Goal: Task Accomplishment & Management: Complete application form

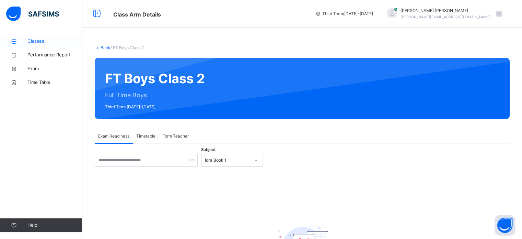
drag, startPoint x: 0, startPoint y: 0, endPoint x: 37, endPoint y: 37, distance: 52.2
click at [37, 37] on link "Classes" at bounding box center [41, 41] width 82 height 14
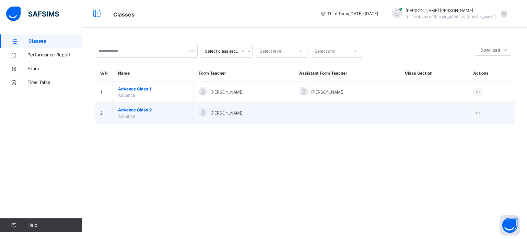
click at [147, 110] on span "Advance Class 2" at bounding box center [153, 110] width 70 height 6
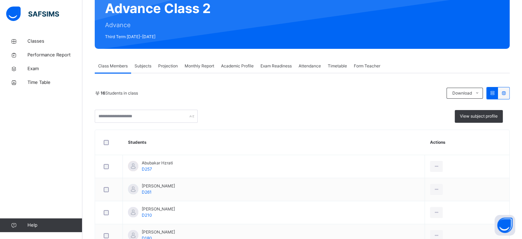
scroll to position [100, 0]
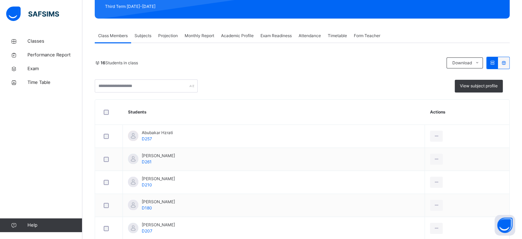
click at [166, 37] on span "Projection" at bounding box center [168, 36] width 20 height 6
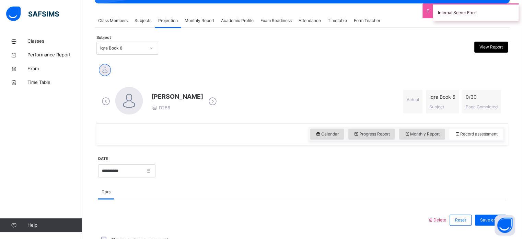
scroll to position [115, 0]
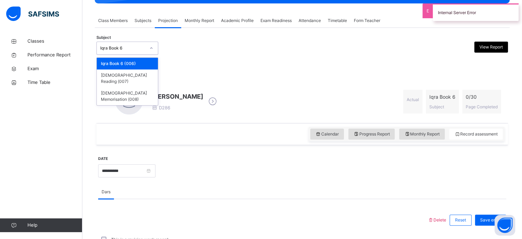
click at [135, 44] on div "Iqra Book 6" at bounding box center [121, 48] width 48 height 11
click at [129, 88] on div "[DEMOGRAPHIC_DATA] Memorisation (008)" at bounding box center [127, 96] width 61 height 18
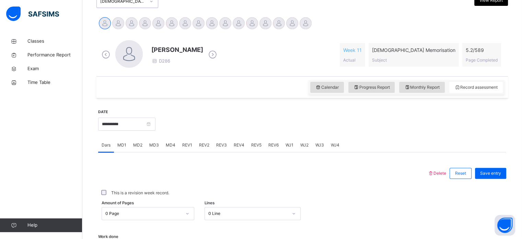
scroll to position [161, 0]
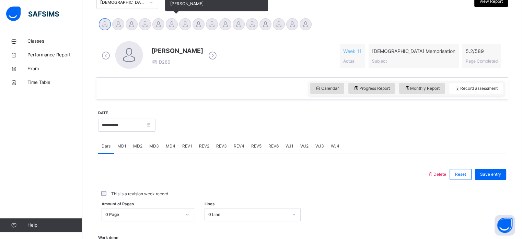
click at [173, 27] on div at bounding box center [172, 24] width 12 height 12
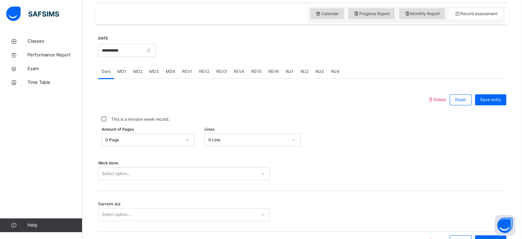
scroll to position [236, 0]
click at [150, 72] on span "MD3" at bounding box center [154, 71] width 10 height 6
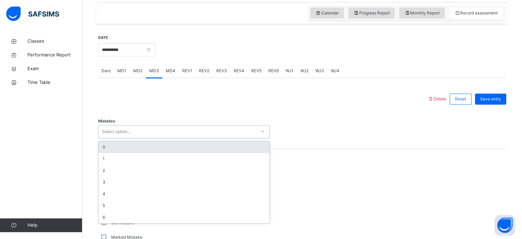
click at [150, 130] on div "Select option..." at bounding box center [178, 131] width 158 height 11
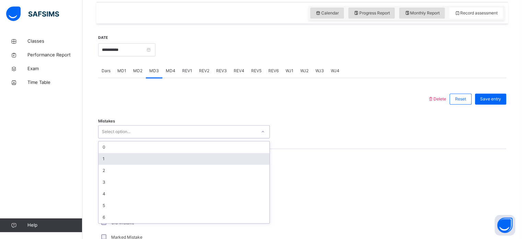
click at [139, 159] on div "1" at bounding box center [184, 159] width 171 height 12
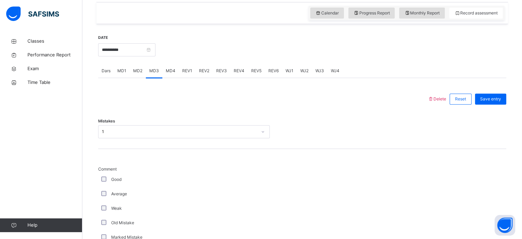
click at [104, 181] on div "Good" at bounding box center [184, 179] width 168 height 6
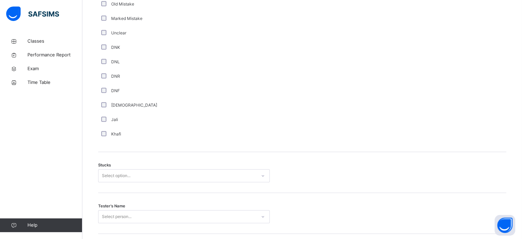
scroll to position [467, 0]
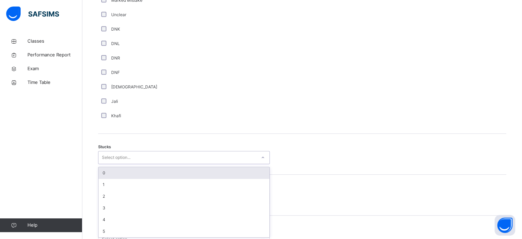
click at [117, 162] on div "Stucks option 0 focused, 1 of 6. 6 results available. Use Up and Down to choose…" at bounding box center [302, 154] width 408 height 41
click at [119, 167] on div "0" at bounding box center [184, 172] width 171 height 12
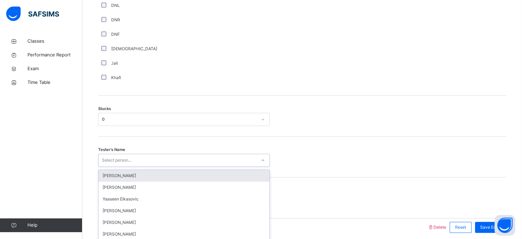
scroll to position [538, 0]
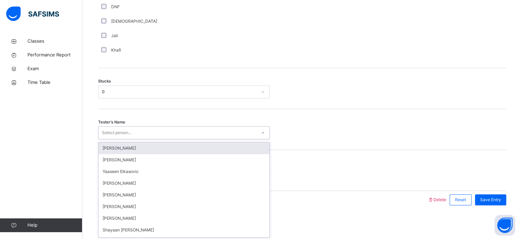
click at [120, 139] on div "option [PERSON_NAME] focused, 1 of 91. 91 results available. Use Up and Down to…" at bounding box center [184, 132] width 172 height 13
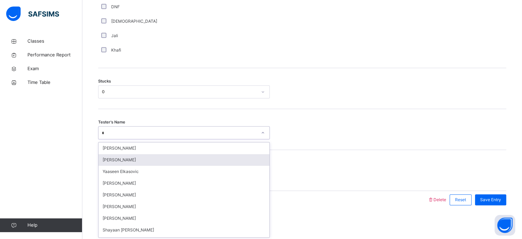
type input "**"
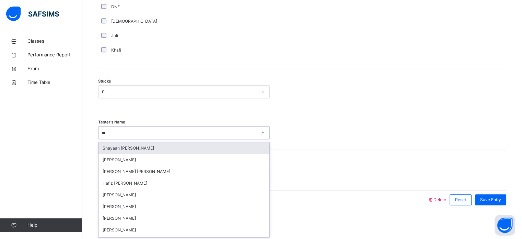
click at [141, 149] on div "Shayaan [PERSON_NAME]" at bounding box center [184, 148] width 171 height 12
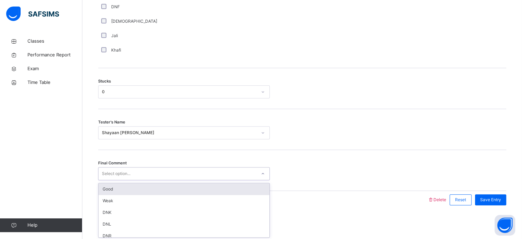
click at [140, 174] on div "Select option..." at bounding box center [178, 173] width 158 height 11
click at [140, 190] on div "Good" at bounding box center [184, 189] width 171 height 12
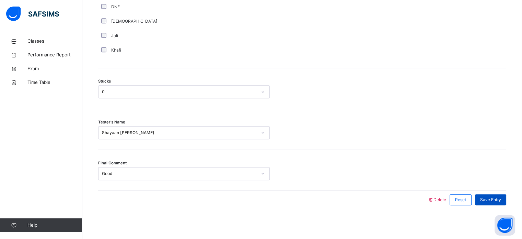
click at [497, 202] on div "Save Entry" at bounding box center [490, 199] width 31 height 11
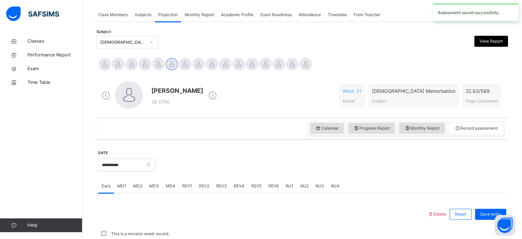
scroll to position [277, 0]
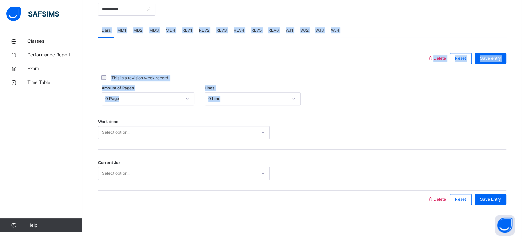
drag, startPoint x: 344, startPoint y: 103, endPoint x: 266, endPoint y: 8, distance: 122.9
click at [266, 8] on div "**********" at bounding box center [302, 101] width 408 height 228
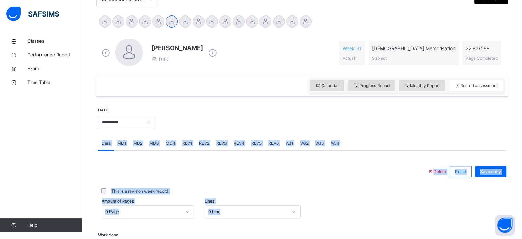
scroll to position [161, 0]
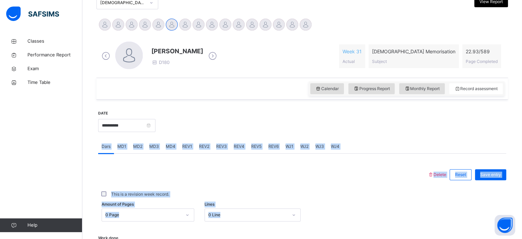
click at [230, 100] on div "**********" at bounding box center [302, 217] width 412 height 235
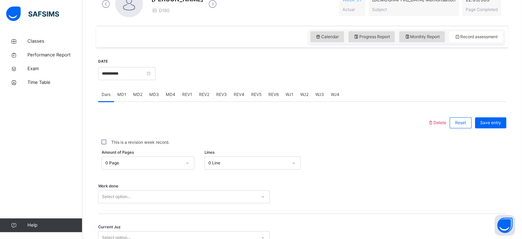
scroll to position [213, 0]
click at [154, 96] on span "MD3" at bounding box center [154, 94] width 10 height 6
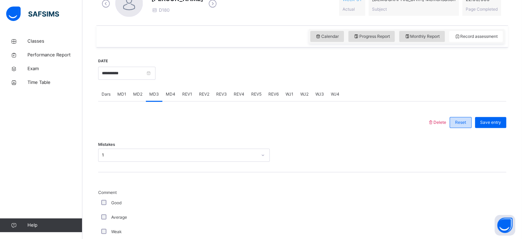
click at [472, 121] on div "Reset" at bounding box center [461, 122] width 22 height 11
click at [466, 124] on span "Reset" at bounding box center [460, 122] width 11 height 6
click at [471, 123] on div "Reset" at bounding box center [461, 122] width 22 height 11
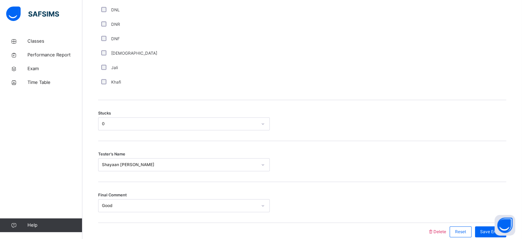
scroll to position [507, 0]
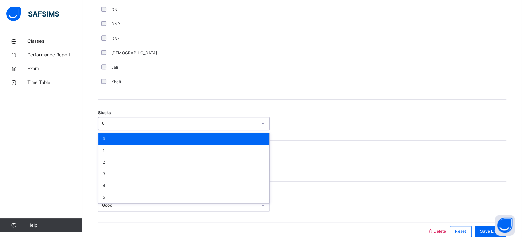
click at [215, 124] on div "0" at bounding box center [179, 123] width 155 height 6
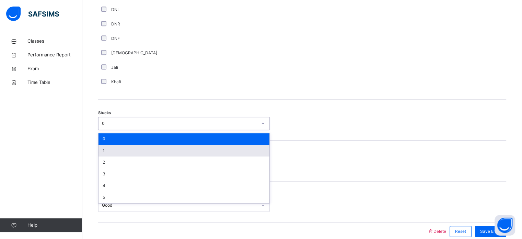
click at [206, 153] on div "1" at bounding box center [184, 150] width 171 height 12
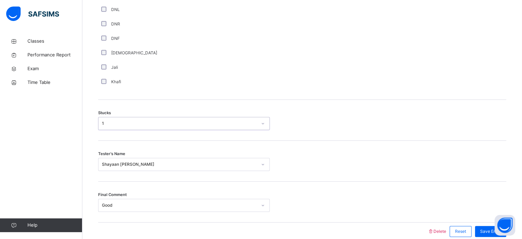
scroll to position [538, 0]
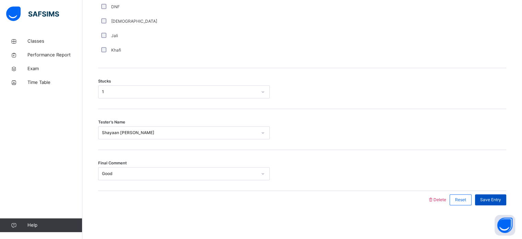
click at [490, 195] on div "Save Entry" at bounding box center [490, 199] width 31 height 11
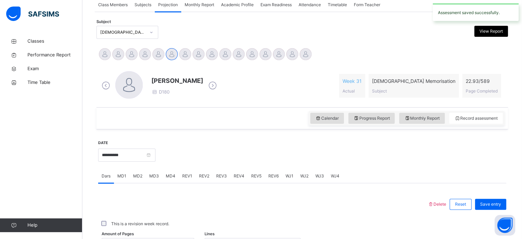
scroll to position [132, 0]
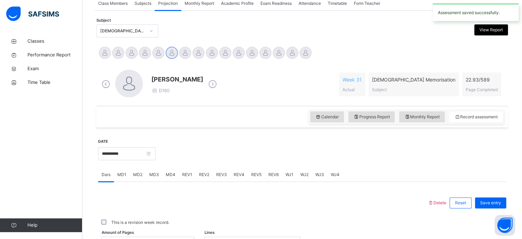
click at [172, 172] on span "MD4" at bounding box center [171, 174] width 10 height 6
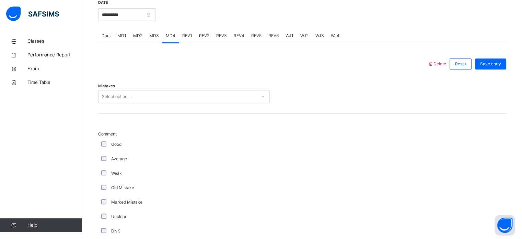
scroll to position [276, 0]
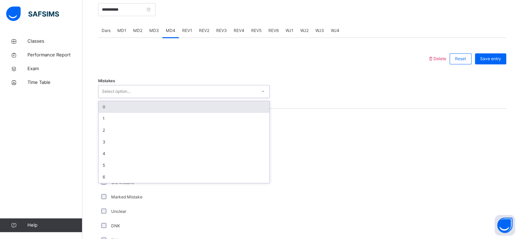
click at [155, 94] on div "Select option..." at bounding box center [178, 91] width 158 height 11
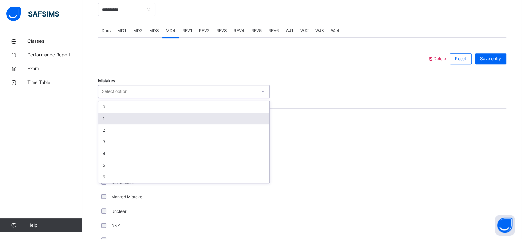
click at [153, 114] on div "1" at bounding box center [184, 119] width 171 height 12
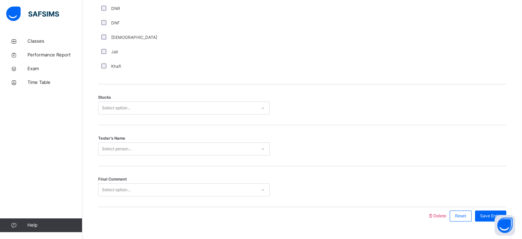
scroll to position [538, 0]
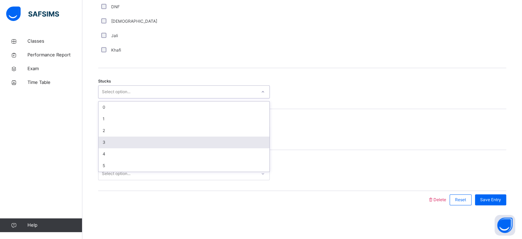
drag, startPoint x: 120, startPoint y: 92, endPoint x: 113, endPoint y: 139, distance: 48.3
click at [113, 98] on div "option 3 focused, 4 of 6. 6 results available. Use Up and Down to choose option…" at bounding box center [184, 91] width 172 height 13
click at [113, 139] on div "3" at bounding box center [184, 142] width 171 height 12
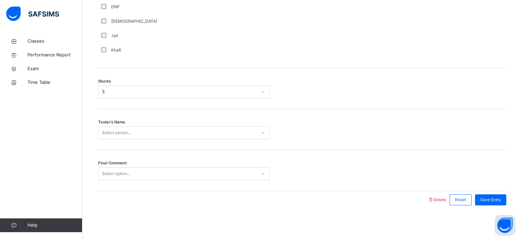
click at [113, 139] on div "Tester's Name Select person..." at bounding box center [302, 129] width 408 height 41
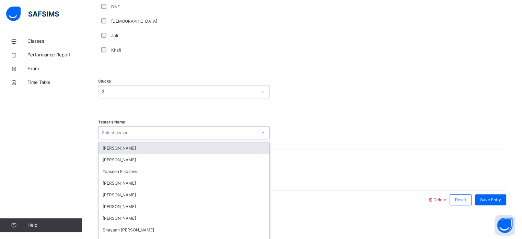
click at [111, 134] on div "Select person..." at bounding box center [117, 132] width 30 height 13
type input "***"
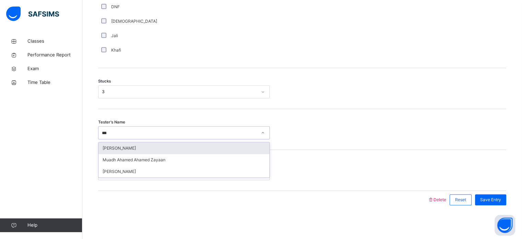
click at [113, 144] on div "[PERSON_NAME]" at bounding box center [184, 148] width 171 height 12
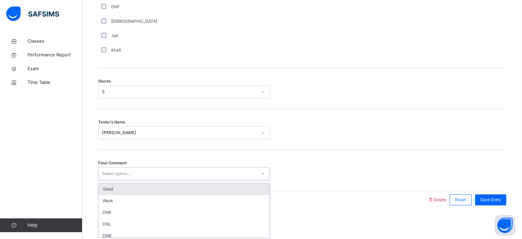
click at [112, 168] on div "Select option..." at bounding box center [116, 173] width 28 height 13
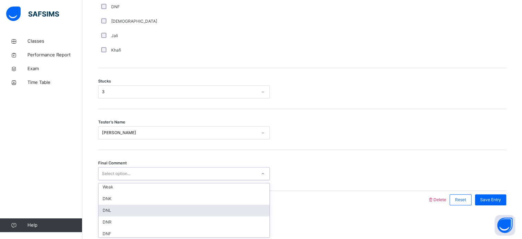
scroll to position [0, 0]
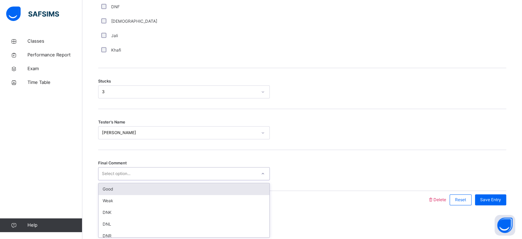
click at [134, 189] on div "Good" at bounding box center [184, 189] width 171 height 12
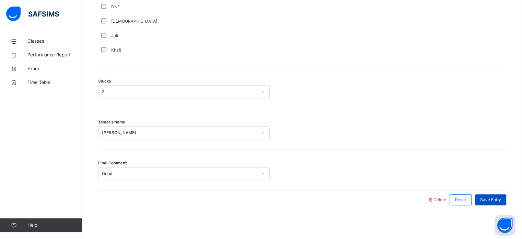
click at [498, 204] on div "Save Entry" at bounding box center [490, 199] width 31 height 11
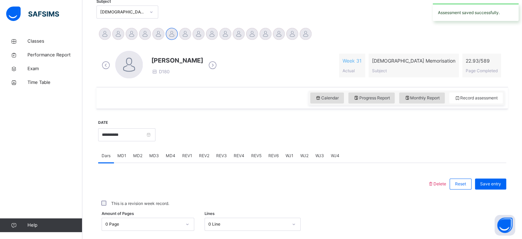
scroll to position [148, 0]
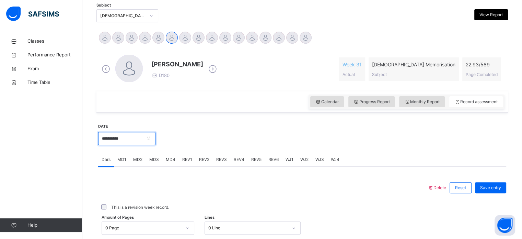
click at [153, 136] on input "**********" at bounding box center [126, 138] width 57 height 13
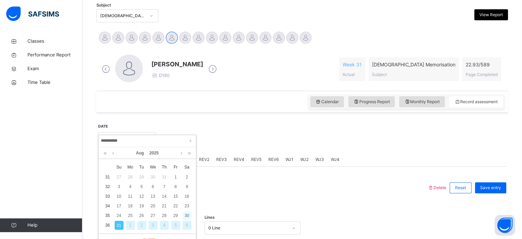
click at [187, 215] on div "30" at bounding box center [187, 215] width 9 height 9
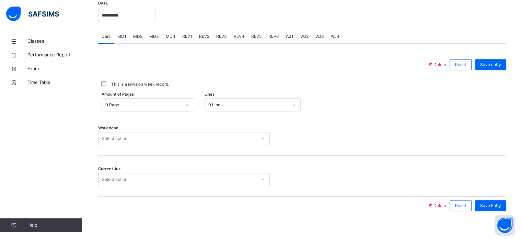
scroll to position [277, 0]
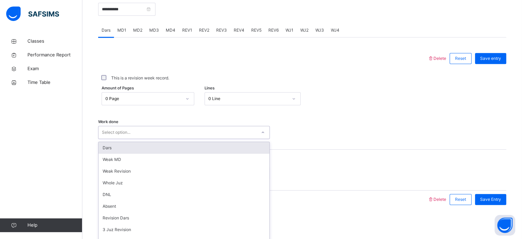
click at [161, 134] on div "Select option..." at bounding box center [178, 132] width 158 height 11
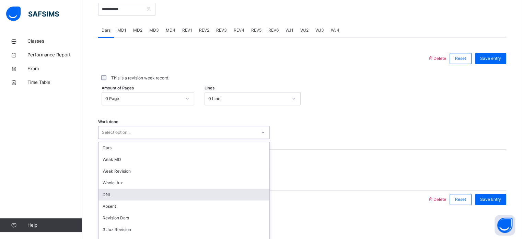
scroll to position [47, 0]
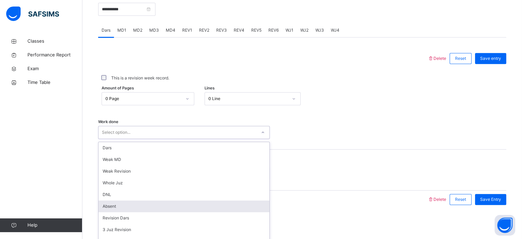
click at [134, 200] on div "Absent" at bounding box center [184, 206] width 171 height 12
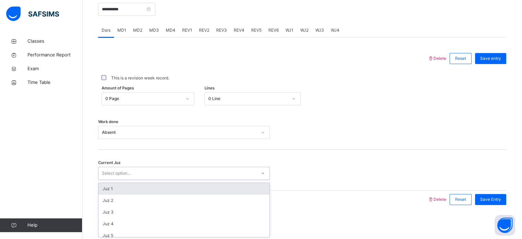
click at [125, 174] on div "Select option..." at bounding box center [116, 172] width 28 height 13
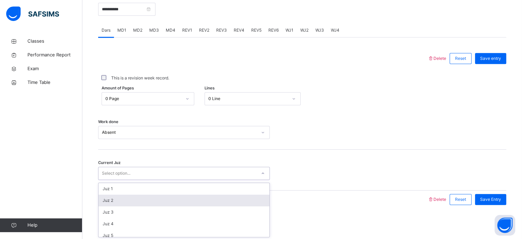
click at [119, 203] on div "Juz 2" at bounding box center [184, 200] width 171 height 12
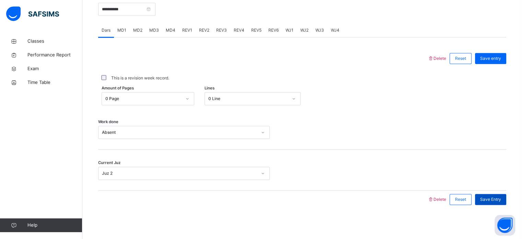
click at [488, 200] on span "Save Entry" at bounding box center [490, 199] width 21 height 6
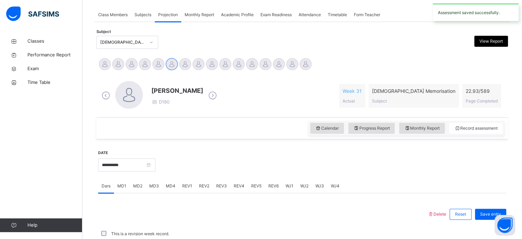
scroll to position [277, 0]
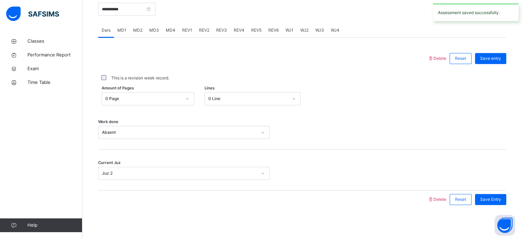
click at [137, 20] on div "**********" at bounding box center [126, 9] width 57 height 30
click at [130, 9] on input "**********" at bounding box center [126, 9] width 57 height 13
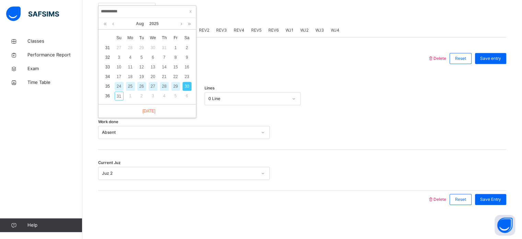
click at [163, 85] on div "28" at bounding box center [164, 86] width 9 height 9
type input "**********"
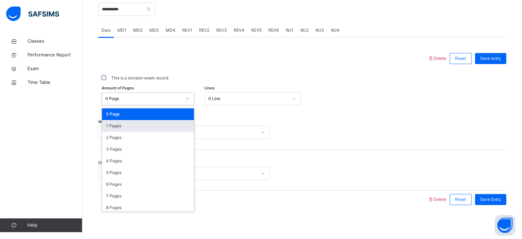
drag, startPoint x: 122, startPoint y: 97, endPoint x: 126, endPoint y: 125, distance: 28.1
click at [126, 105] on div "option 1 Pages focused, 2 of 590. 590 results available. Use Up and Down to cho…" at bounding box center [148, 98] width 93 height 13
click at [126, 125] on div "1 Pages" at bounding box center [148, 126] width 92 height 12
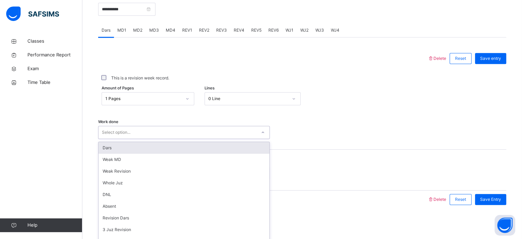
click at [128, 138] on div "Select option..." at bounding box center [184, 132] width 172 height 13
click at [128, 147] on div "Dars" at bounding box center [184, 148] width 171 height 12
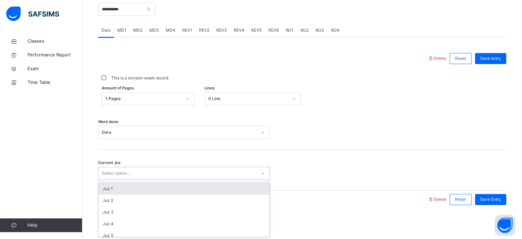
click at [128, 178] on div "Select option..." at bounding box center [184, 172] width 172 height 13
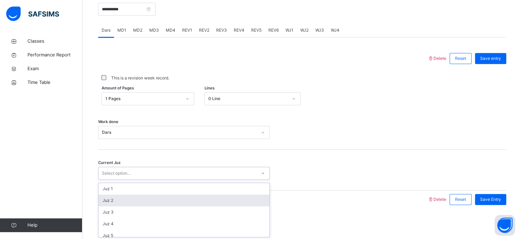
click at [126, 204] on div "Juz 2" at bounding box center [184, 200] width 171 height 12
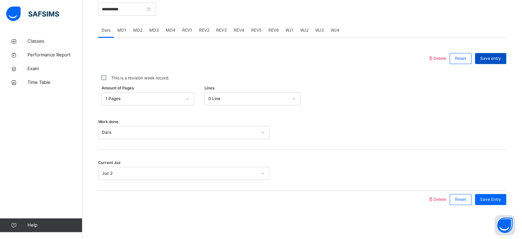
click at [494, 60] on span "Save entry" at bounding box center [490, 58] width 21 height 6
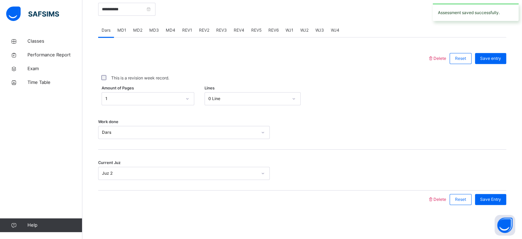
click at [136, 27] on span "MD2" at bounding box center [137, 30] width 9 height 6
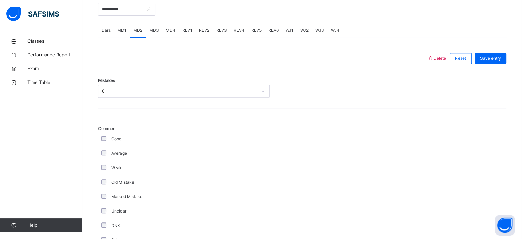
click at [170, 31] on span "MD4" at bounding box center [171, 30] width 10 height 6
click at [184, 34] on div "REV1" at bounding box center [187, 30] width 17 height 14
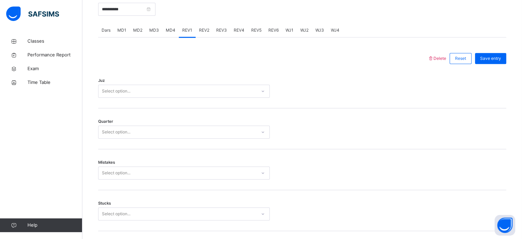
click at [105, 33] on span "Dars" at bounding box center [106, 30] width 9 height 6
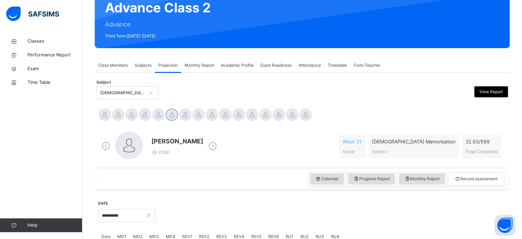
scroll to position [70, 0]
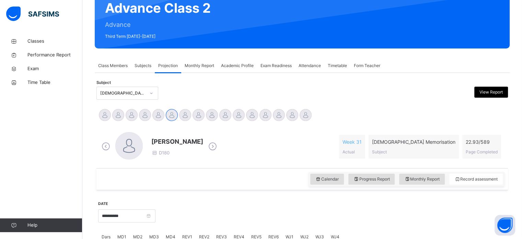
click at [197, 64] on span "Monthly Report" at bounding box center [200, 65] width 30 height 6
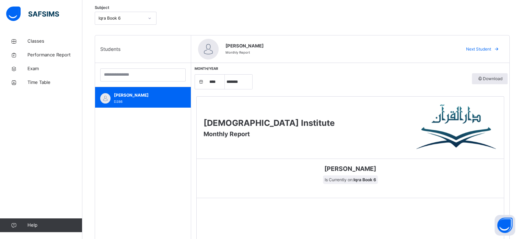
scroll to position [145, 0]
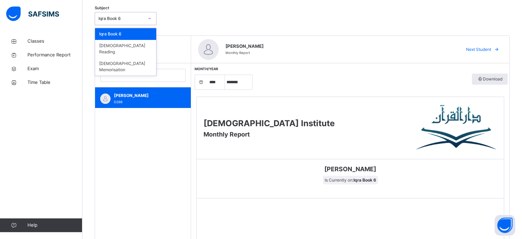
click at [129, 13] on div "Iqra Book 6" at bounding box center [119, 18] width 48 height 11
click at [124, 59] on div "[DEMOGRAPHIC_DATA] Memorisation" at bounding box center [125, 67] width 61 height 18
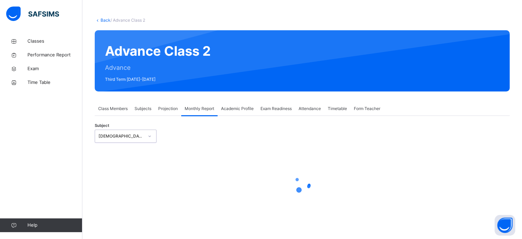
select select "****"
select select "*"
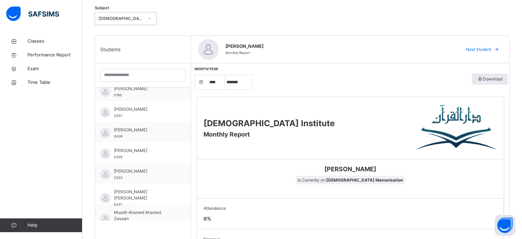
scroll to position [68, 0]
click at [137, 91] on span "[PERSON_NAME]" at bounding box center [144, 89] width 61 height 6
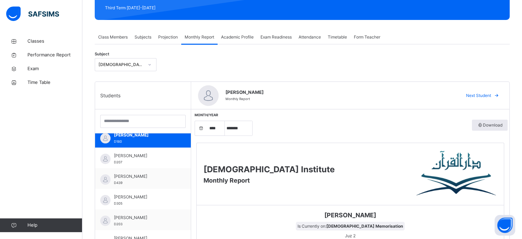
scroll to position [87, 0]
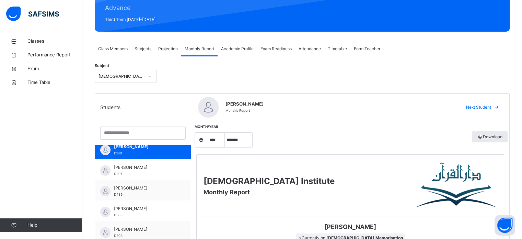
click at [170, 52] on div "Projection" at bounding box center [168, 49] width 26 height 14
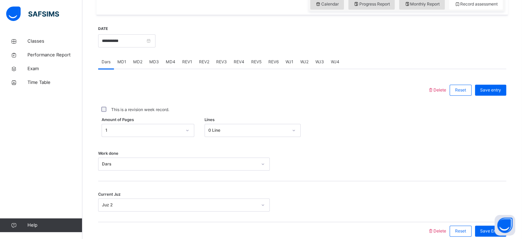
scroll to position [245, 0]
click at [135, 40] on input "**********" at bounding box center [126, 41] width 57 height 13
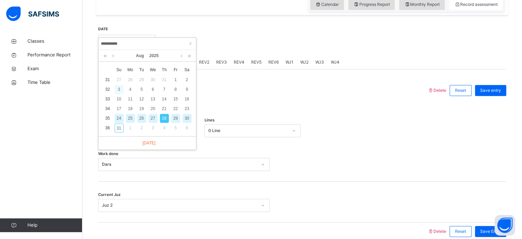
click at [119, 91] on div "3" at bounding box center [119, 89] width 9 height 9
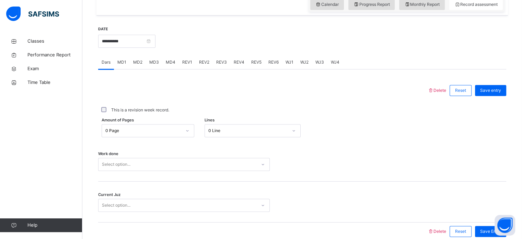
scroll to position [277, 0]
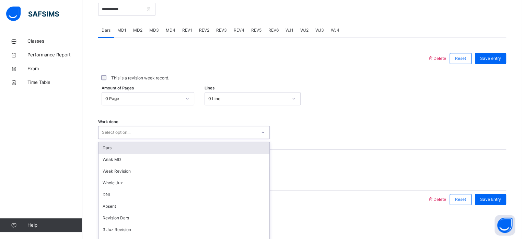
click at [158, 128] on div "Select option..." at bounding box center [178, 132] width 158 height 11
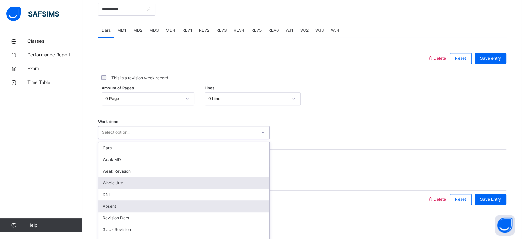
scroll to position [69, 0]
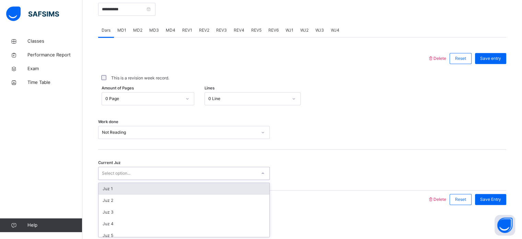
click at [144, 172] on div "Select option..." at bounding box center [178, 173] width 158 height 11
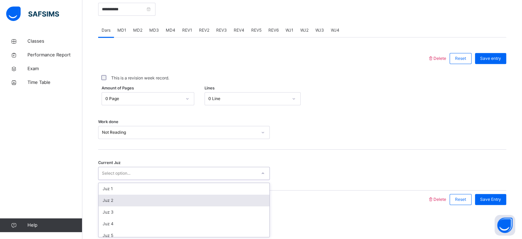
click at [138, 199] on div "Juz 2" at bounding box center [184, 200] width 171 height 12
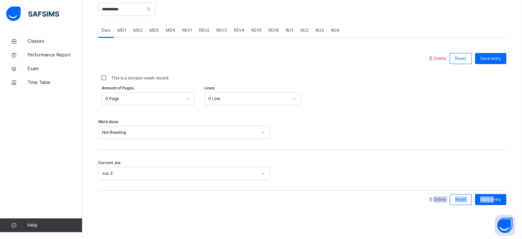
drag, startPoint x: 498, startPoint y: 200, endPoint x: 381, endPoint y: 175, distance: 119.7
click at [381, 175] on div "Delete Reset Save entry This is a revision week record. Amount of Pages 0 Page …" at bounding box center [302, 128] width 408 height 159
click at [500, 199] on span "Save Entry" at bounding box center [490, 199] width 21 height 6
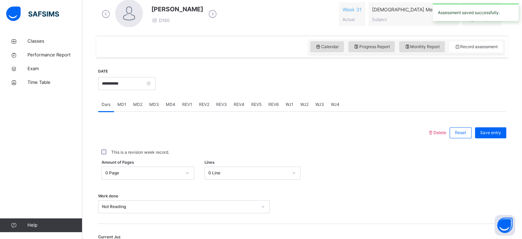
scroll to position [202, 0]
click at [148, 83] on input "**********" at bounding box center [126, 83] width 57 height 13
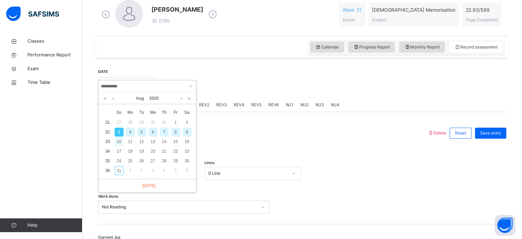
click at [119, 142] on div "10" at bounding box center [119, 141] width 9 height 9
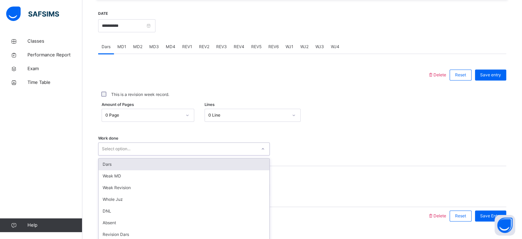
scroll to position [277, 0]
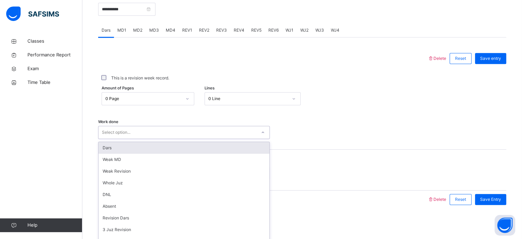
click at [129, 139] on div "option Dars focused, 1 of 14. 14 results available. Use Up and Down to choose o…" at bounding box center [184, 132] width 172 height 13
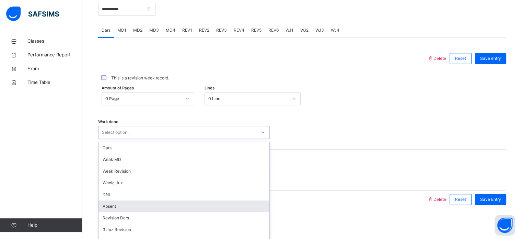
click at [121, 200] on div "Absent" at bounding box center [184, 206] width 171 height 12
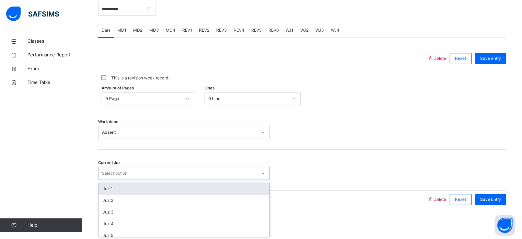
click at [124, 174] on div "Select option..." at bounding box center [116, 172] width 28 height 13
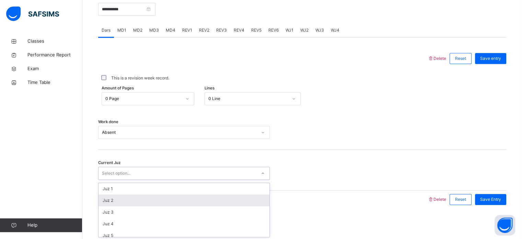
click at [124, 205] on div "Juz 2" at bounding box center [184, 200] width 171 height 12
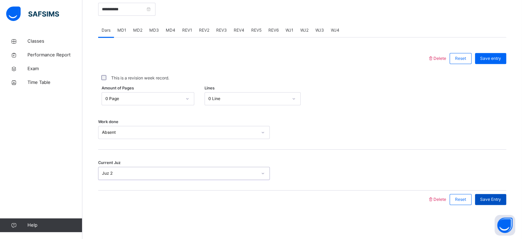
click at [498, 198] on span "Save Entry" at bounding box center [490, 199] width 21 height 6
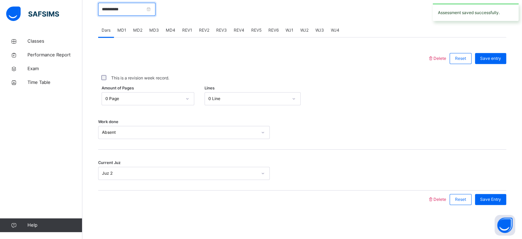
click at [145, 9] on input "**********" at bounding box center [126, 9] width 57 height 13
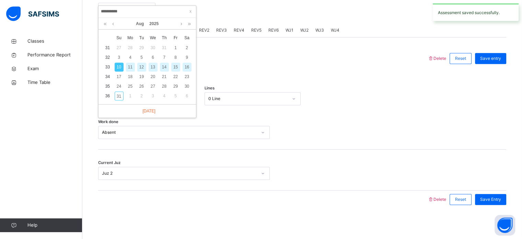
click at [164, 67] on div "14" at bounding box center [164, 66] width 9 height 9
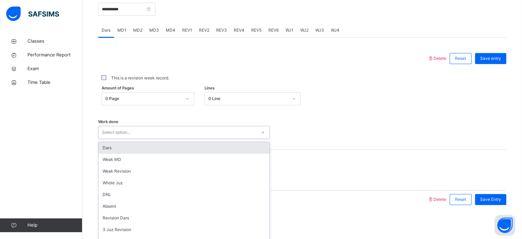
click at [168, 132] on div "Select option..." at bounding box center [178, 132] width 158 height 11
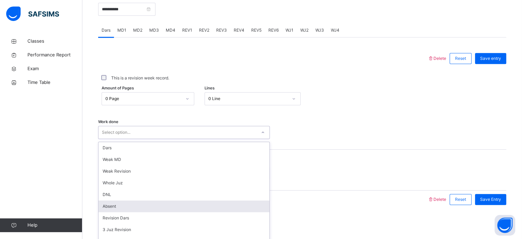
click at [149, 208] on div "Absent" at bounding box center [184, 206] width 171 height 12
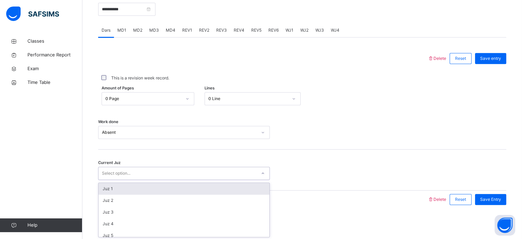
click at [140, 172] on div "Select option..." at bounding box center [178, 173] width 158 height 11
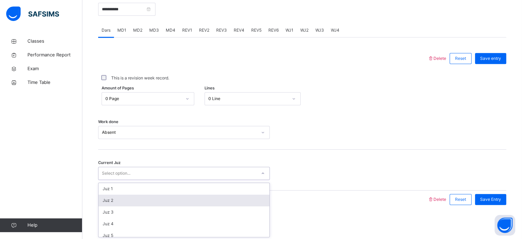
click at [139, 197] on div "Juz 2" at bounding box center [184, 200] width 171 height 12
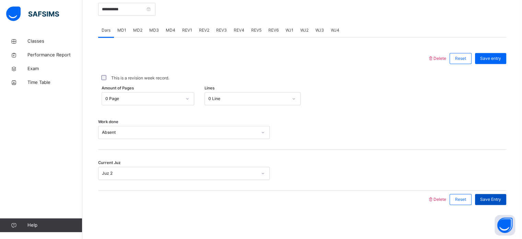
click at [491, 199] on span "Save Entry" at bounding box center [490, 199] width 21 height 6
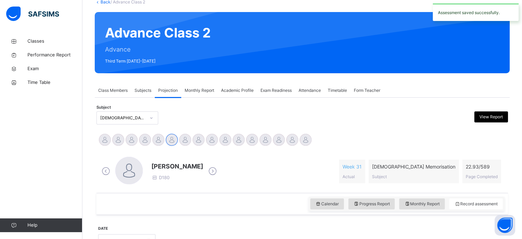
scroll to position [45, 0]
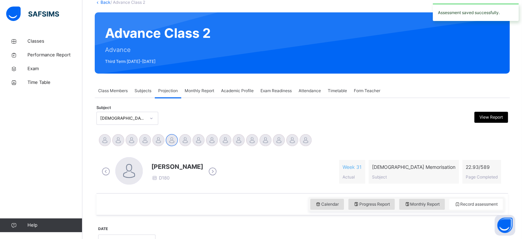
click at [201, 94] on div "Monthly Report" at bounding box center [199, 91] width 36 height 14
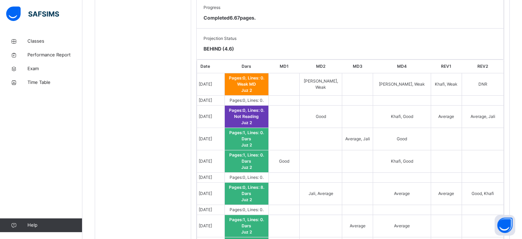
scroll to position [376, 0]
click at [254, 174] on span "Pages: 0 , Lines: 0 ." at bounding box center [247, 176] width 34 height 5
click at [212, 174] on span "[DATE]" at bounding box center [205, 176] width 13 height 5
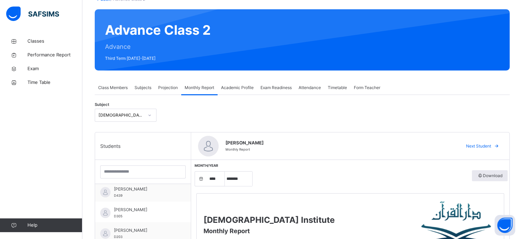
scroll to position [48, 0]
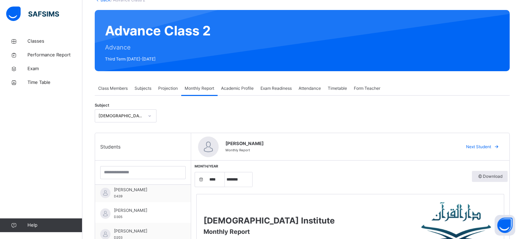
click at [172, 93] on div "Projection" at bounding box center [168, 88] width 26 height 14
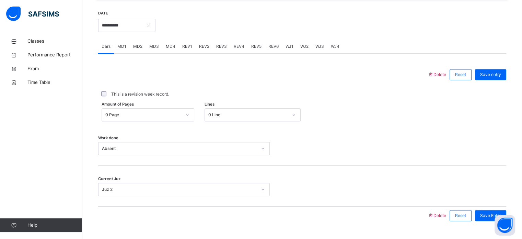
scroll to position [265, 0]
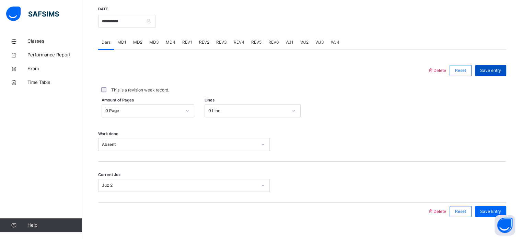
click at [497, 71] on span "Save entry" at bounding box center [490, 70] width 21 height 6
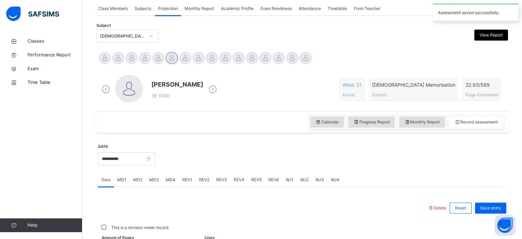
scroll to position [126, 0]
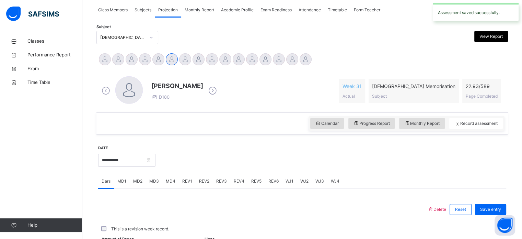
click at [197, 5] on div "Monthly Report" at bounding box center [199, 10] width 36 height 14
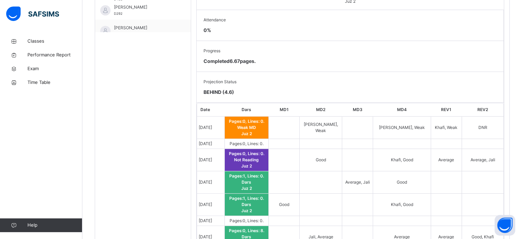
scroll to position [333, 0]
click at [255, 140] on span "Pages: 0 , Lines: 0 ." at bounding box center [247, 142] width 34 height 5
click at [269, 138] on td "Pages: 0 , Lines: 0 ." at bounding box center [246, 143] width 44 height 10
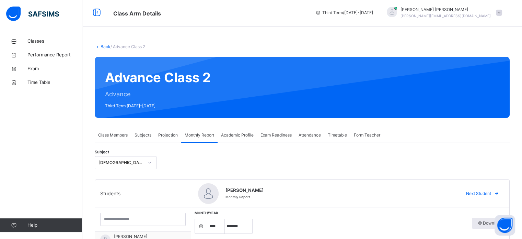
scroll to position [0, 0]
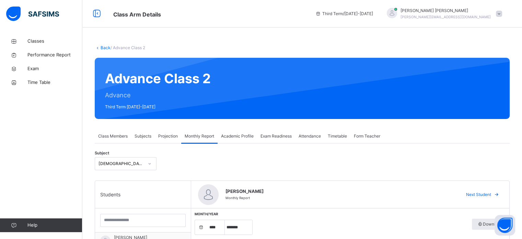
click at [106, 139] on span "Class Members" at bounding box center [113, 136] width 30 height 6
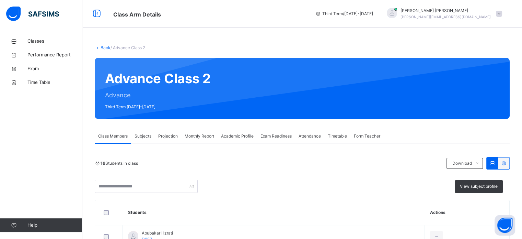
click at [168, 141] on div "Projection" at bounding box center [168, 136] width 26 height 14
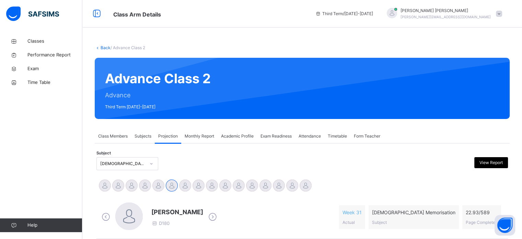
click at [197, 139] on div "Monthly Report" at bounding box center [199, 136] width 36 height 14
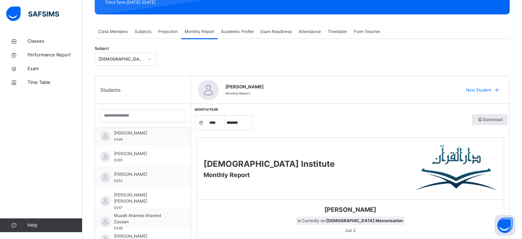
scroll to position [125, 0]
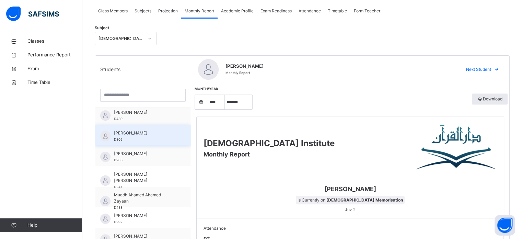
click at [157, 130] on span "[PERSON_NAME]" at bounding box center [144, 133] width 61 height 6
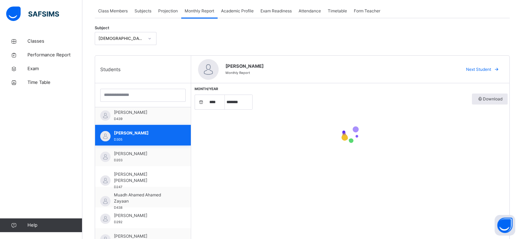
click at [157, 130] on span "[PERSON_NAME]" at bounding box center [144, 133] width 61 height 6
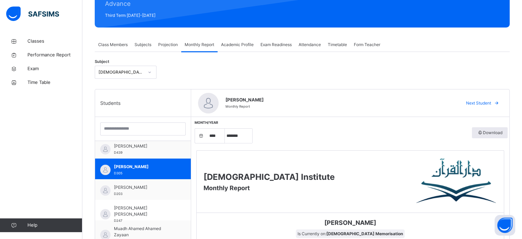
scroll to position [75, 0]
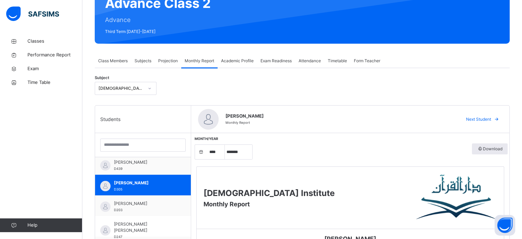
click at [167, 59] on span "Projection" at bounding box center [168, 61] width 20 height 6
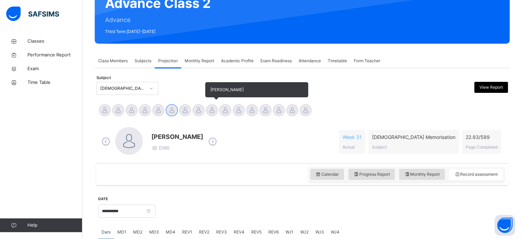
click at [211, 106] on div at bounding box center [212, 110] width 12 height 12
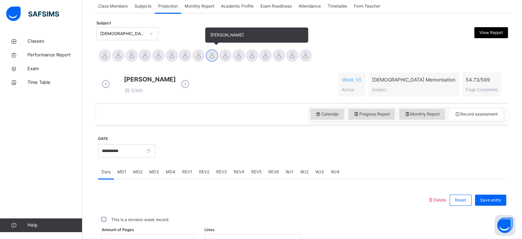
scroll to position [130, 0]
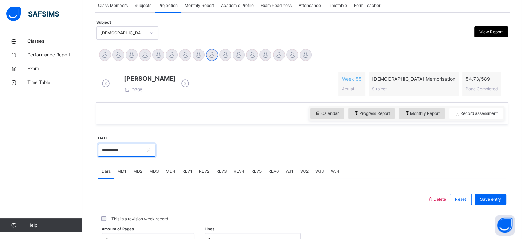
click at [141, 153] on input "**********" at bounding box center [126, 149] width 57 height 13
click at [141, 153] on div "**********" at bounding box center [147, 158] width 97 height 12
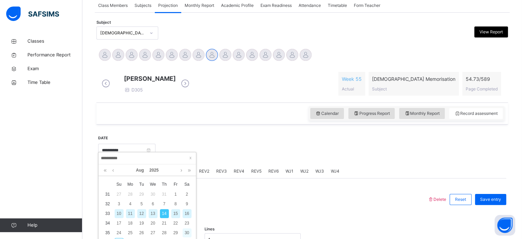
click at [189, 231] on div "30" at bounding box center [187, 232] width 9 height 9
type input "**********"
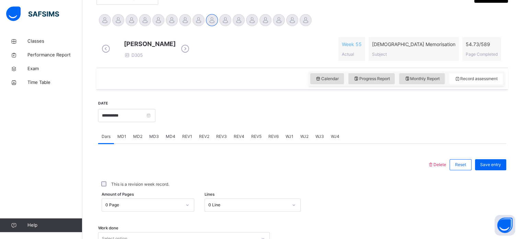
scroll to position [174, 0]
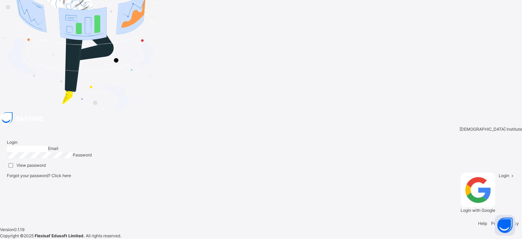
type input "**********"
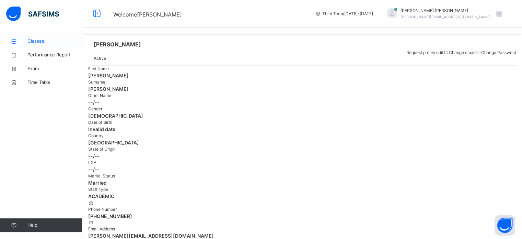
click at [52, 34] on link "Classes" at bounding box center [41, 41] width 82 height 14
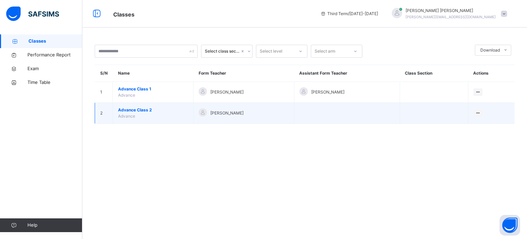
click at [134, 107] on span "Advance Class 2" at bounding box center [153, 110] width 70 height 6
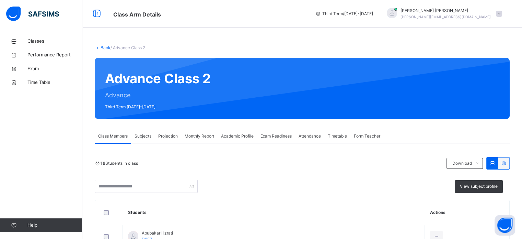
click at [174, 136] on span "Projection" at bounding box center [168, 136] width 20 height 6
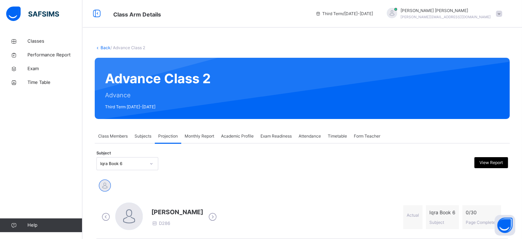
click at [154, 159] on div at bounding box center [152, 163] width 12 height 11
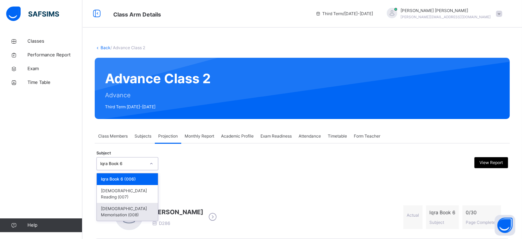
click at [137, 202] on div "[DEMOGRAPHIC_DATA] Memorisation (008)" at bounding box center [127, 211] width 61 height 18
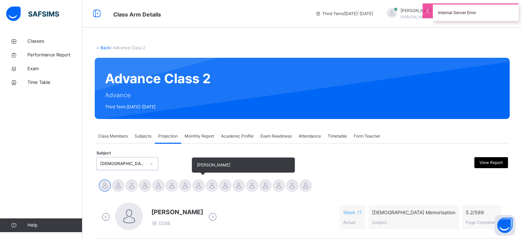
click at [196, 183] on div at bounding box center [199, 185] width 12 height 12
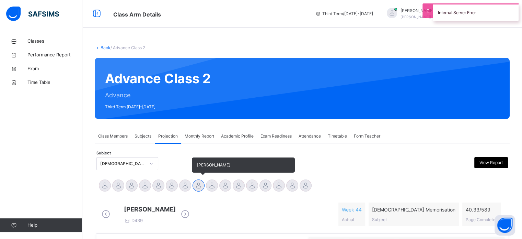
click at [196, 183] on div at bounding box center [199, 185] width 12 height 12
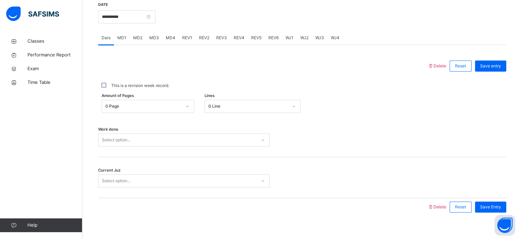
scroll to position [277, 0]
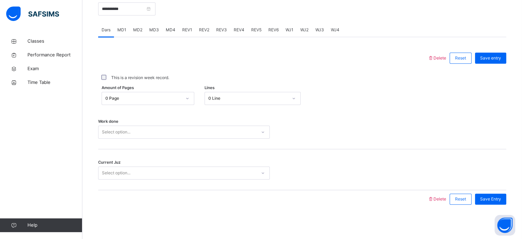
click at [148, 138] on div "Select option..." at bounding box center [184, 131] width 172 height 13
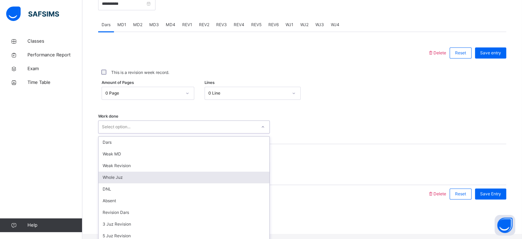
click at [139, 177] on div "Whole Juz" at bounding box center [184, 177] width 171 height 12
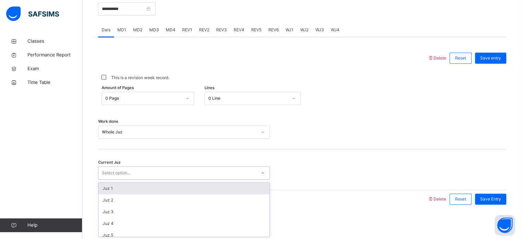
click at [135, 169] on div "Select option..." at bounding box center [178, 172] width 158 height 11
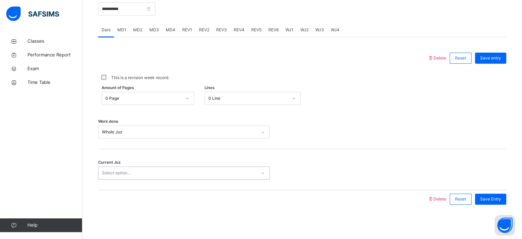
drag, startPoint x: 135, startPoint y: 169, endPoint x: 128, endPoint y: 177, distance: 10.7
click at [128, 177] on div "Select option..." at bounding box center [116, 172] width 28 height 13
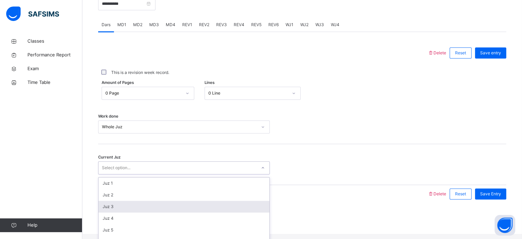
scroll to position [296, 0]
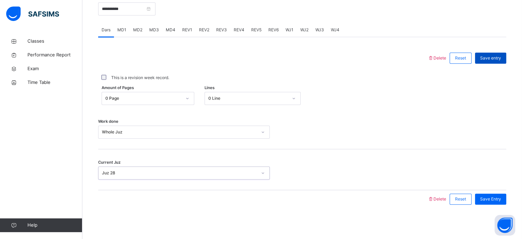
click at [501, 59] on span "Save entry" at bounding box center [490, 58] width 21 height 6
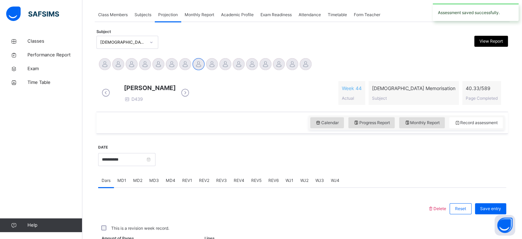
scroll to position [277, 0]
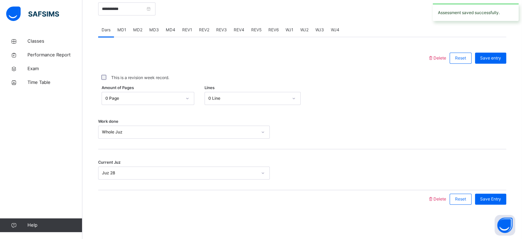
click at [289, 30] on span "WJ1" at bounding box center [290, 30] width 8 height 6
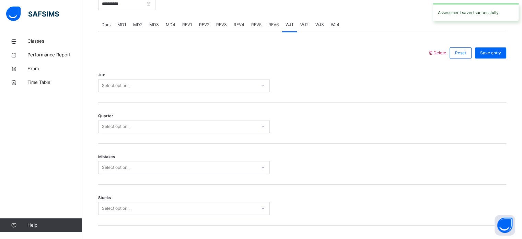
click at [212, 91] on div "Select option..." at bounding box center [178, 85] width 158 height 11
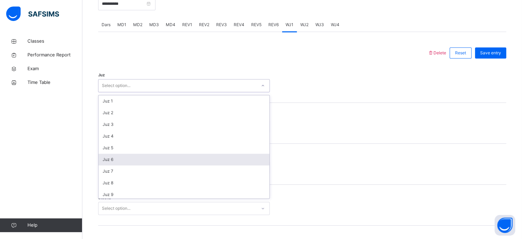
scroll to position [247, 0]
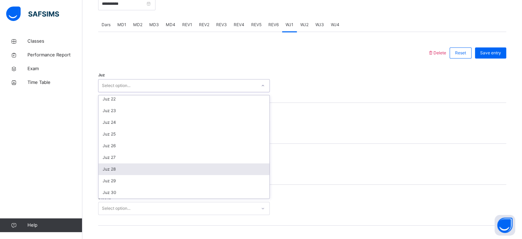
click at [202, 171] on div "Juz 28" at bounding box center [184, 169] width 171 height 12
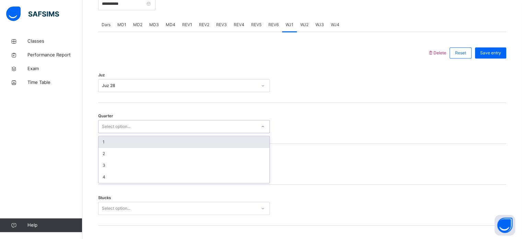
click at [187, 127] on div "Select option..." at bounding box center [178, 126] width 158 height 11
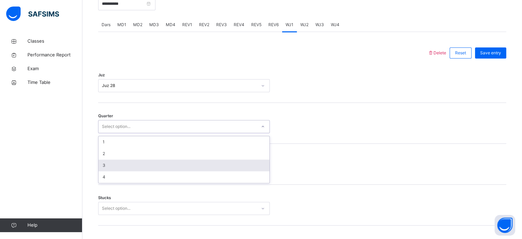
click at [178, 171] on div "3" at bounding box center [184, 165] width 171 height 12
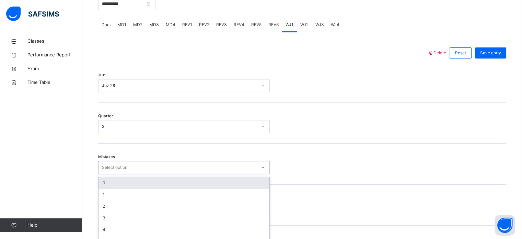
scroll to position [305, 0]
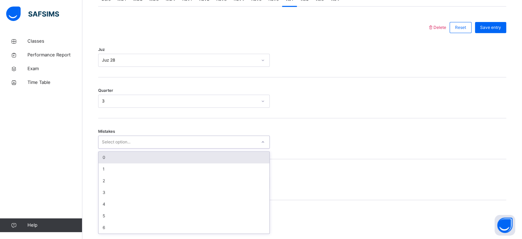
click at [166, 148] on div "option 0 focused, 1 of 7. 7 results available. Use Up and Down to choose option…" at bounding box center [184, 141] width 172 height 13
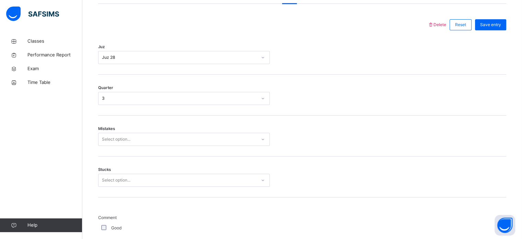
click at [149, 152] on div "Mistakes Select option..." at bounding box center [302, 135] width 408 height 41
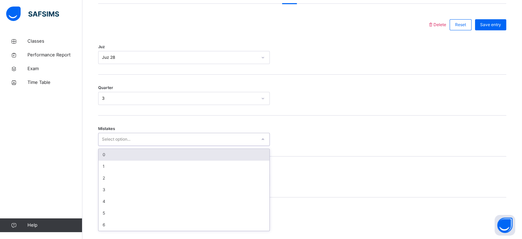
click at [137, 144] on div "Select option..." at bounding box center [178, 139] width 158 height 11
click at [139, 158] on div "0" at bounding box center [184, 155] width 171 height 12
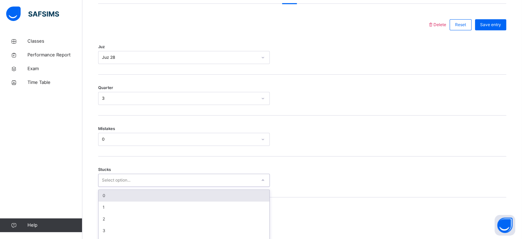
click at [143, 181] on div "option 0 focused, 1 of 6. 6 results available. Use Up and Down to choose option…" at bounding box center [184, 179] width 172 height 13
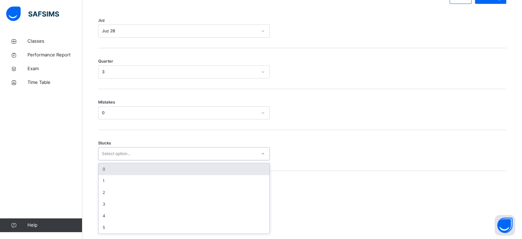
scroll to position [334, 0]
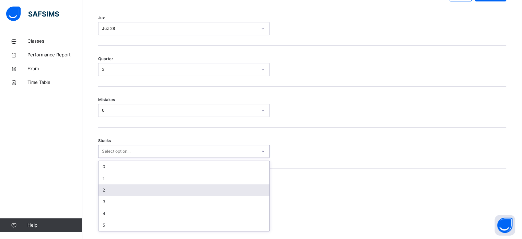
click at [145, 192] on div "2" at bounding box center [184, 190] width 171 height 12
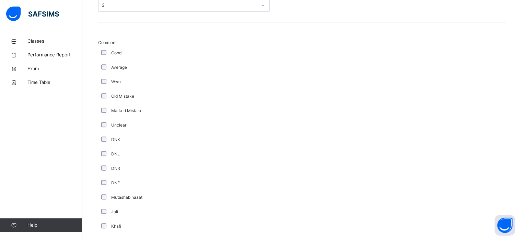
scroll to position [579, 0]
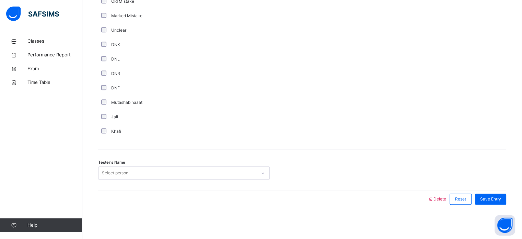
click at [110, 165] on span "Tester's Name" at bounding box center [111, 162] width 27 height 6
click at [111, 170] on div "Select person..." at bounding box center [117, 172] width 30 height 13
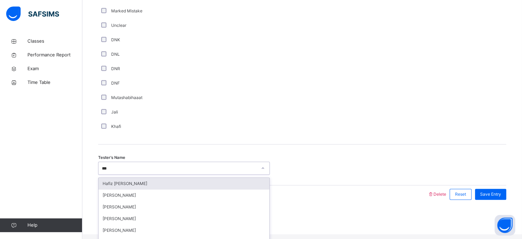
type input "****"
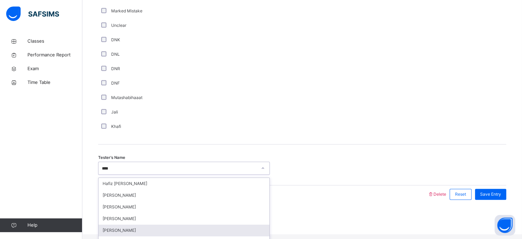
click at [129, 235] on div "[PERSON_NAME]" at bounding box center [184, 230] width 171 height 12
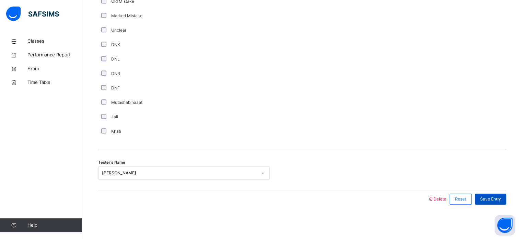
click at [497, 196] on span "Save Entry" at bounding box center [490, 199] width 21 height 6
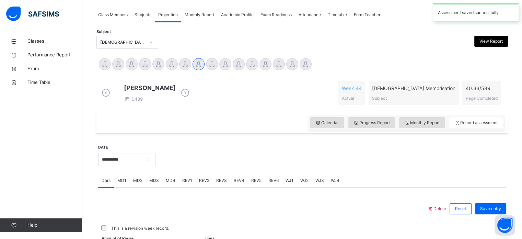
scroll to position [277, 0]
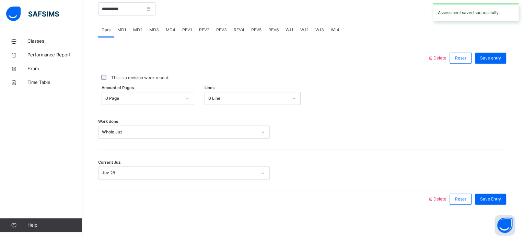
click at [291, 28] on span "WJ1" at bounding box center [290, 30] width 8 height 6
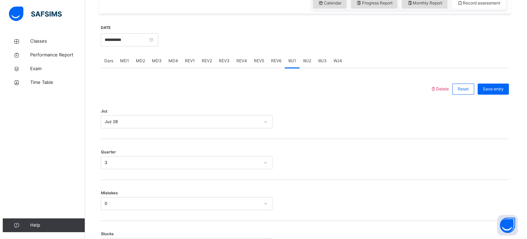
scroll to position [248, 0]
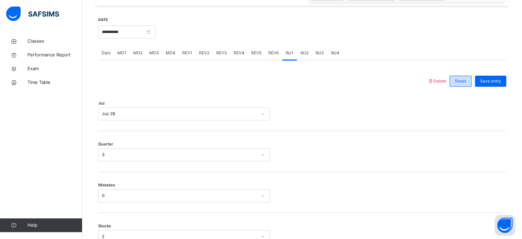
click at [471, 81] on div "Reset" at bounding box center [461, 81] width 22 height 11
click at [443, 83] on span "Delete" at bounding box center [437, 80] width 19 height 5
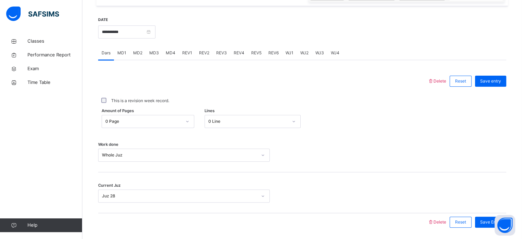
click at [317, 56] on span "WJ3" at bounding box center [319, 53] width 9 height 6
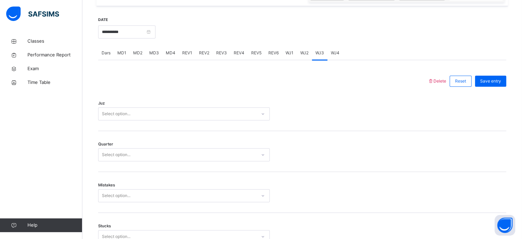
click at [234, 119] on div "Select option..." at bounding box center [178, 113] width 158 height 11
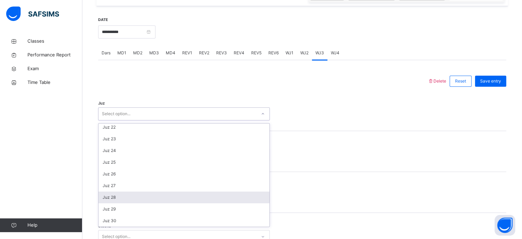
click at [209, 203] on div "Juz 28" at bounding box center [184, 197] width 171 height 12
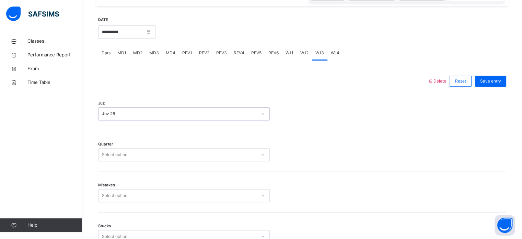
click at [189, 160] on div "Select option..." at bounding box center [178, 154] width 158 height 11
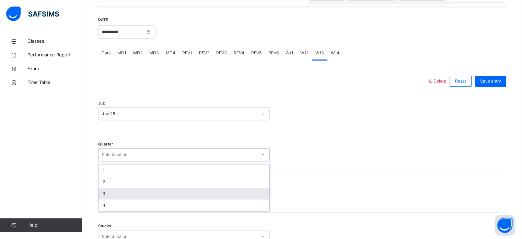
click at [182, 197] on div "3" at bounding box center [184, 193] width 171 height 12
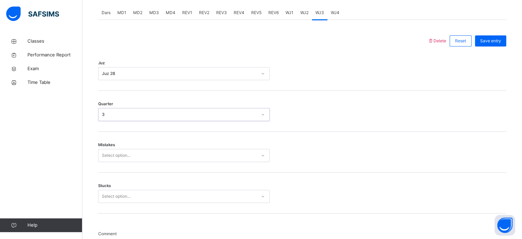
click at [178, 162] on div "Select option..." at bounding box center [184, 155] width 172 height 13
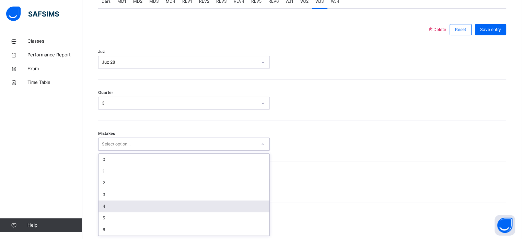
scroll to position [305, 0]
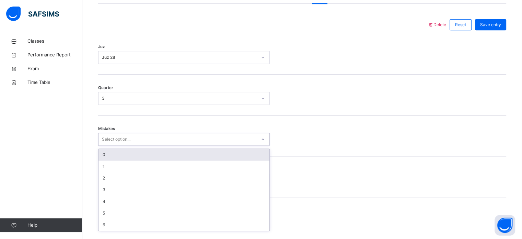
click at [168, 159] on div "0" at bounding box center [184, 155] width 171 height 12
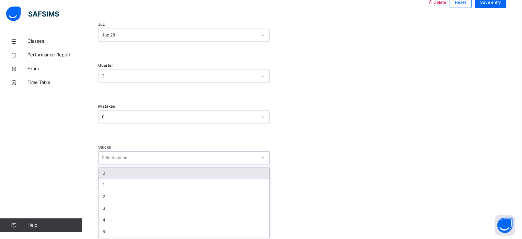
click at [146, 164] on div "option 0 focused, 1 of 6. 6 results available. Use Up and Down to choose option…" at bounding box center [184, 157] width 172 height 13
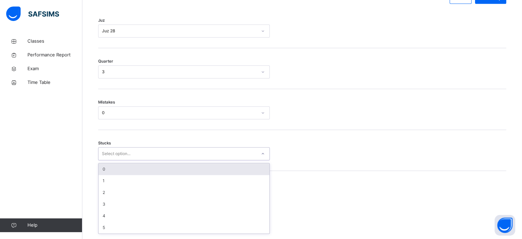
scroll to position [334, 0]
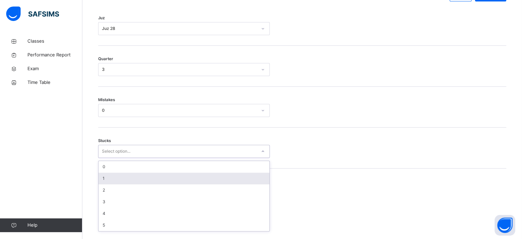
click at [147, 184] on div "1" at bounding box center [184, 178] width 171 height 12
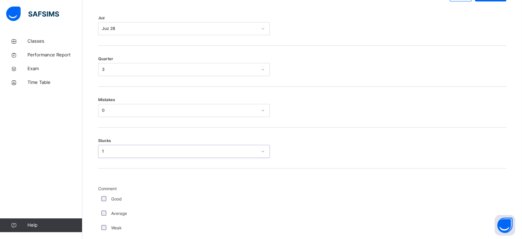
click at [135, 154] on div "1" at bounding box center [179, 151] width 155 height 6
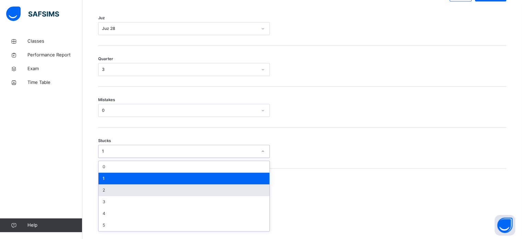
click at [135, 192] on div "2" at bounding box center [184, 190] width 171 height 12
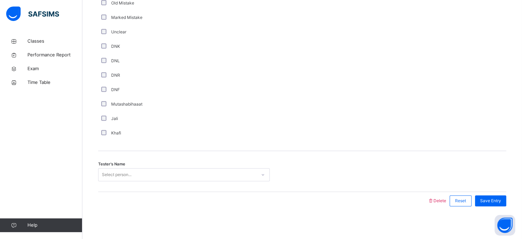
scroll to position [579, 0]
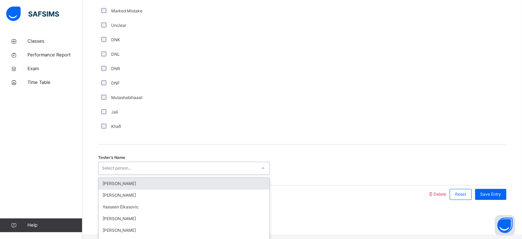
click at [114, 173] on div "Select person..." at bounding box center [117, 167] width 30 height 13
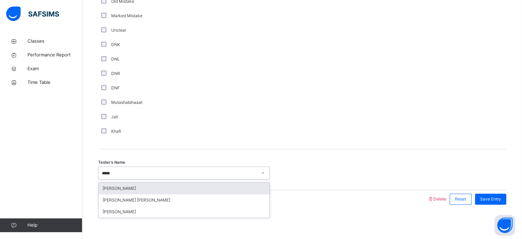
type input "******"
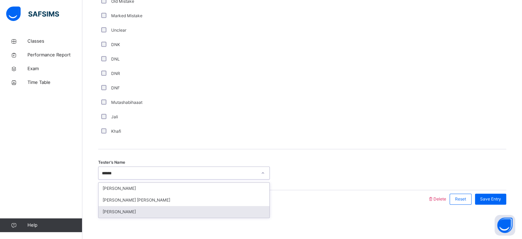
click at [136, 213] on div "[PERSON_NAME]" at bounding box center [184, 212] width 171 height 12
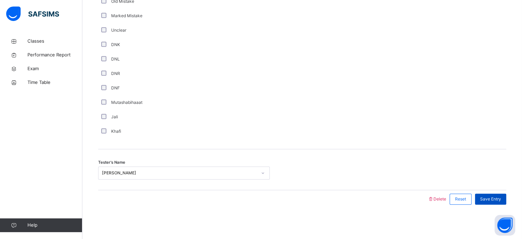
click at [494, 199] on span "Save Entry" at bounding box center [490, 199] width 21 height 6
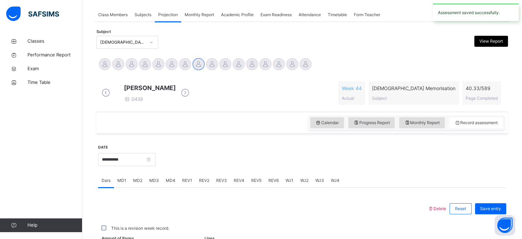
scroll to position [277, 0]
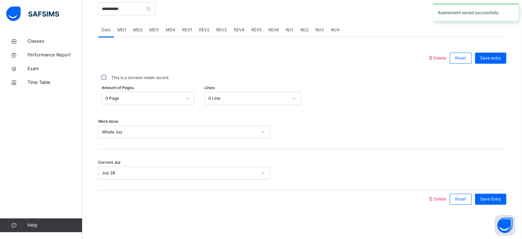
click at [298, 26] on div "WJ2" at bounding box center [304, 30] width 15 height 14
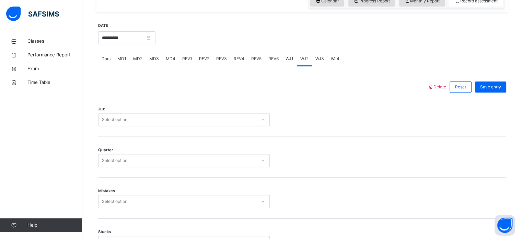
scroll to position [239, 0]
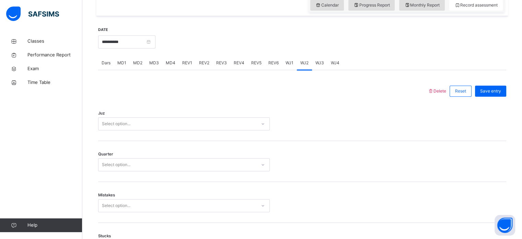
click at [181, 121] on div "Juz Select option..." at bounding box center [302, 120] width 408 height 41
click at [181, 127] on div "Select option..." at bounding box center [178, 123] width 158 height 11
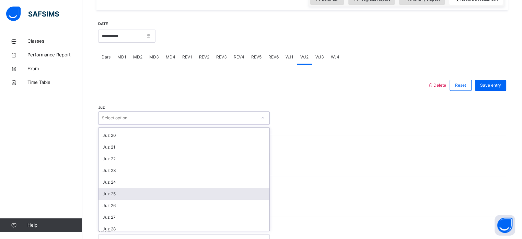
scroll to position [247, 0]
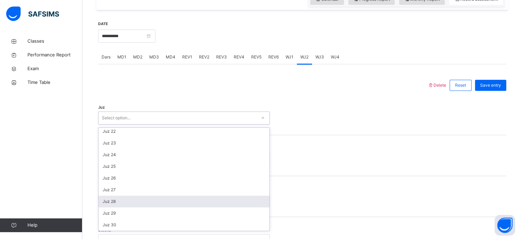
click at [170, 206] on div "Juz 28" at bounding box center [184, 201] width 171 height 12
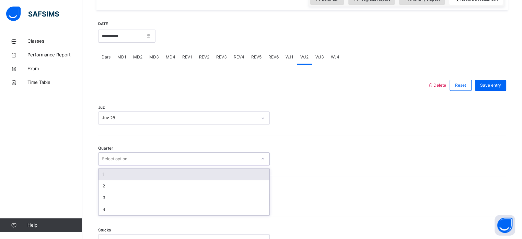
click at [159, 164] on div "Select option..." at bounding box center [178, 158] width 158 height 11
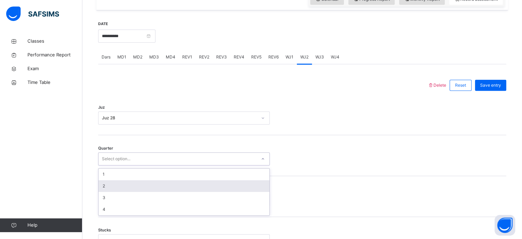
click at [152, 188] on div "2" at bounding box center [184, 186] width 171 height 12
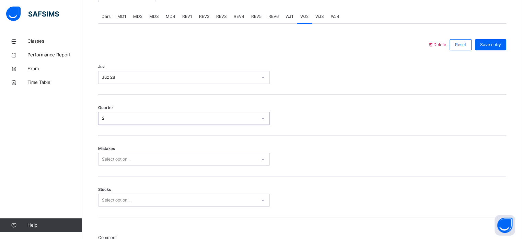
click at [147, 165] on div "Select option..." at bounding box center [184, 158] width 172 height 13
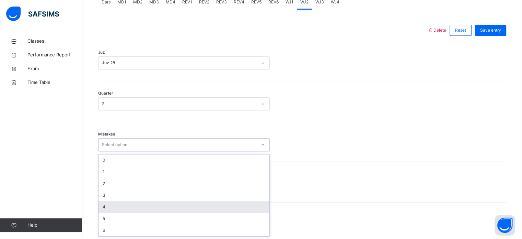
scroll to position [305, 0]
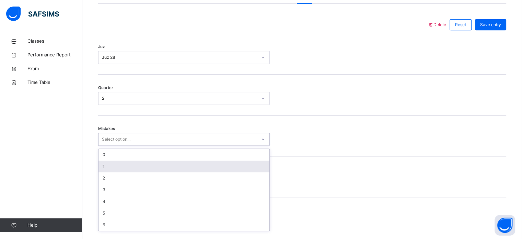
click at [136, 172] on div "1" at bounding box center [184, 166] width 171 height 12
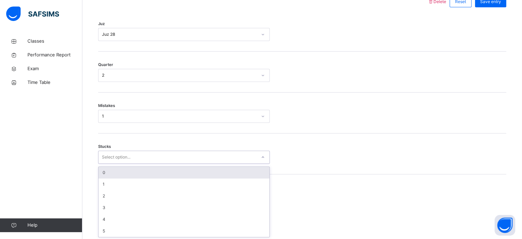
click at [133, 163] on div "option 0 focused, 1 of 6. 6 results available. Use Up and Down to choose option…" at bounding box center [184, 156] width 172 height 13
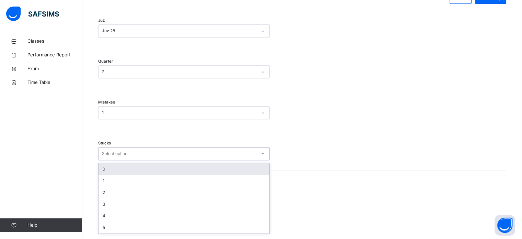
scroll to position [334, 0]
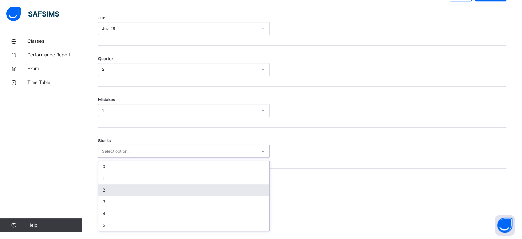
click at [137, 193] on div "2" at bounding box center [184, 190] width 171 height 12
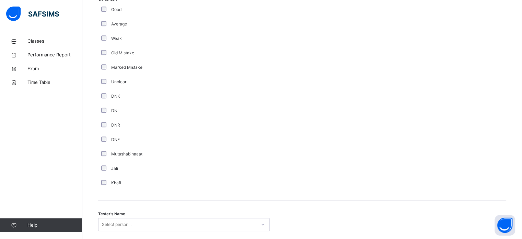
scroll to position [579, 0]
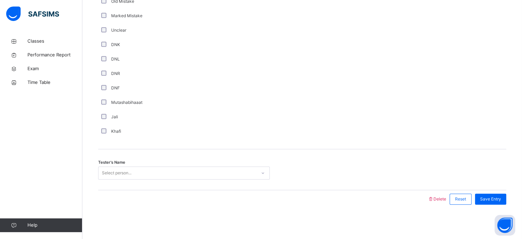
click at [115, 170] on div "Select person..." at bounding box center [117, 172] width 30 height 13
type input "**"
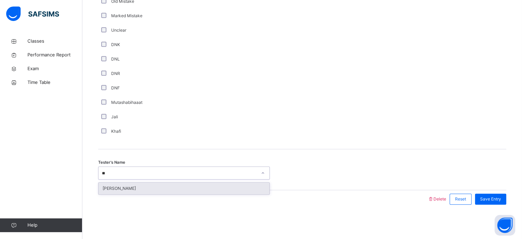
click at [119, 183] on div "[PERSON_NAME]" at bounding box center [184, 188] width 171 height 12
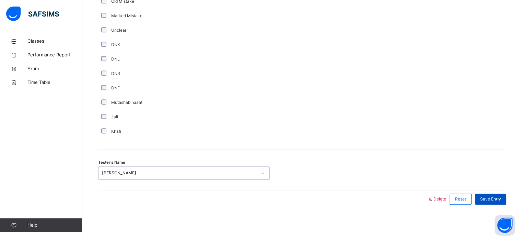
click at [503, 195] on div "Save Entry" at bounding box center [490, 198] width 31 height 11
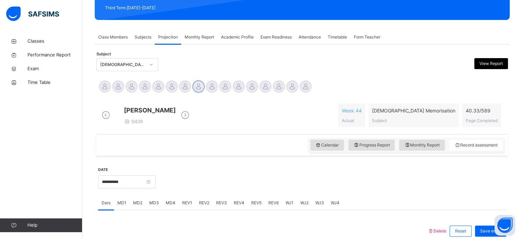
scroll to position [98, 0]
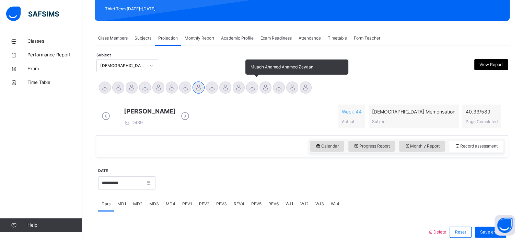
click at [250, 92] on div at bounding box center [252, 87] width 12 height 12
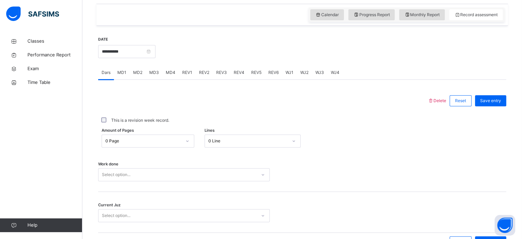
scroll to position [239, 0]
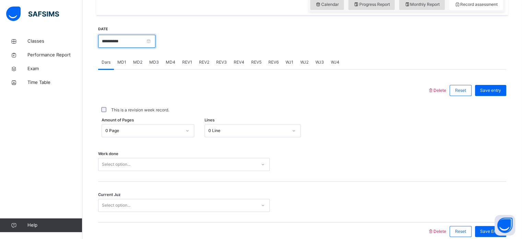
click at [141, 47] on input "**********" at bounding box center [126, 41] width 57 height 13
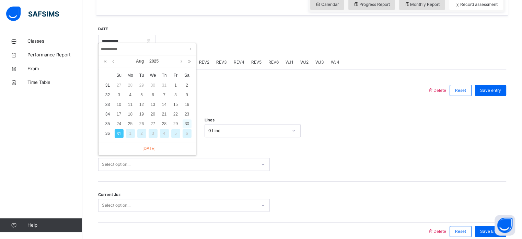
click at [186, 121] on div "30" at bounding box center [187, 123] width 9 height 9
type input "**********"
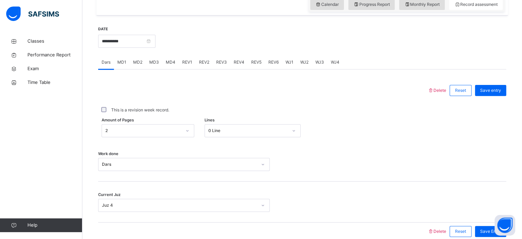
click at [124, 69] on div "MD1" at bounding box center [122, 62] width 16 height 14
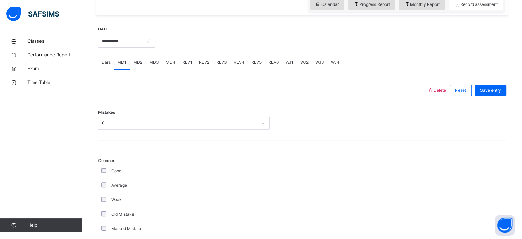
click at [173, 69] on div "MD4" at bounding box center [170, 62] width 16 height 14
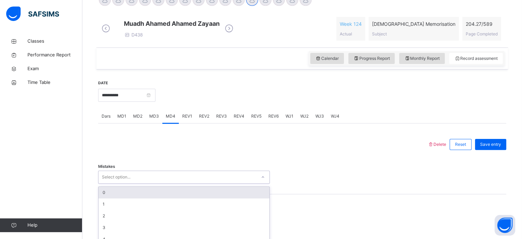
click at [131, 178] on div "option 0 focused, 1 of 7. 7 results available. Use Up and Down to choose option…" at bounding box center [184, 176] width 172 height 13
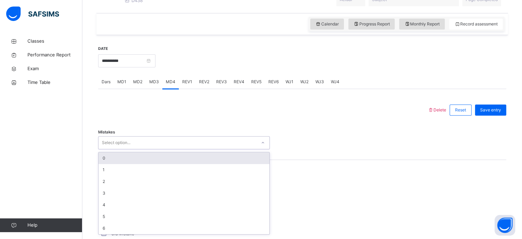
scroll to position [223, 0]
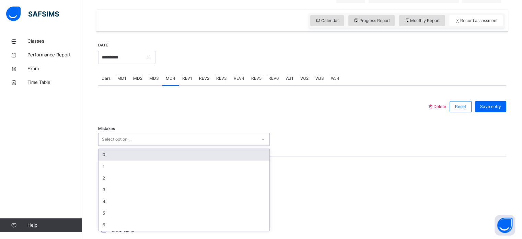
click at [120, 160] on div "0" at bounding box center [184, 155] width 171 height 12
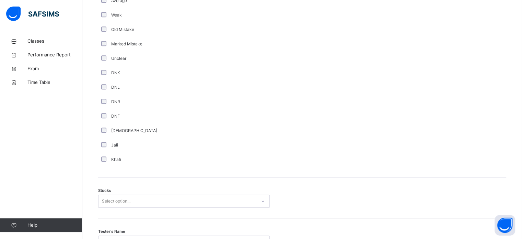
scroll to position [432, 0]
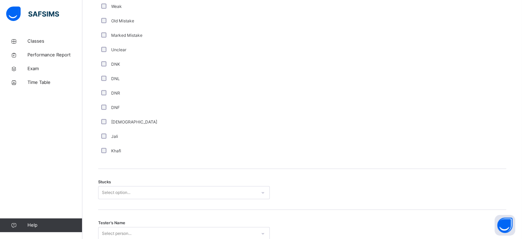
click at [137, 190] on div "Stucks Select option..." at bounding box center [302, 189] width 408 height 41
click at [130, 199] on div "Select option..." at bounding box center [184, 192] width 172 height 13
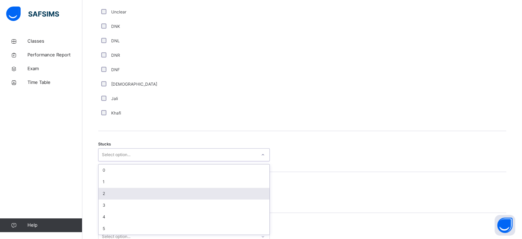
scroll to position [474, 0]
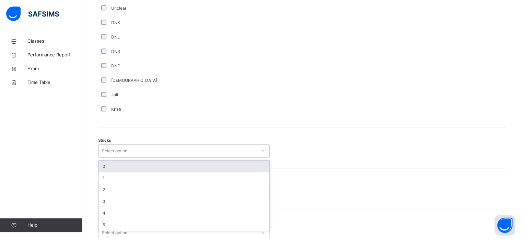
click at [116, 172] on div "0" at bounding box center [184, 166] width 171 height 12
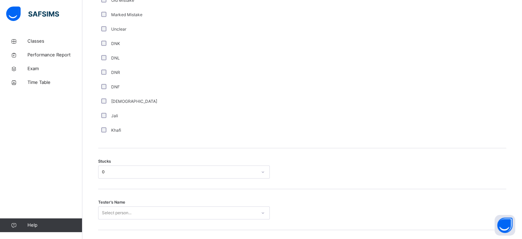
scroll to position [538, 0]
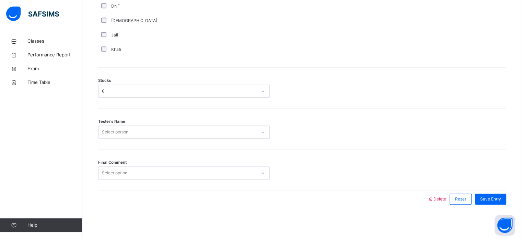
click at [114, 135] on div "Select person..." at bounding box center [117, 131] width 30 height 13
type input "****"
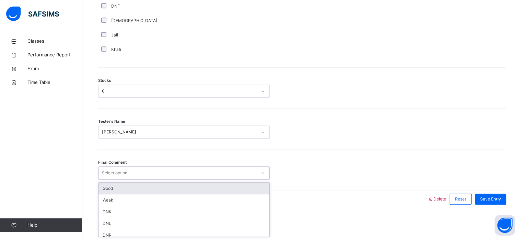
click at [129, 166] on div "Select option..." at bounding box center [184, 172] width 172 height 13
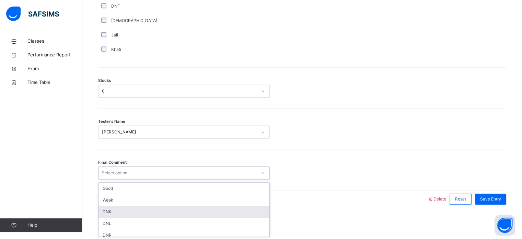
scroll to position [16, 0]
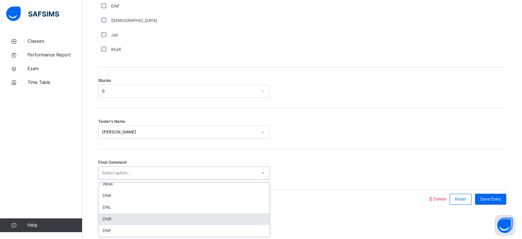
click at [125, 216] on div "DNR" at bounding box center [184, 219] width 171 height 12
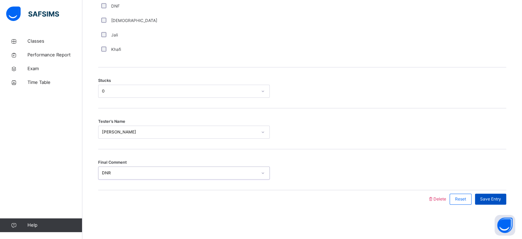
click at [490, 197] on span "Save Entry" at bounding box center [490, 199] width 21 height 6
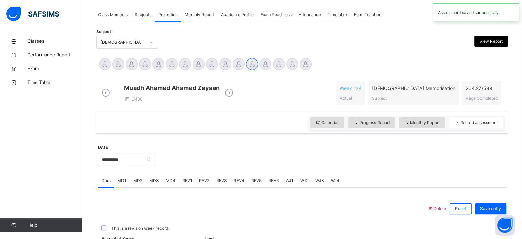
scroll to position [277, 0]
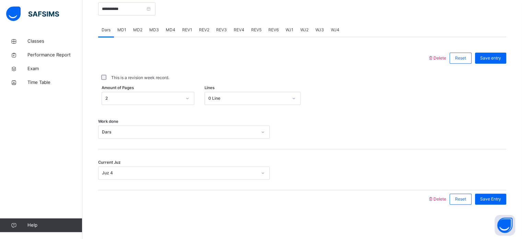
click at [185, 32] on span "REV1" at bounding box center [187, 30] width 10 height 6
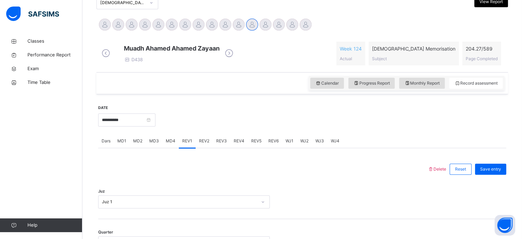
scroll to position [123, 0]
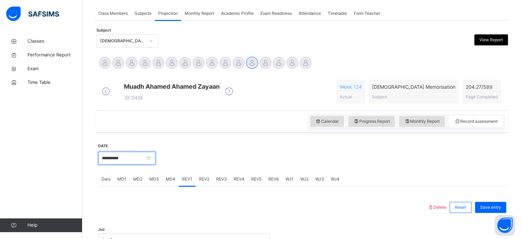
click at [116, 159] on input "**********" at bounding box center [126, 157] width 57 height 13
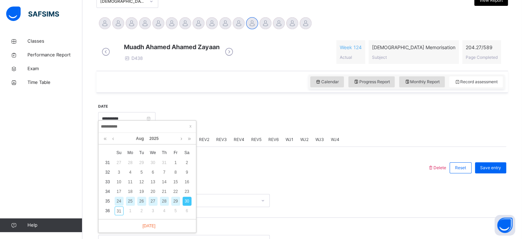
scroll to position [162, 0]
click at [123, 207] on div "31" at bounding box center [119, 210] width 9 height 9
type input "**********"
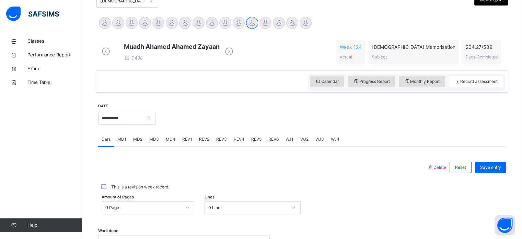
click at [160, 207] on div "0 Page" at bounding box center [148, 207] width 93 height 13
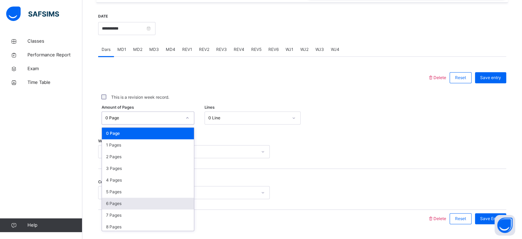
scroll to position [277, 0]
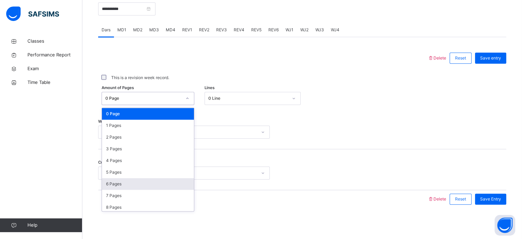
click at [363, 99] on div "Amount of Pages option 6 Pages focused, 7 of 590. 590 results available. Use Up…" at bounding box center [302, 98] width 408 height 13
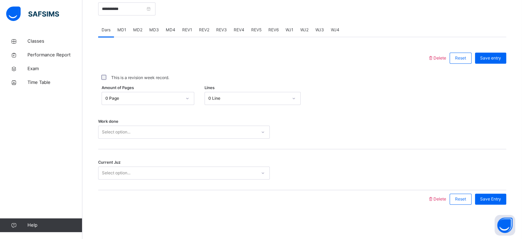
click at [234, 126] on div "Select option..." at bounding box center [184, 131] width 172 height 13
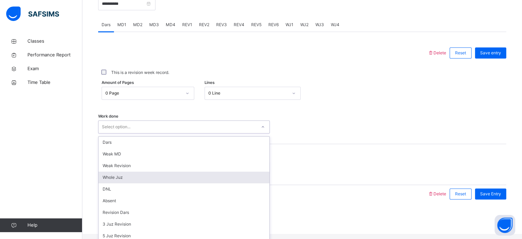
click at [159, 178] on div "Whole Juz" at bounding box center [184, 177] width 171 height 12
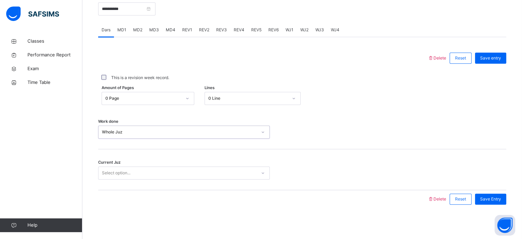
click at [140, 167] on div "Select option..." at bounding box center [184, 172] width 172 height 13
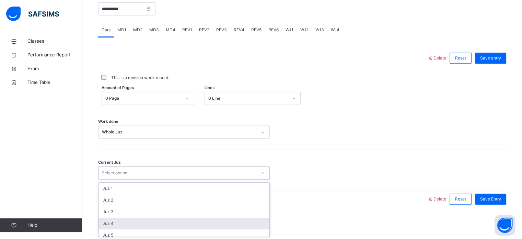
click at [121, 219] on div "Juz 4" at bounding box center [184, 223] width 171 height 12
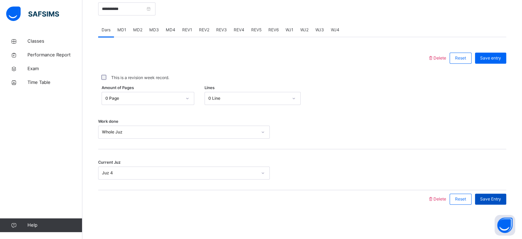
click at [506, 197] on div "Save Entry" at bounding box center [490, 198] width 31 height 11
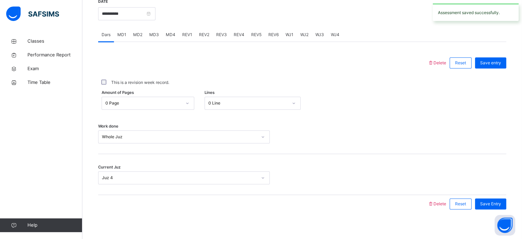
scroll to position [266, 0]
click at [286, 38] on span "WJ1" at bounding box center [290, 35] width 8 height 6
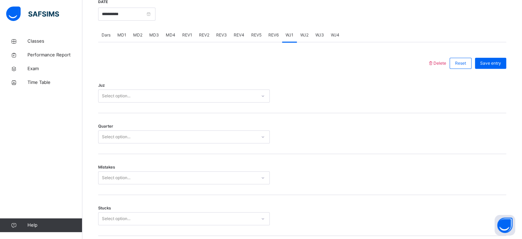
click at [148, 99] on div "Select option..." at bounding box center [178, 96] width 158 height 11
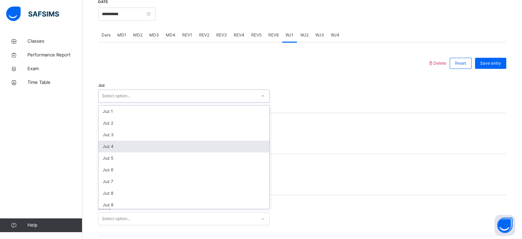
click at [128, 145] on div "Juz 4" at bounding box center [184, 146] width 171 height 12
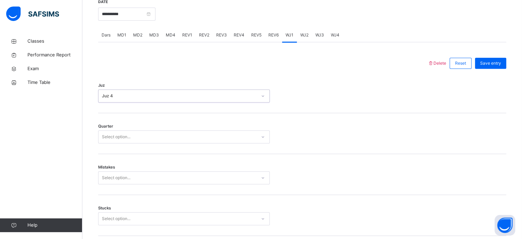
click at [118, 139] on div "Select option..." at bounding box center [116, 136] width 28 height 13
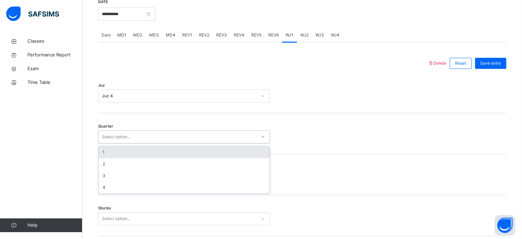
click at [113, 157] on div "1" at bounding box center [184, 152] width 171 height 12
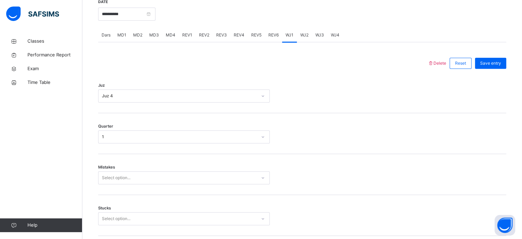
click at [118, 175] on div "Select option..." at bounding box center [184, 177] width 172 height 13
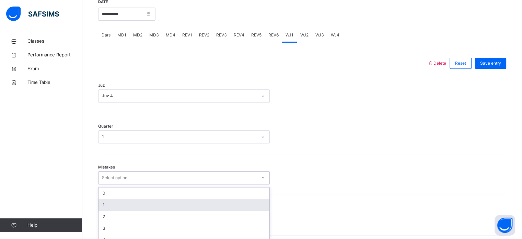
click at [119, 177] on div "option 1 focused, 2 of 7. 7 results available. Use Up and Down to choose option…" at bounding box center [184, 177] width 172 height 13
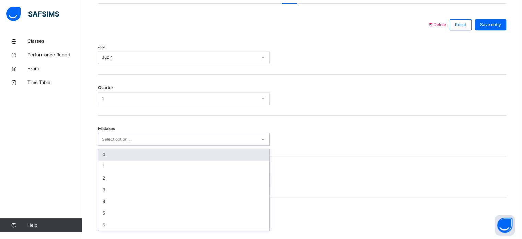
click at [108, 160] on div "0" at bounding box center [184, 155] width 171 height 12
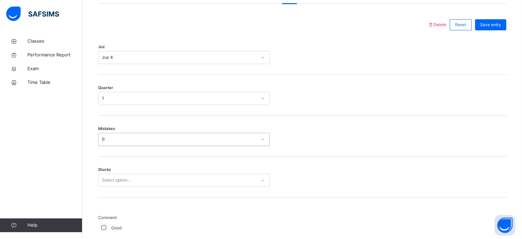
click at [114, 180] on div "Select option..." at bounding box center [184, 179] width 172 height 13
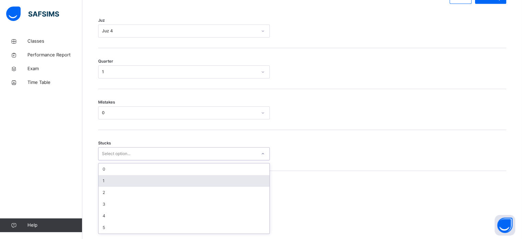
scroll to position [334, 0]
click at [114, 182] on div "1" at bounding box center [184, 178] width 171 height 12
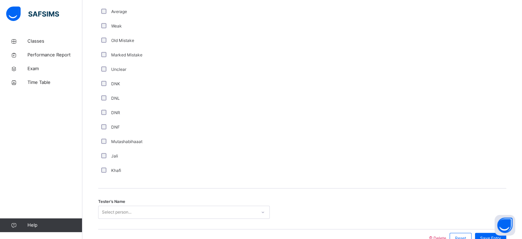
scroll to position [579, 0]
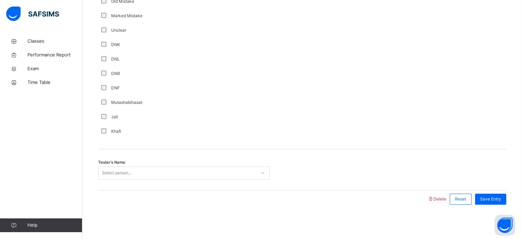
click at [110, 172] on div "Select person..." at bounding box center [117, 172] width 30 height 13
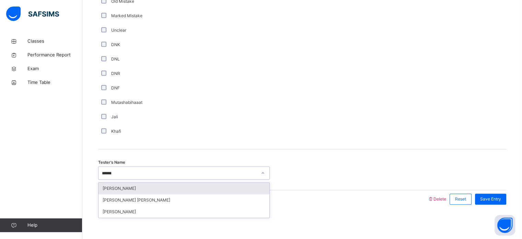
type input "*******"
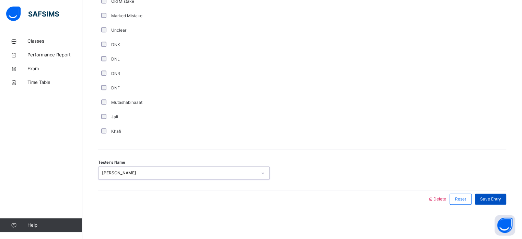
click at [495, 194] on div "Save Entry" at bounding box center [490, 198] width 31 height 11
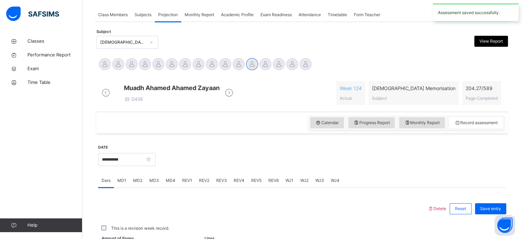
scroll to position [277, 0]
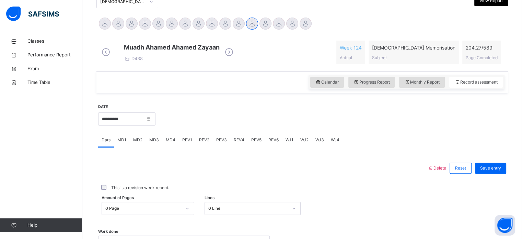
scroll to position [161, 0]
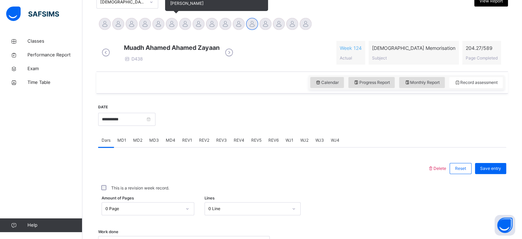
click at [170, 27] on div at bounding box center [172, 24] width 12 height 12
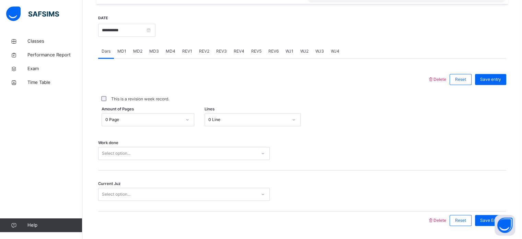
scroll to position [277, 0]
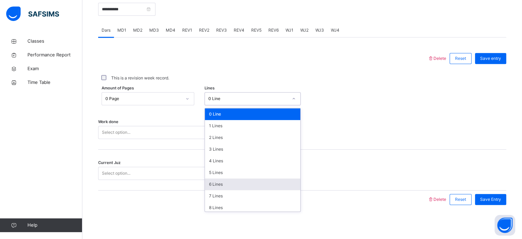
drag, startPoint x: 216, startPoint y: 100, endPoint x: 227, endPoint y: 185, distance: 86.1
click at [227, 105] on div "option 6 Lines focused, 7 of 16. 16 results available. Use Up and Down to choos…" at bounding box center [253, 98] width 96 height 13
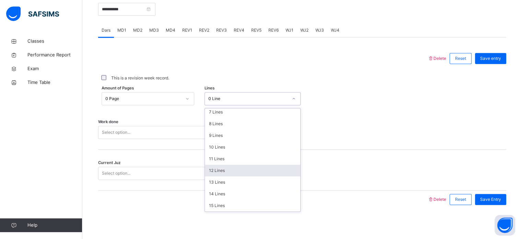
click at [220, 174] on div "12 Lines" at bounding box center [252, 170] width 95 height 12
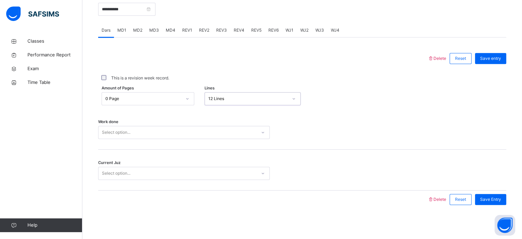
click at [154, 99] on div "0 Page" at bounding box center [143, 98] width 76 height 6
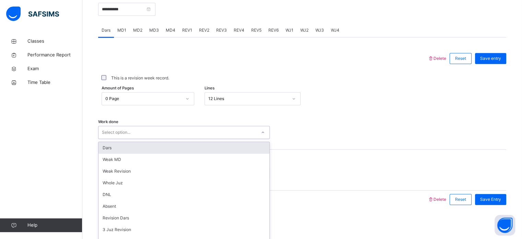
click at [149, 135] on div "Select option..." at bounding box center [178, 132] width 158 height 11
click at [144, 150] on div "Dars" at bounding box center [184, 148] width 171 height 12
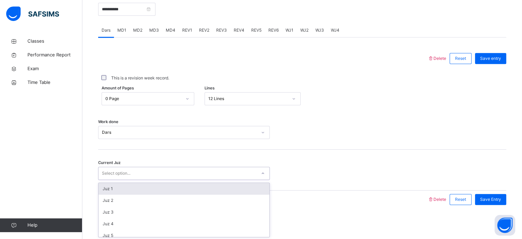
click at [131, 175] on div "Select option..." at bounding box center [178, 173] width 158 height 11
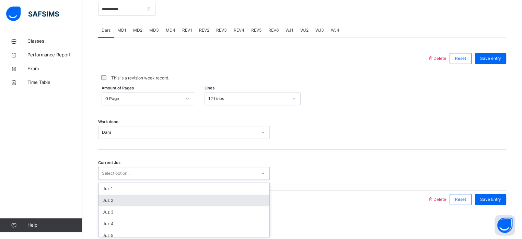
click at [126, 197] on div "Juz 2" at bounding box center [184, 200] width 171 height 12
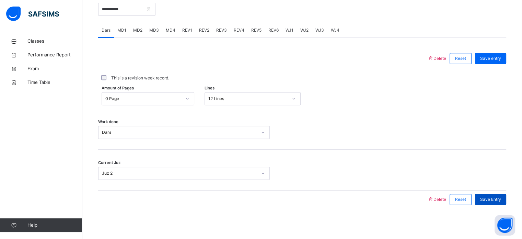
click at [488, 201] on span "Save Entry" at bounding box center [490, 199] width 21 height 6
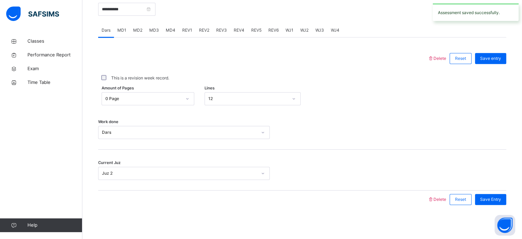
scroll to position [68, 0]
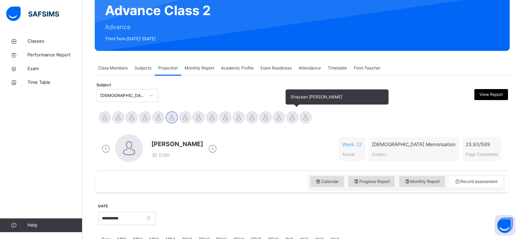
click at [292, 123] on div "Shayaan [PERSON_NAME]" at bounding box center [292, 118] width 13 height 15
click at [293, 112] on div at bounding box center [292, 117] width 12 height 12
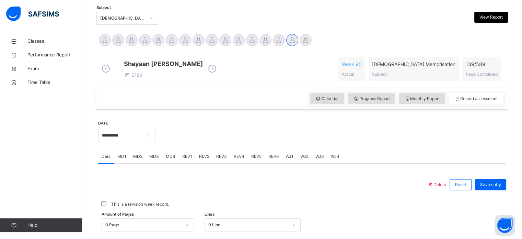
scroll to position [144, 0]
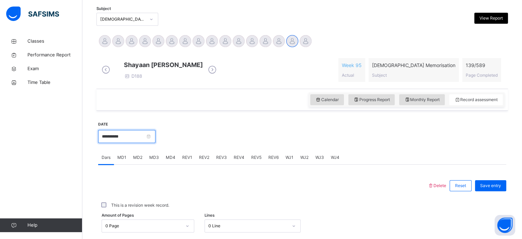
click at [138, 143] on input "**********" at bounding box center [126, 136] width 57 height 13
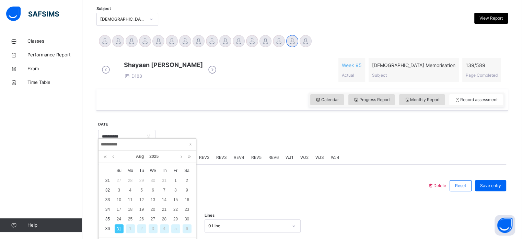
drag, startPoint x: 138, startPoint y: 144, endPoint x: 187, endPoint y: 216, distance: 87.1
click at [187, 216] on div "30" at bounding box center [187, 218] width 9 height 9
click at [187, 216] on div "**********" at bounding box center [302, 228] width 412 height 235
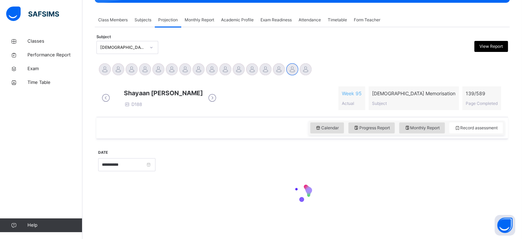
click at [187, 216] on div "**********" at bounding box center [302, 178] width 412 height 79
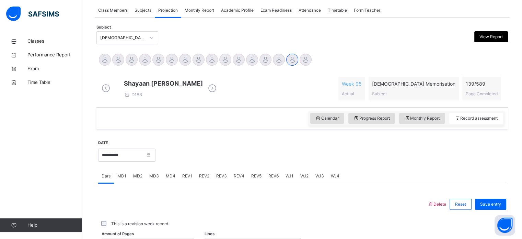
scroll to position [126, 0]
click at [141, 161] on input "**********" at bounding box center [126, 154] width 57 height 13
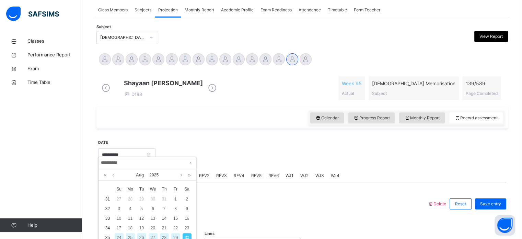
click at [162, 236] on div "28" at bounding box center [164, 237] width 9 height 9
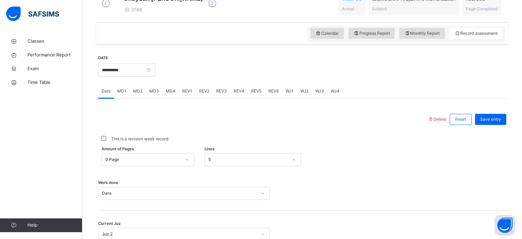
scroll to position [211, 0]
click at [146, 97] on div "MD3" at bounding box center [154, 91] width 16 height 14
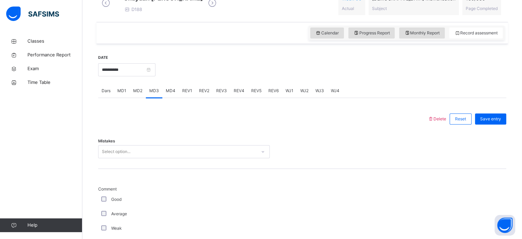
click at [162, 97] on div "MD4" at bounding box center [170, 91] width 16 height 14
click at [183, 94] on span "REV1" at bounding box center [187, 91] width 10 height 6
click at [196, 97] on div "REV2" at bounding box center [204, 91] width 17 height 14
click at [155, 68] on div "**********" at bounding box center [126, 69] width 57 height 30
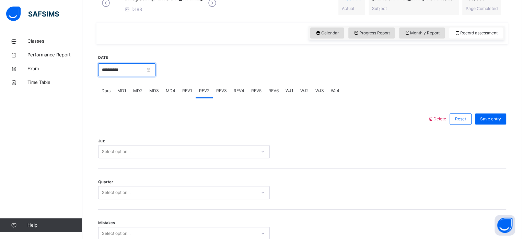
click at [155, 70] on input "**********" at bounding box center [126, 69] width 57 height 13
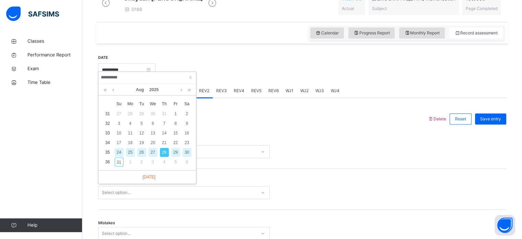
click at [186, 149] on div "30" at bounding box center [187, 152] width 9 height 9
type input "**********"
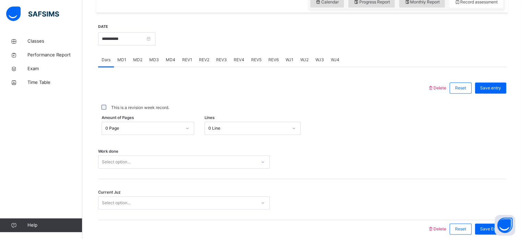
click at [250, 135] on div "0 Line" at bounding box center [253, 127] width 96 height 13
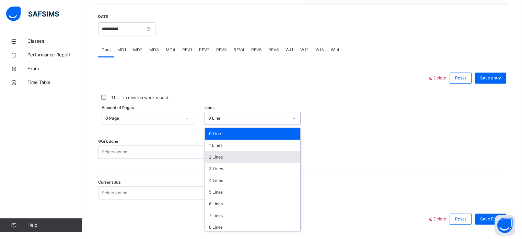
scroll to position [252, 0]
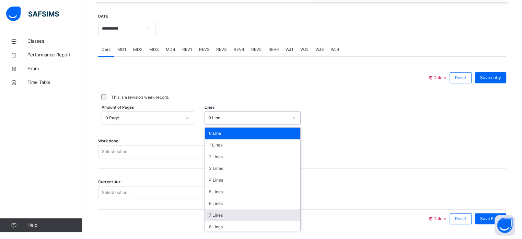
click at [233, 215] on div "7 Lines" at bounding box center [252, 215] width 95 height 12
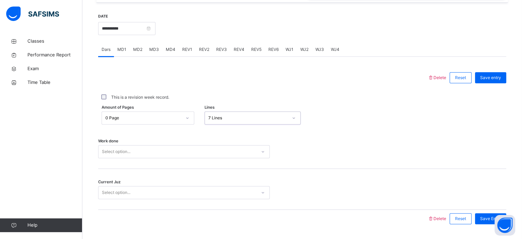
click at [198, 152] on div "Select option..." at bounding box center [184, 151] width 172 height 13
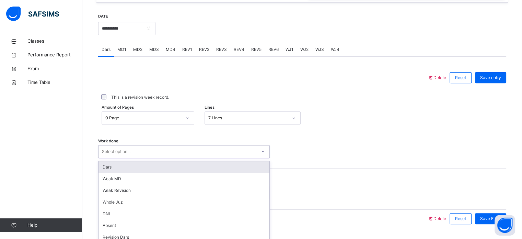
scroll to position [277, 0]
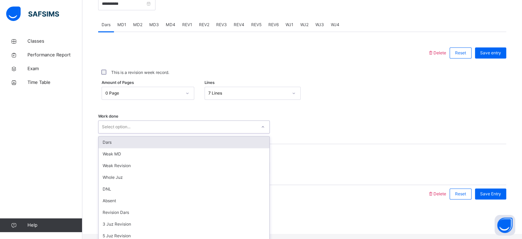
click at [198, 148] on div "Dars" at bounding box center [184, 142] width 171 height 12
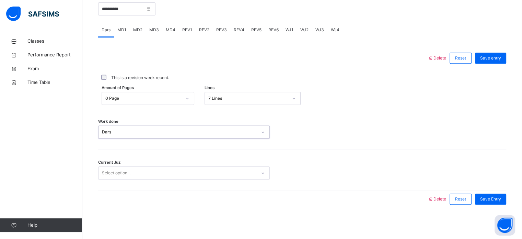
click at [197, 170] on div "Select option..." at bounding box center [178, 172] width 158 height 11
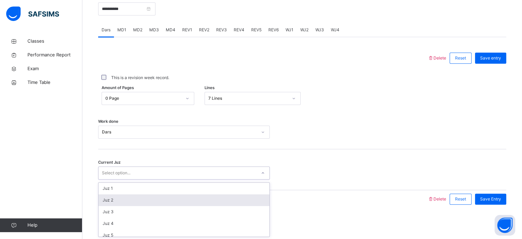
click at [191, 199] on div "Juz 2" at bounding box center [184, 200] width 171 height 12
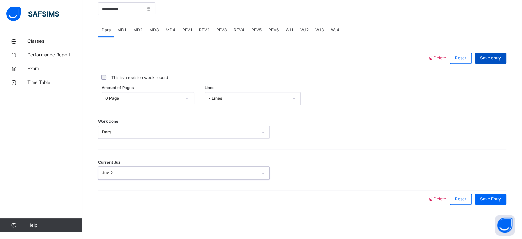
click at [484, 58] on div "Save entry" at bounding box center [490, 58] width 31 height 11
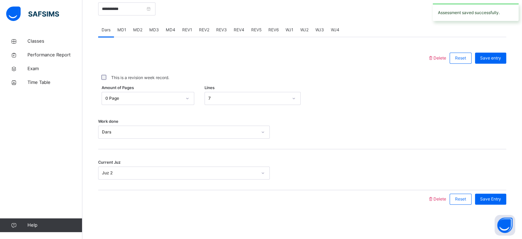
drag, startPoint x: 115, startPoint y: 31, endPoint x: 134, endPoint y: 36, distance: 19.6
click at [121, 34] on div "MD1" at bounding box center [122, 30] width 16 height 14
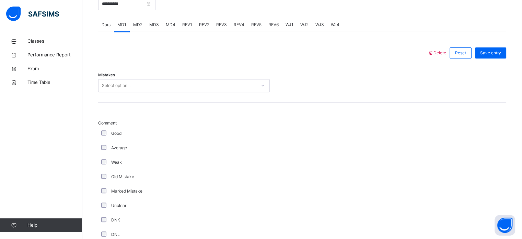
click at [150, 28] on span "MD3" at bounding box center [154, 25] width 10 height 6
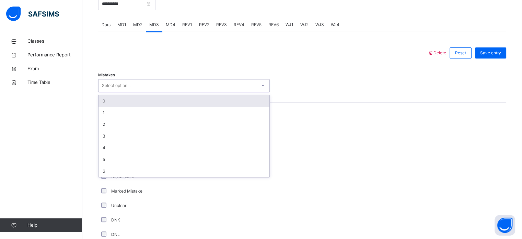
click at [136, 85] on div "Select option..." at bounding box center [178, 85] width 158 height 11
click at [130, 104] on div "0" at bounding box center [184, 101] width 171 height 12
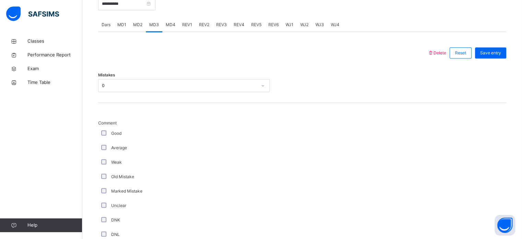
click at [103, 135] on div "Good" at bounding box center [184, 133] width 172 height 14
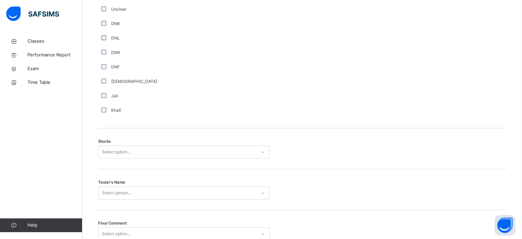
scroll to position [538, 0]
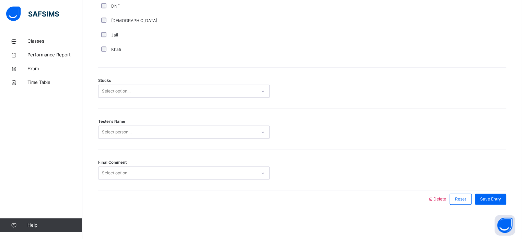
click at [145, 91] on div "Select option..." at bounding box center [178, 91] width 158 height 11
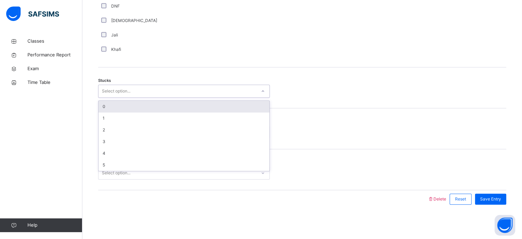
click at [141, 107] on div "0" at bounding box center [184, 107] width 171 height 12
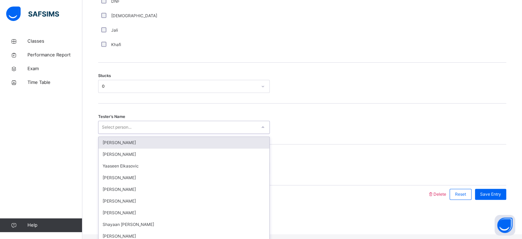
click at [136, 127] on div "Select person..." at bounding box center [178, 127] width 158 height 11
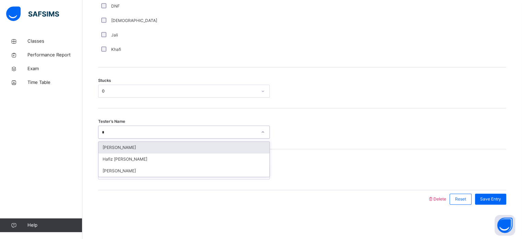
type input "**"
click at [136, 145] on div "[PERSON_NAME]" at bounding box center [184, 147] width 171 height 12
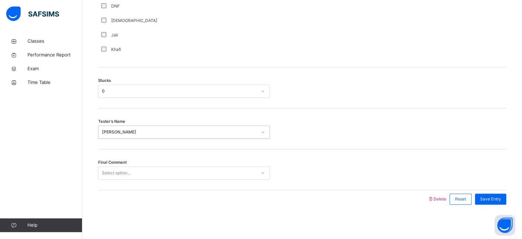
click at [140, 172] on div "Select option..." at bounding box center [178, 172] width 158 height 11
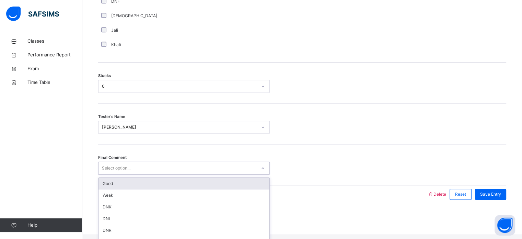
click at [142, 182] on div "Good" at bounding box center [184, 183] width 171 height 12
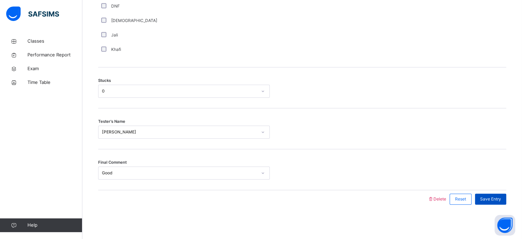
click at [493, 196] on span "Save Entry" at bounding box center [490, 199] width 21 height 6
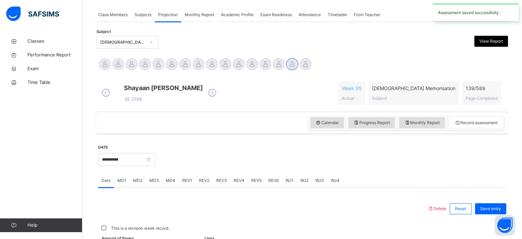
scroll to position [277, 0]
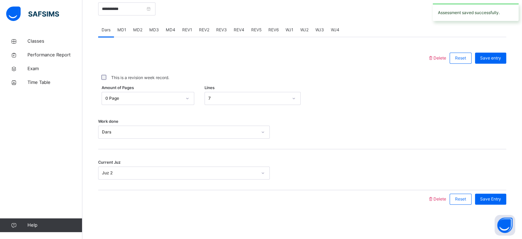
click at [166, 32] on span "MD4" at bounding box center [171, 30] width 10 height 6
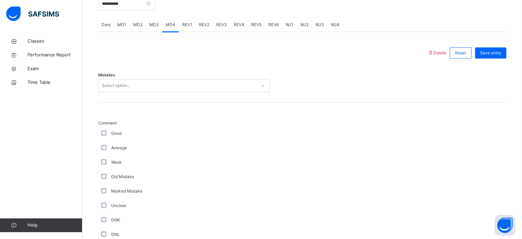
scroll to position [538, 0]
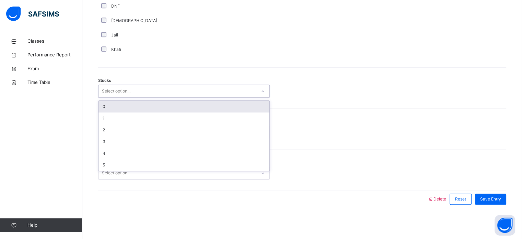
click at [134, 88] on div "Select option..." at bounding box center [178, 91] width 158 height 11
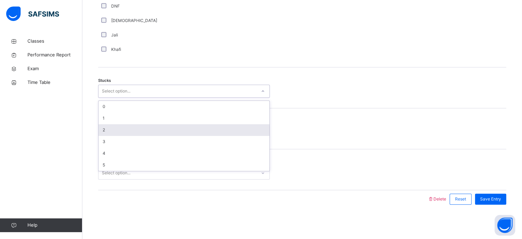
click at [135, 131] on div "2" at bounding box center [184, 130] width 171 height 12
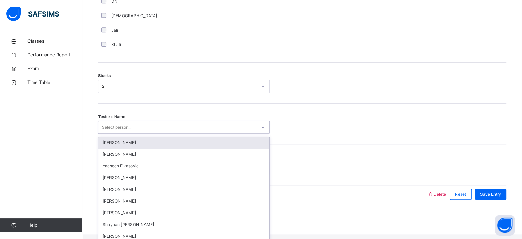
click at [135, 132] on div "Select person..." at bounding box center [178, 127] width 158 height 11
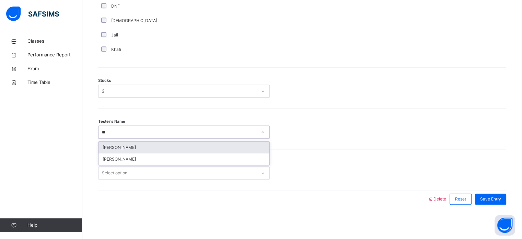
type input "***"
click at [137, 143] on div "[PERSON_NAME]" at bounding box center [184, 147] width 171 height 12
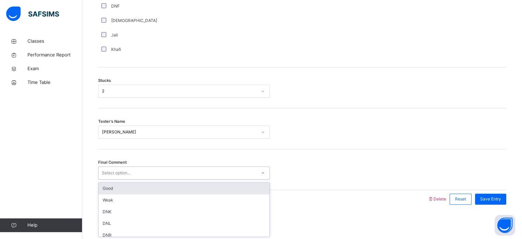
click at [137, 170] on div "Select option..." at bounding box center [178, 172] width 158 height 11
click at [135, 190] on div "Good" at bounding box center [184, 188] width 171 height 12
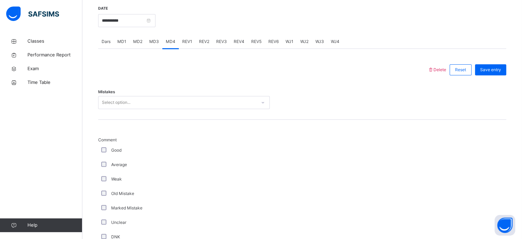
scroll to position [284, 0]
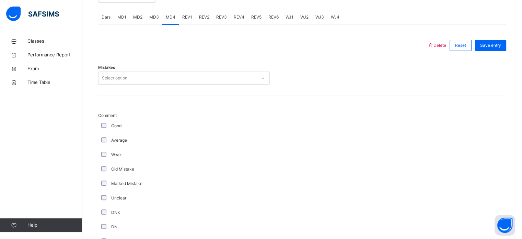
click at [147, 80] on div "Select option..." at bounding box center [178, 78] width 158 height 11
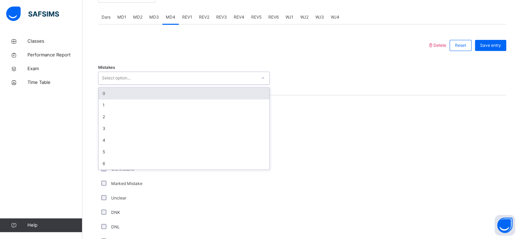
click at [152, 99] on div "0" at bounding box center [184, 94] width 171 height 12
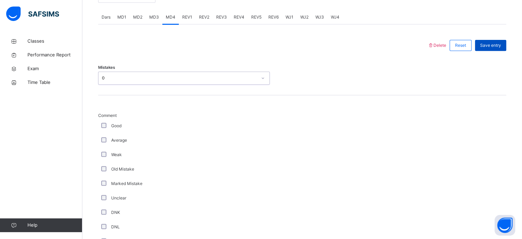
click at [494, 48] on span "Save entry" at bounding box center [490, 45] width 21 height 6
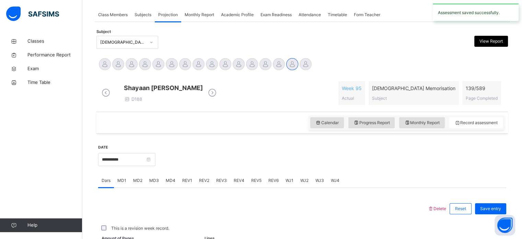
scroll to position [277, 0]
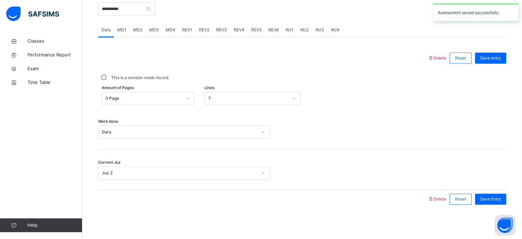
click at [183, 28] on span "REV1" at bounding box center [187, 30] width 10 height 6
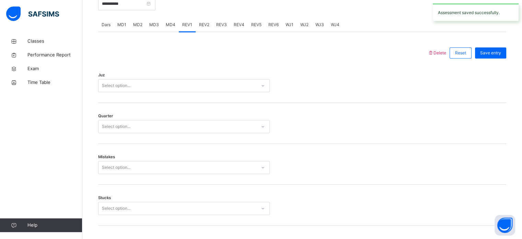
scroll to position [284, 0]
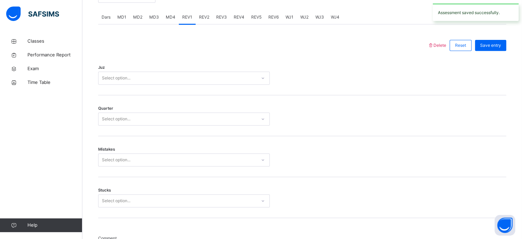
click at [174, 82] on div "Select option..." at bounding box center [178, 78] width 158 height 11
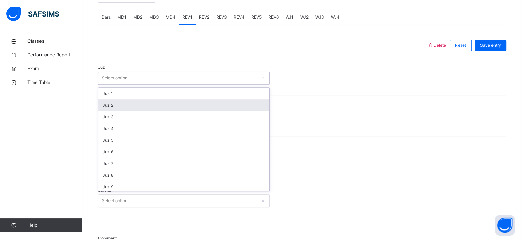
click at [168, 107] on div "Juz 2" at bounding box center [184, 105] width 171 height 12
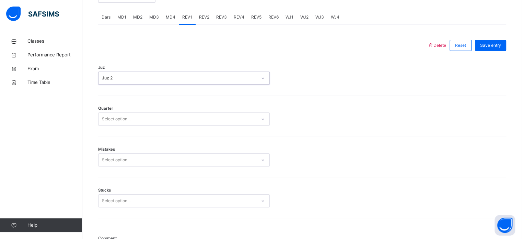
click at [172, 81] on div "Juz 2" at bounding box center [179, 78] width 155 height 6
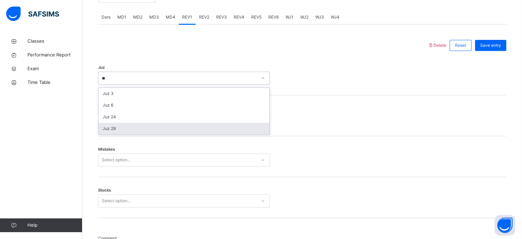
type input "**"
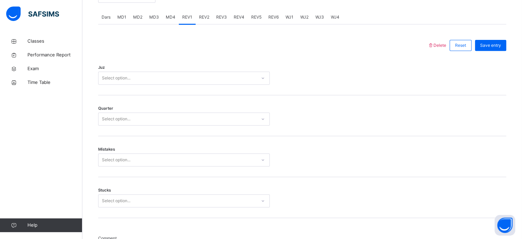
click at [150, 135] on div "Quarter Select option..." at bounding box center [302, 115] width 408 height 41
drag, startPoint x: 150, startPoint y: 135, endPoint x: 136, endPoint y: 77, distance: 59.4
click at [136, 76] on div "Juz Select option..." at bounding box center [302, 74] width 408 height 41
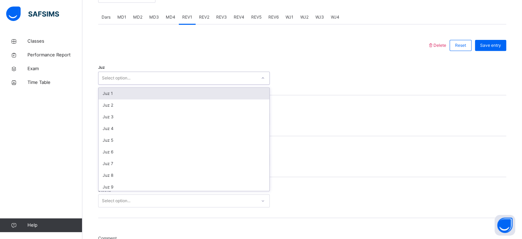
click at [133, 79] on div "Select option..." at bounding box center [178, 78] width 158 height 11
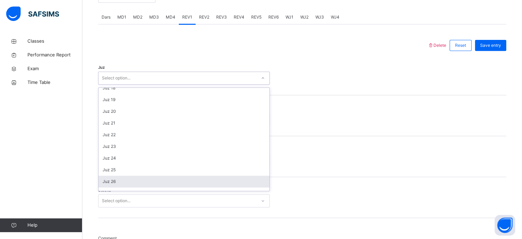
scroll to position [247, 0]
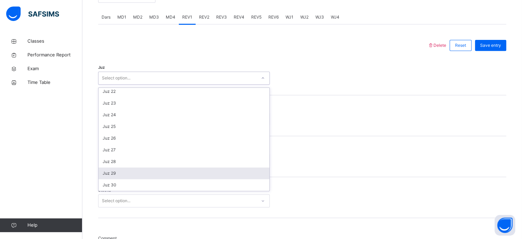
click at [123, 179] on div "Juz 29" at bounding box center [184, 173] width 171 height 12
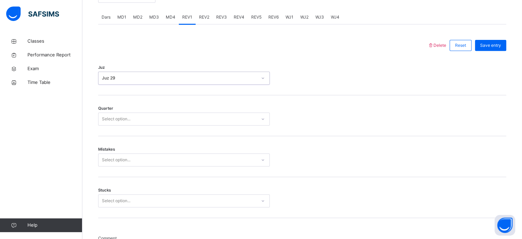
click at [141, 125] on div "Select option..." at bounding box center [184, 118] width 172 height 13
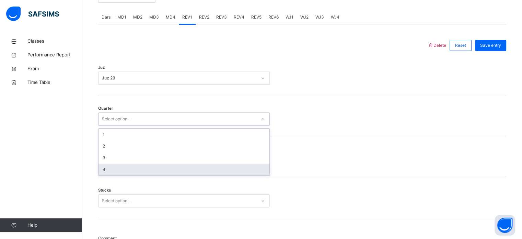
click at [141, 171] on div "4" at bounding box center [184, 169] width 171 height 12
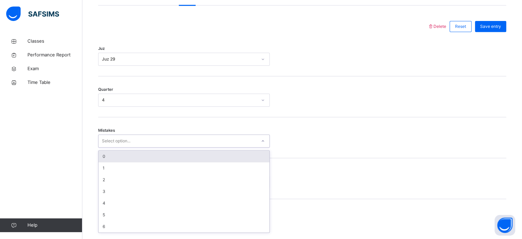
click at [141, 147] on div "option 0 focused, 1 of 7. 7 results available. Use Up and Down to choose option…" at bounding box center [184, 140] width 172 height 13
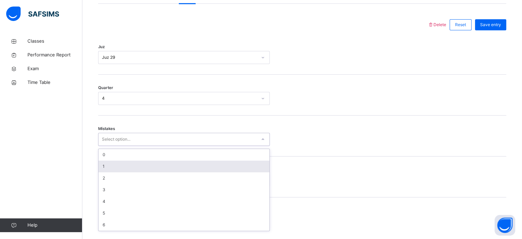
click at [147, 169] on div "1" at bounding box center [184, 166] width 171 height 12
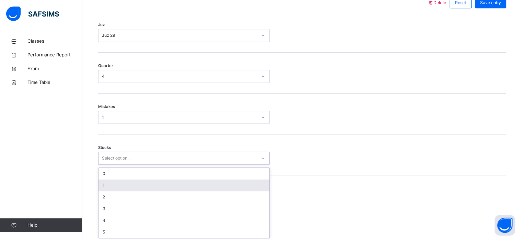
click at [140, 164] on div "option 1 focused, 2 of 6. 6 results available. Use Up and Down to choose option…" at bounding box center [184, 157] width 172 height 13
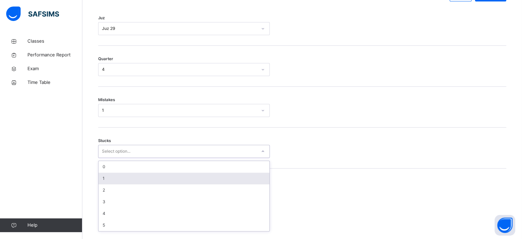
scroll to position [334, 0]
click at [140, 184] on div "1" at bounding box center [184, 178] width 171 height 12
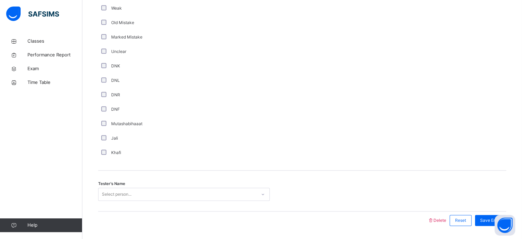
scroll to position [579, 0]
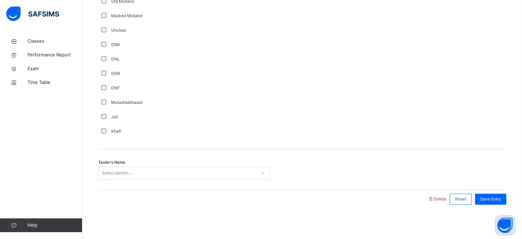
click at [117, 173] on div "Select person..." at bounding box center [117, 172] width 30 height 13
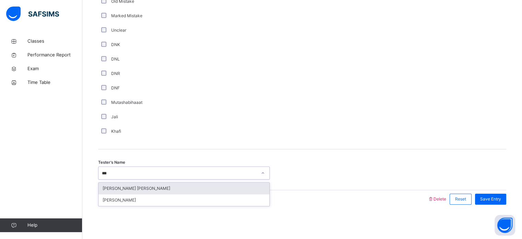
type input "****"
click at [127, 184] on div "[PERSON_NAME] [PERSON_NAME]" at bounding box center [184, 188] width 171 height 12
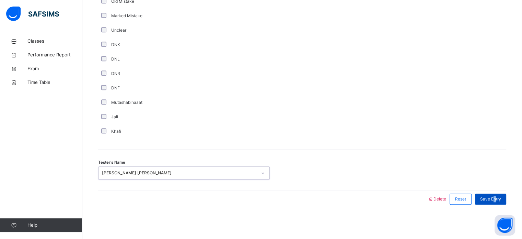
click at [499, 200] on span "Save Entry" at bounding box center [490, 199] width 21 height 6
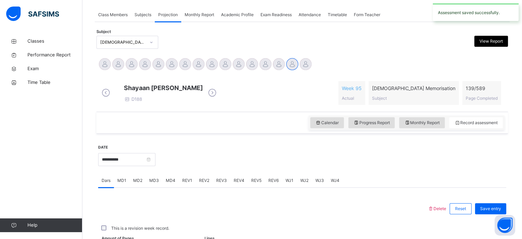
scroll to position [277, 0]
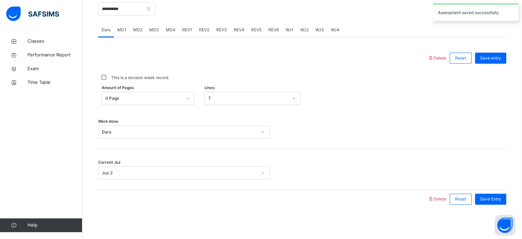
click at [222, 34] on div "REV3" at bounding box center [222, 30] width 18 height 14
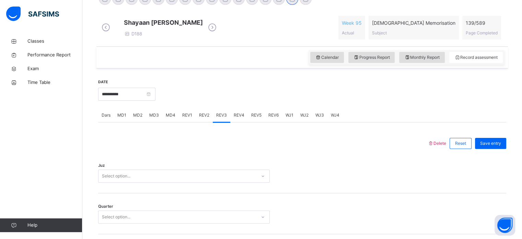
scroll to position [182, 0]
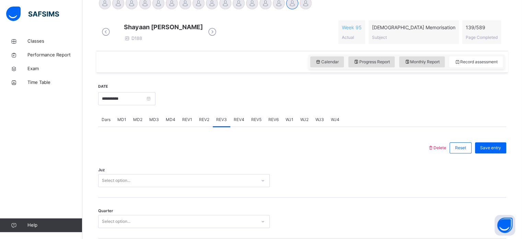
click at [199, 121] on div "REV2" at bounding box center [204, 120] width 17 height 14
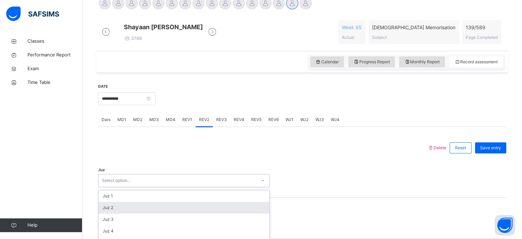
click at [175, 186] on div "option Juz 2 focused, 2 of 30. 30 results available. Use Up and Down to choose …" at bounding box center [184, 180] width 172 height 13
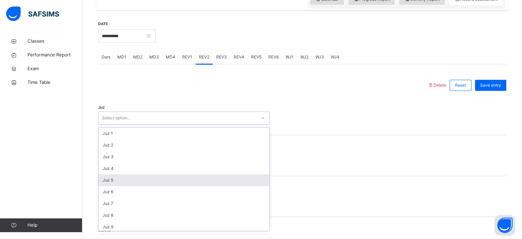
scroll to position [247, 0]
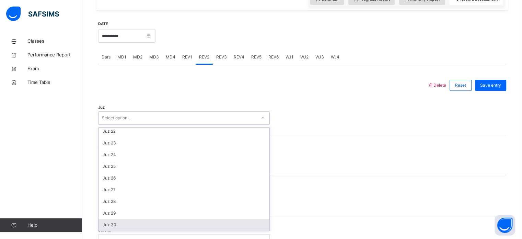
click at [164, 230] on div "Juz 30" at bounding box center [184, 225] width 171 height 12
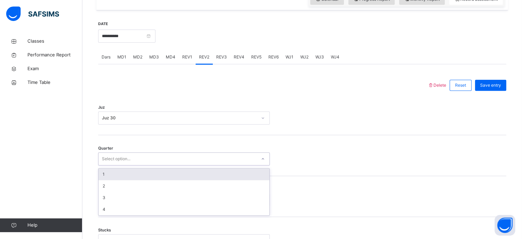
click at [168, 164] on div "Select option..." at bounding box center [178, 158] width 158 height 11
click at [161, 180] on div "1" at bounding box center [184, 174] width 171 height 12
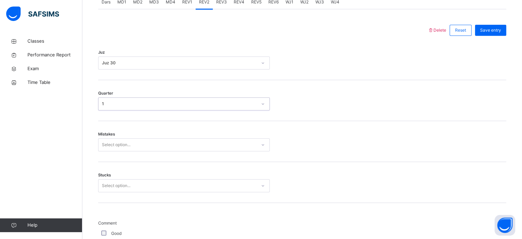
click at [148, 151] on div "Select option..." at bounding box center [184, 144] width 172 height 13
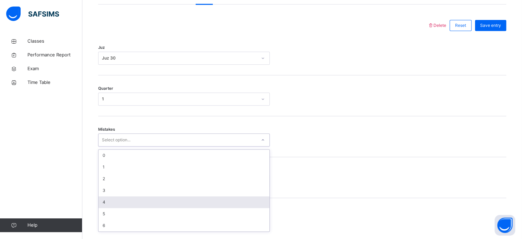
scroll to position [305, 0]
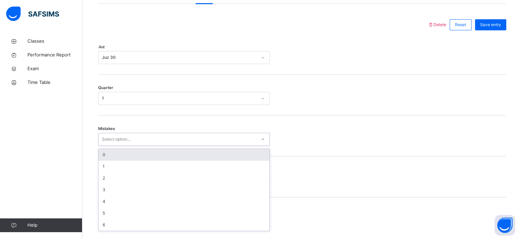
click at [153, 160] on div "0" at bounding box center [184, 155] width 171 height 12
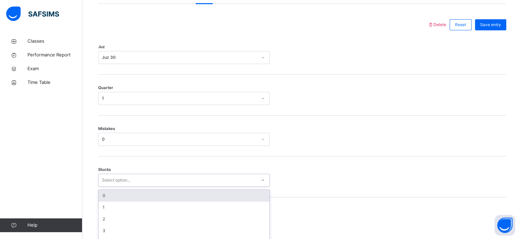
scroll to position [334, 0]
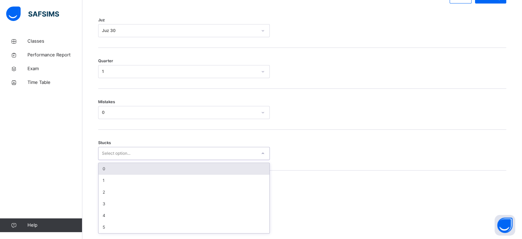
click at [152, 160] on div "option 0 focused, 1 of 6. 6 results available. Use Up and Down to choose option…" at bounding box center [184, 153] width 172 height 13
click at [153, 172] on div "0" at bounding box center [184, 167] width 171 height 12
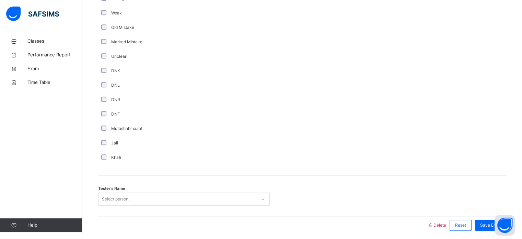
scroll to position [579, 0]
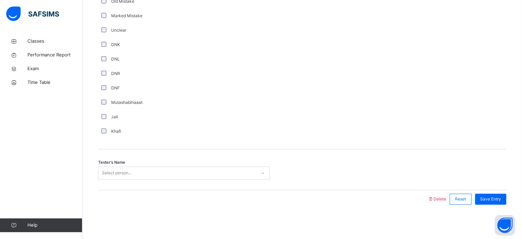
click at [138, 176] on div "Select person..." at bounding box center [178, 172] width 158 height 11
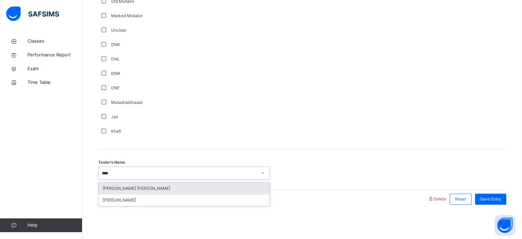
type input "*****"
click at [143, 186] on div "[PERSON_NAME] [PERSON_NAME]" at bounding box center [184, 188] width 171 height 12
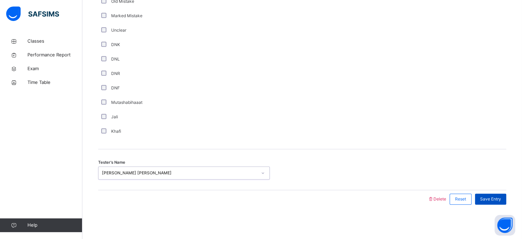
click at [483, 195] on div "Save Entry" at bounding box center [490, 198] width 31 height 11
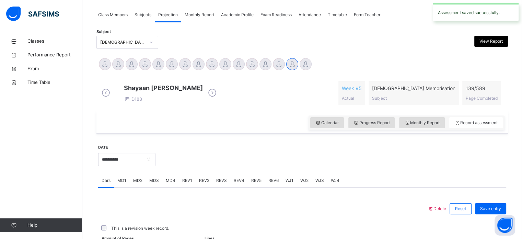
scroll to position [277, 0]
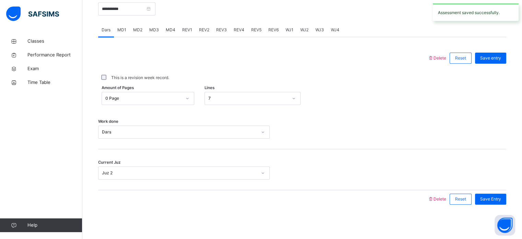
click at [188, 35] on div "REV1" at bounding box center [187, 30] width 17 height 14
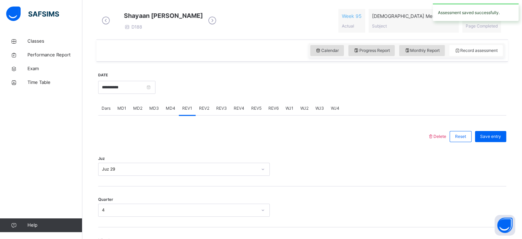
scroll to position [193, 0]
click at [155, 112] on span "MD3" at bounding box center [154, 108] width 10 height 6
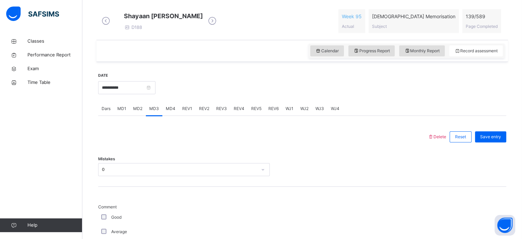
click at [164, 115] on div "MD4" at bounding box center [170, 109] width 16 height 14
click at [143, 94] on input "**********" at bounding box center [126, 87] width 57 height 13
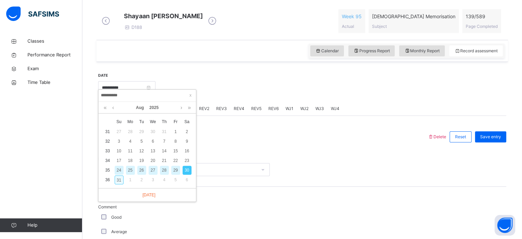
click at [118, 178] on div "31" at bounding box center [119, 179] width 9 height 9
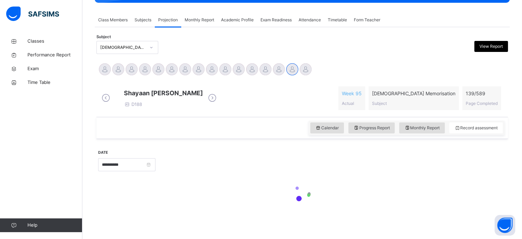
type input "**********"
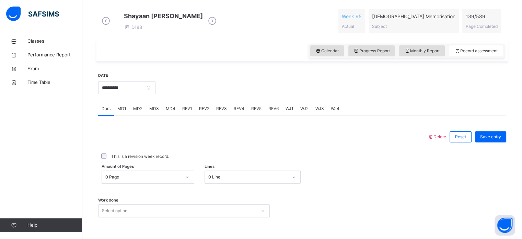
click at [211, 178] on div "0 Line" at bounding box center [253, 176] width 96 height 13
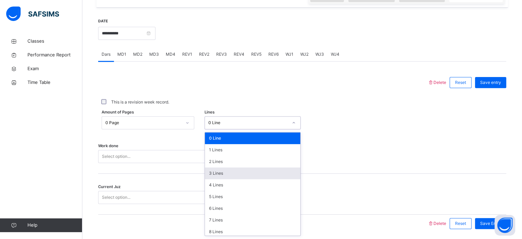
scroll to position [252, 0]
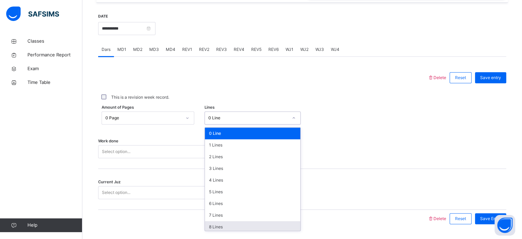
click at [220, 229] on div "8 Lines" at bounding box center [252, 227] width 95 height 12
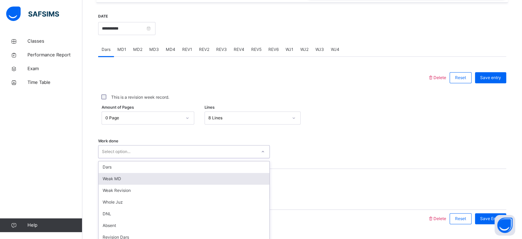
scroll to position [277, 0]
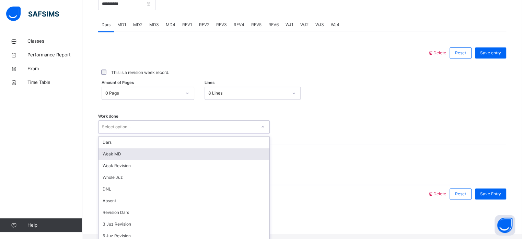
click at [179, 133] on div "option [PERSON_NAME] MD focused, 2 of 14. 14 results available. Use Up and Down…" at bounding box center [184, 126] width 172 height 13
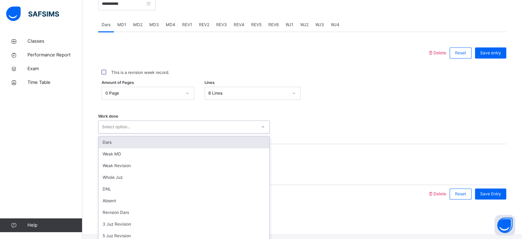
click at [179, 148] on div "Dars" at bounding box center [184, 142] width 171 height 12
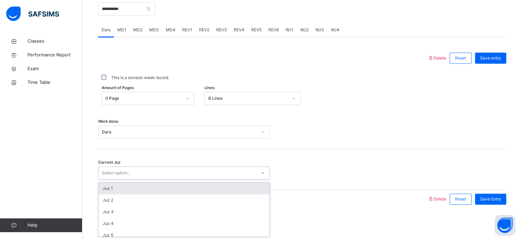
click at [175, 169] on div "Select option..." at bounding box center [178, 172] width 158 height 11
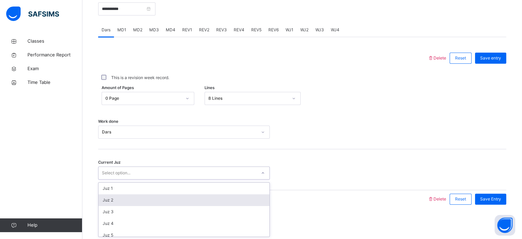
click at [171, 196] on div "Juz 2" at bounding box center [184, 200] width 171 height 12
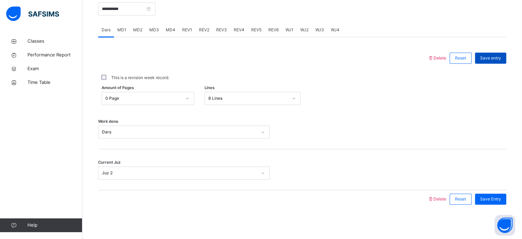
click at [500, 60] on span "Save entry" at bounding box center [490, 58] width 21 height 6
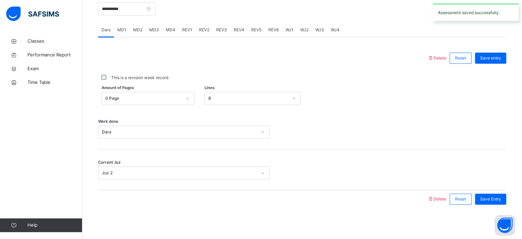
click at [166, 34] on div "MD4" at bounding box center [170, 30] width 16 height 14
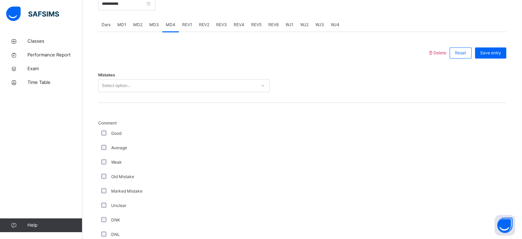
click at [162, 89] on div "Select option..." at bounding box center [178, 85] width 158 height 11
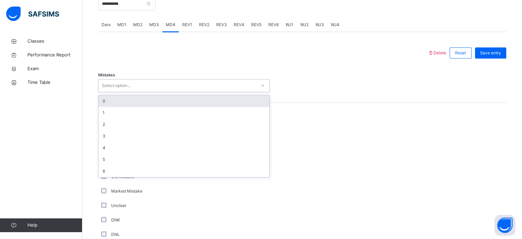
click at [162, 90] on div "Select option..." at bounding box center [178, 85] width 158 height 11
click at [162, 107] on div "0" at bounding box center [184, 101] width 171 height 12
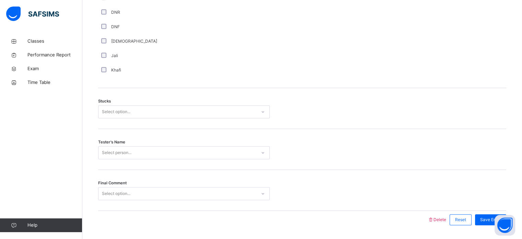
scroll to position [538, 0]
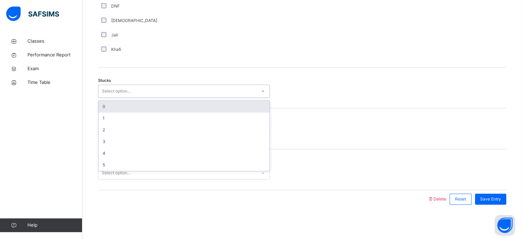
click at [154, 89] on div "Select option..." at bounding box center [178, 91] width 158 height 11
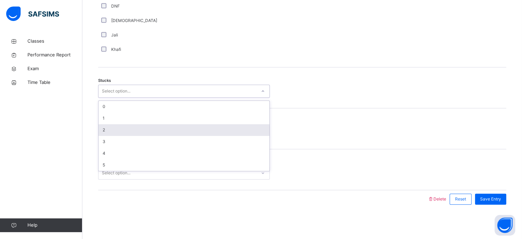
click at [149, 126] on div "2" at bounding box center [184, 130] width 171 height 12
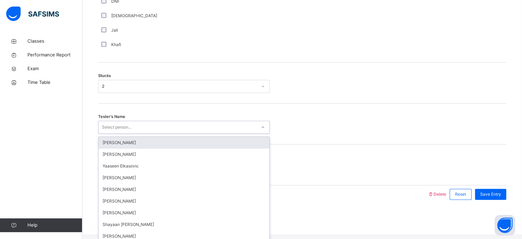
click at [149, 128] on div "Select person..." at bounding box center [178, 127] width 158 height 11
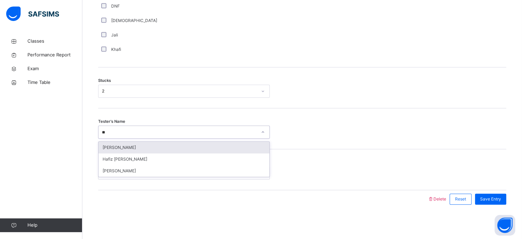
type input "*"
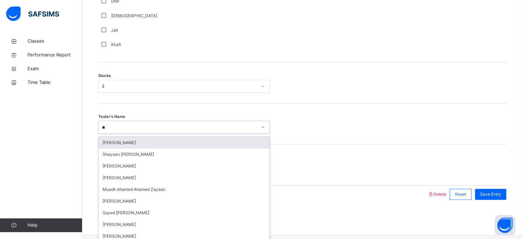
type input "***"
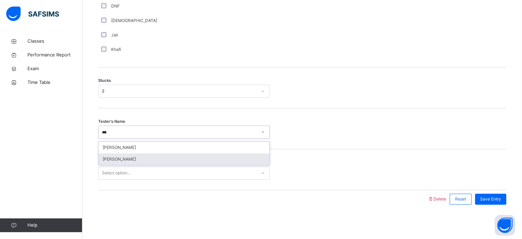
click at [142, 155] on div "[PERSON_NAME]" at bounding box center [184, 159] width 171 height 12
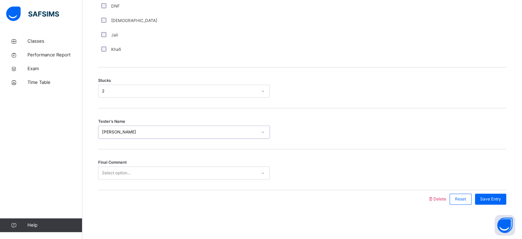
click at [139, 173] on div "Select option..." at bounding box center [178, 172] width 158 height 11
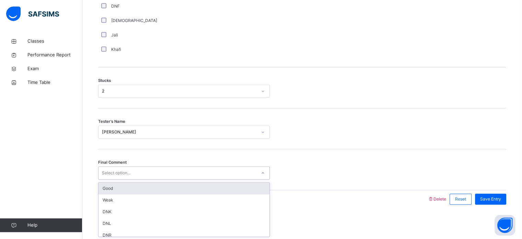
click at [135, 189] on div "Good" at bounding box center [184, 188] width 171 height 12
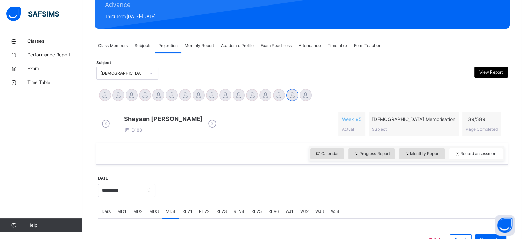
scroll to position [148, 0]
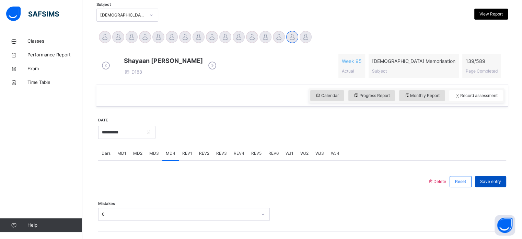
click at [480, 183] on div "Save entry" at bounding box center [490, 181] width 31 height 11
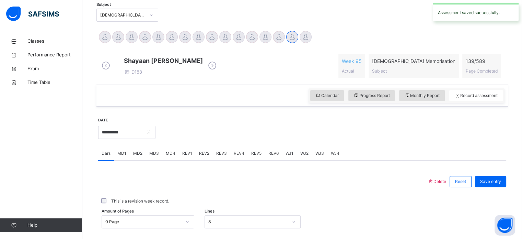
click at [122, 156] on span "MD1" at bounding box center [121, 153] width 9 height 6
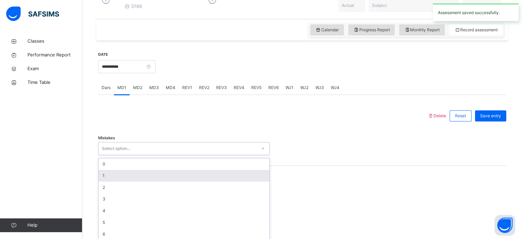
click at [134, 155] on div "option 1 focused, 2 of 7. 7 results available. Use Up and Down to choose option…" at bounding box center [184, 148] width 172 height 13
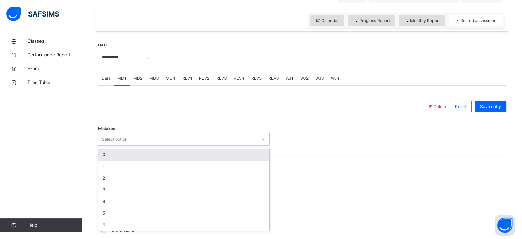
click at [140, 160] on div "0" at bounding box center [184, 155] width 171 height 12
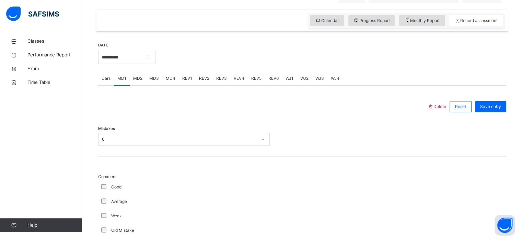
click at [140, 156] on div "Mistakes 0" at bounding box center [302, 135] width 408 height 41
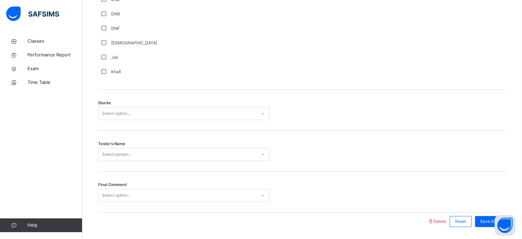
scroll to position [538, 0]
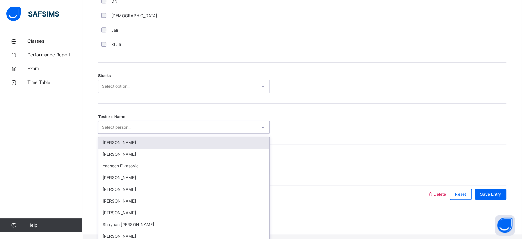
click at [131, 134] on div "Select person..." at bounding box center [117, 126] width 30 height 13
type input "***"
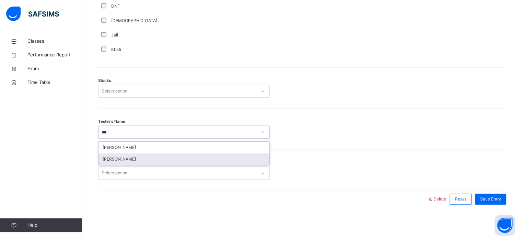
click at [133, 156] on div "[PERSON_NAME]" at bounding box center [184, 159] width 171 height 12
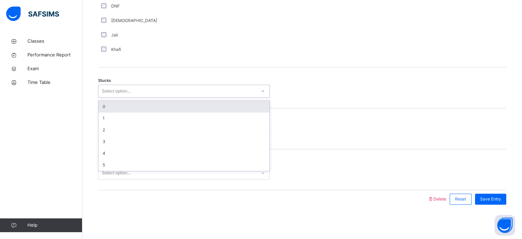
click at [157, 90] on div "Select option..." at bounding box center [178, 91] width 158 height 11
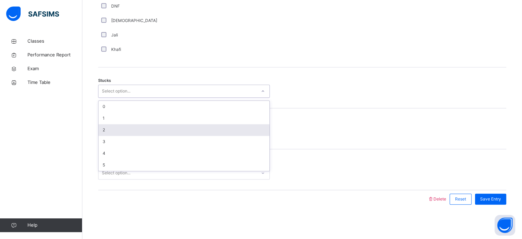
click at [172, 128] on div "2" at bounding box center [184, 130] width 171 height 12
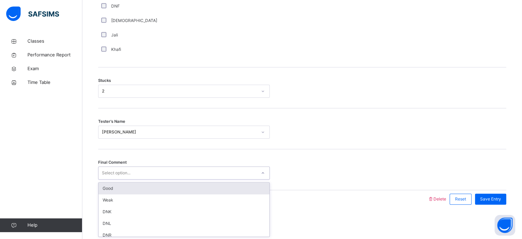
click at [155, 168] on div "Select option..." at bounding box center [178, 172] width 158 height 11
click at [139, 191] on div "Good" at bounding box center [184, 188] width 171 height 12
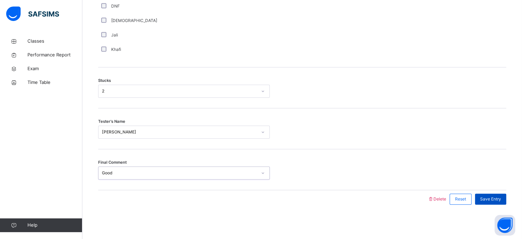
click at [497, 200] on span "Save Entry" at bounding box center [490, 199] width 21 height 6
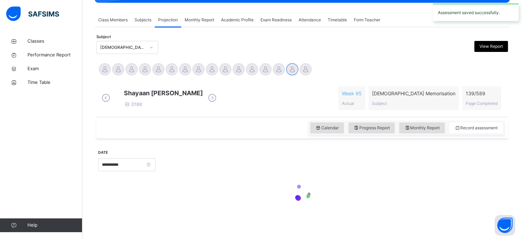
scroll to position [121, 0]
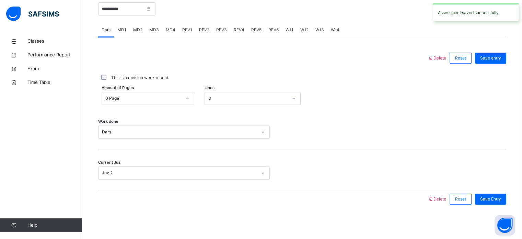
click at [249, 105] on div "Amount of Pages 0 Page Lines 8" at bounding box center [302, 98] width 408 height 20
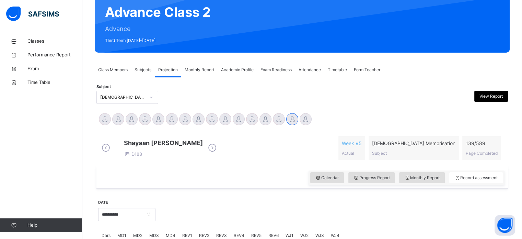
scroll to position [66, 0]
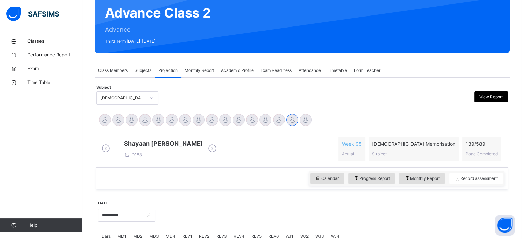
click at [198, 66] on div "Monthly Report" at bounding box center [199, 70] width 36 height 14
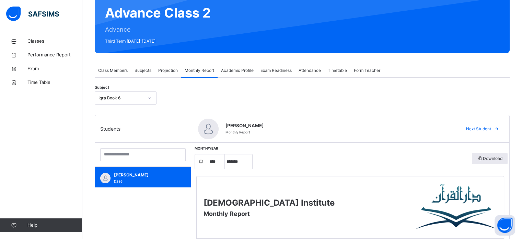
click at [172, 65] on div "Projection" at bounding box center [168, 70] width 26 height 14
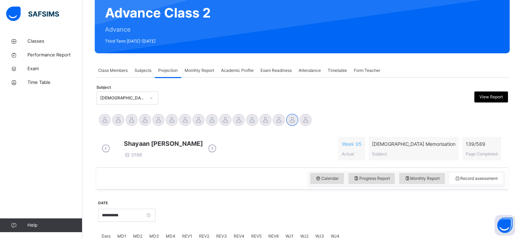
scroll to position [107, 0]
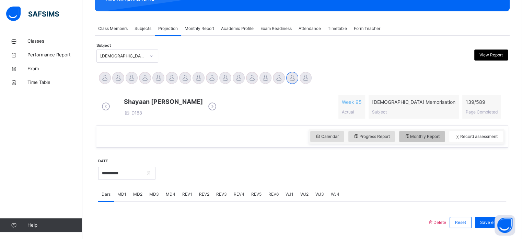
click at [419, 139] on span "Monthly Report" at bounding box center [421, 136] width 35 height 6
select select "****"
select select "*"
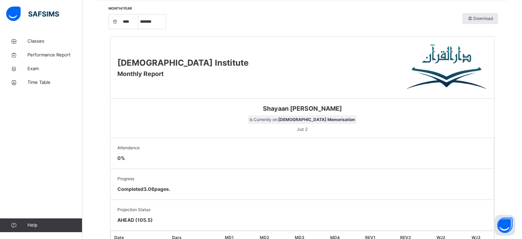
scroll to position [0, 0]
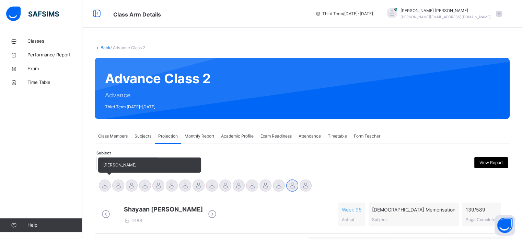
click at [108, 184] on div at bounding box center [105, 185] width 12 height 12
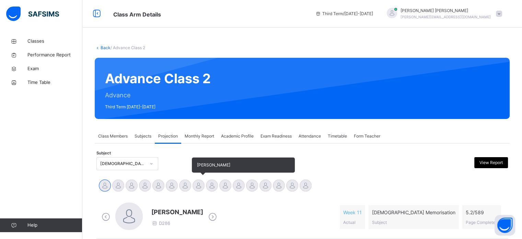
click at [195, 185] on div at bounding box center [199, 185] width 12 height 12
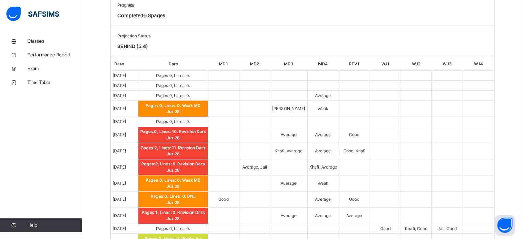
scroll to position [428, 0]
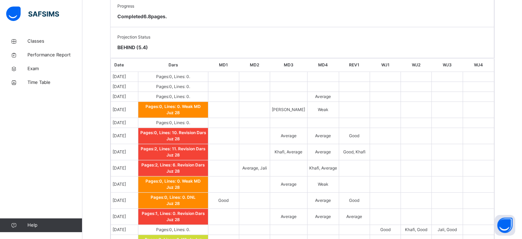
click at [165, 227] on span "Pages: 0 , Lines: 0 ." at bounding box center [173, 229] width 34 height 5
click at [126, 227] on span "[DATE]" at bounding box center [119, 229] width 13 height 5
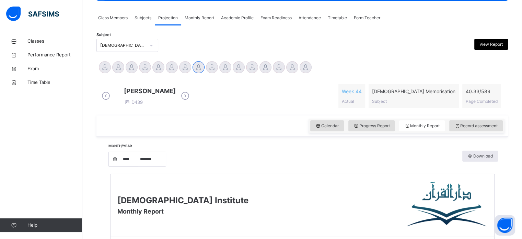
scroll to position [118, 0]
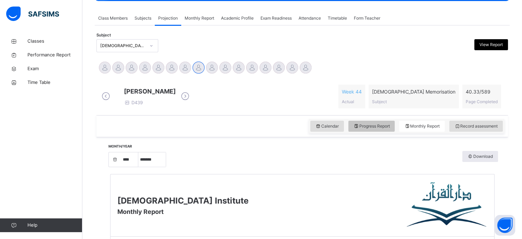
click at [395, 131] on div "Progress Report" at bounding box center [371, 125] width 47 height 11
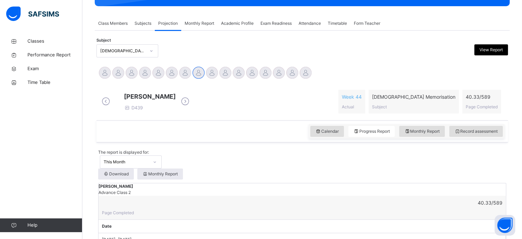
scroll to position [115, 0]
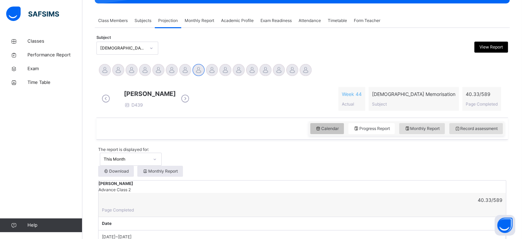
click at [332, 131] on span "Calendar" at bounding box center [326, 128] width 23 height 6
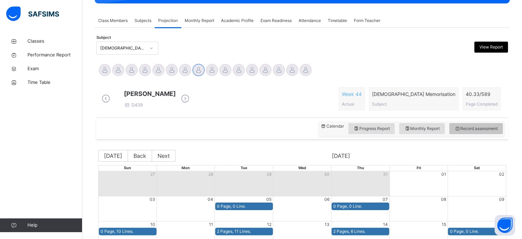
click at [459, 134] on div "Record assessment" at bounding box center [476, 128] width 54 height 11
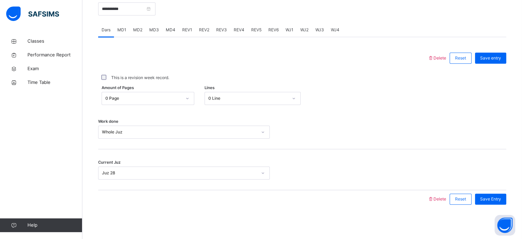
scroll to position [274, 0]
click at [298, 31] on div "WJ2" at bounding box center [304, 30] width 15 height 14
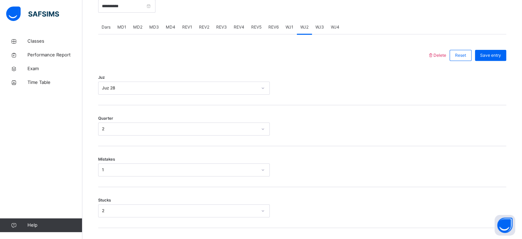
click at [277, 27] on div "REV6" at bounding box center [273, 27] width 17 height 14
click at [286, 30] on span "WJ1" at bounding box center [290, 27] width 8 height 6
click at [323, 19] on div at bounding box center [331, 6] width 344 height 30
click at [318, 30] on span "WJ3" at bounding box center [319, 27] width 9 height 6
click at [331, 30] on span "WJ4" at bounding box center [335, 27] width 9 height 6
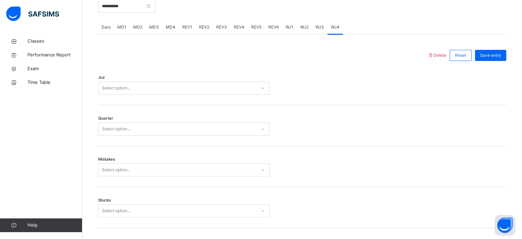
click at [243, 93] on div "Select option..." at bounding box center [178, 88] width 158 height 11
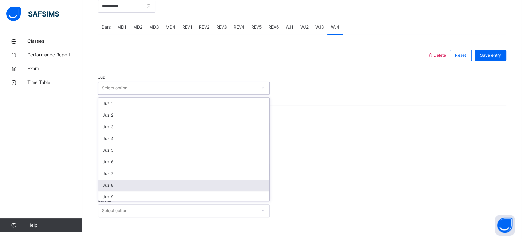
scroll to position [247, 0]
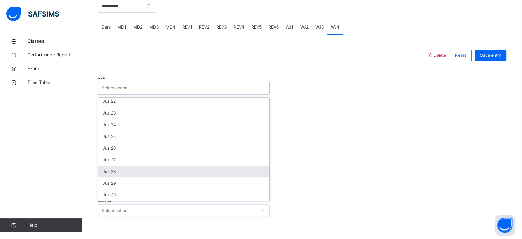
click at [207, 173] on div "Juz 28" at bounding box center [184, 171] width 171 height 12
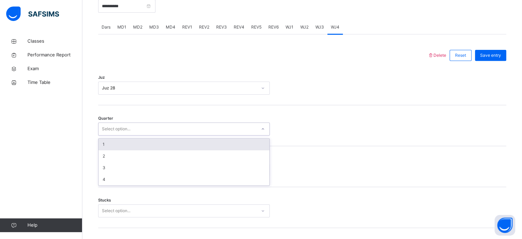
click at [188, 131] on div "Select option..." at bounding box center [178, 129] width 158 height 11
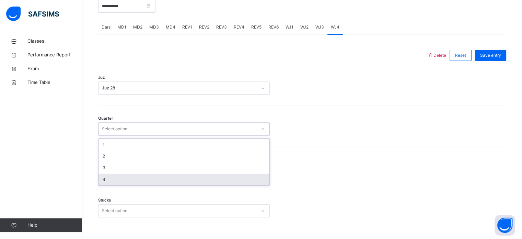
click at [166, 180] on div "4" at bounding box center [184, 179] width 171 height 12
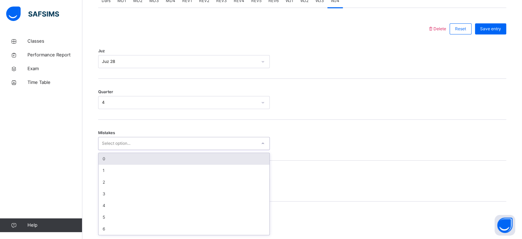
click at [164, 150] on div "option 0 focused, 1 of 7. 7 results available. Use Up and Down to choose option…" at bounding box center [184, 143] width 172 height 13
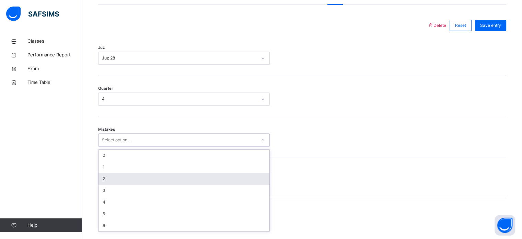
scroll to position [305, 0]
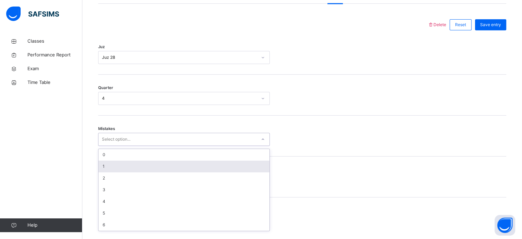
click at [166, 169] on div "1" at bounding box center [184, 166] width 171 height 12
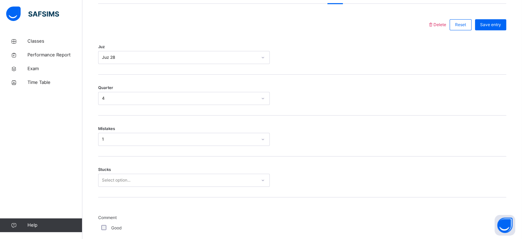
click at [151, 176] on div "Stucks Select option..." at bounding box center [302, 176] width 408 height 41
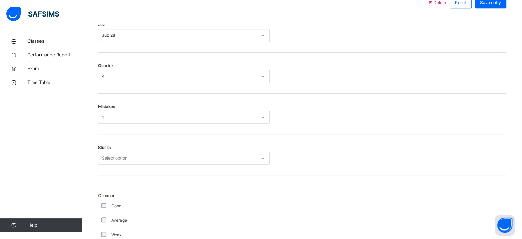
click at [154, 164] on div "Select option..." at bounding box center [184, 157] width 172 height 13
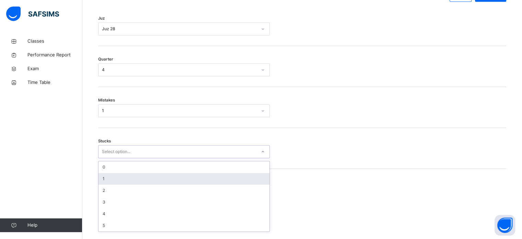
scroll to position [334, 0]
click at [154, 184] on div "1" at bounding box center [184, 178] width 171 height 12
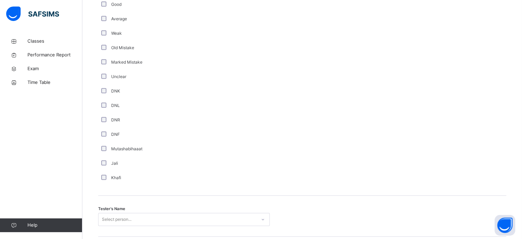
scroll to position [579, 0]
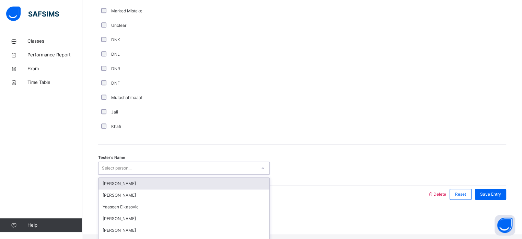
click at [104, 174] on div "Select person..." at bounding box center [117, 167] width 30 height 13
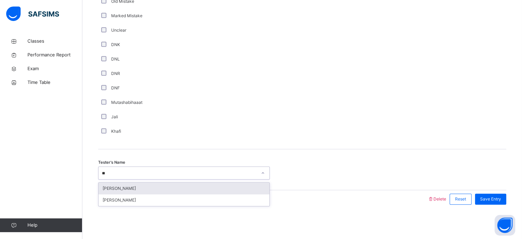
type input "***"
click at [128, 185] on div "[PERSON_NAME]" at bounding box center [184, 188] width 171 height 12
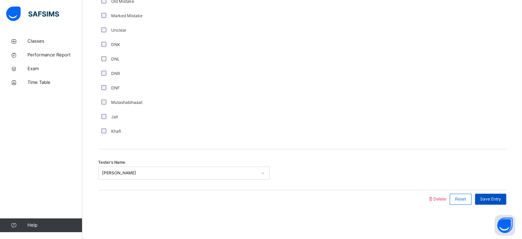
click at [506, 202] on div "Save Entry" at bounding box center [490, 198] width 31 height 11
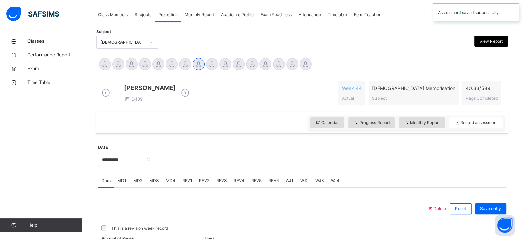
scroll to position [277, 0]
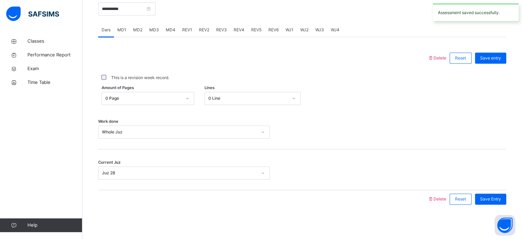
click at [290, 25] on div "WJ1" at bounding box center [289, 30] width 15 height 14
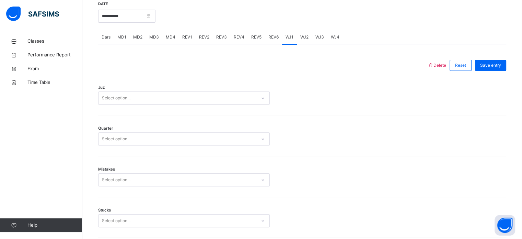
scroll to position [264, 0]
click at [212, 97] on div "Select option..." at bounding box center [184, 98] width 172 height 13
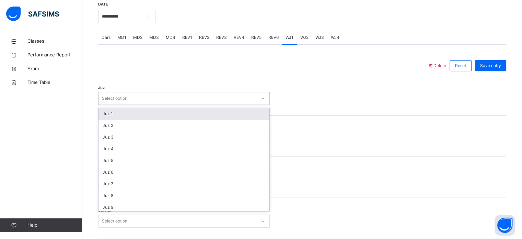
click at [212, 98] on div "Select option..." at bounding box center [178, 98] width 158 height 11
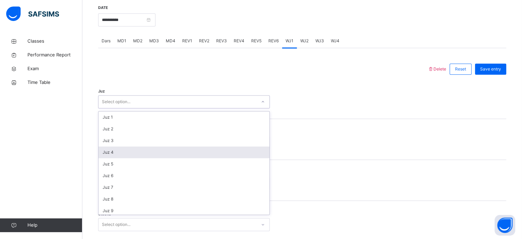
scroll to position [247, 0]
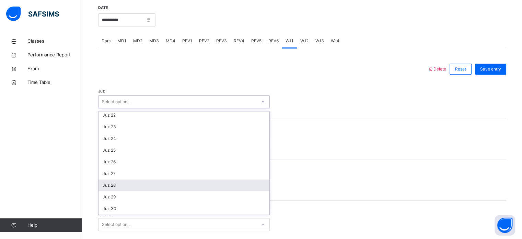
click at [191, 188] on div "Juz 28" at bounding box center [184, 185] width 171 height 12
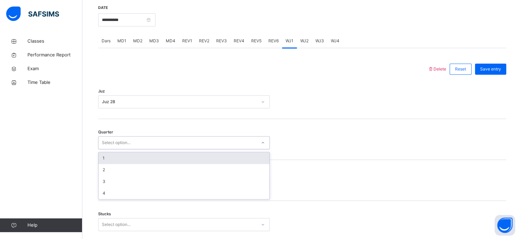
click at [166, 145] on div "Select option..." at bounding box center [178, 142] width 158 height 11
click at [160, 157] on div "1" at bounding box center [184, 158] width 171 height 12
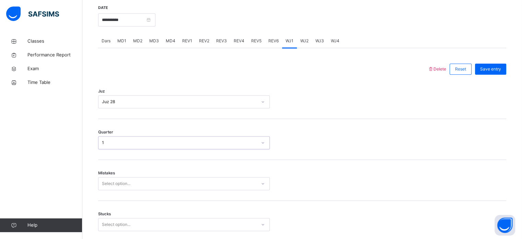
click at [150, 187] on div "Select option..." at bounding box center [184, 183] width 172 height 13
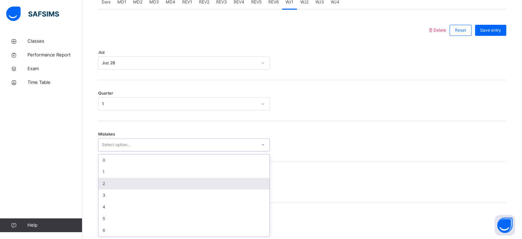
scroll to position [305, 0]
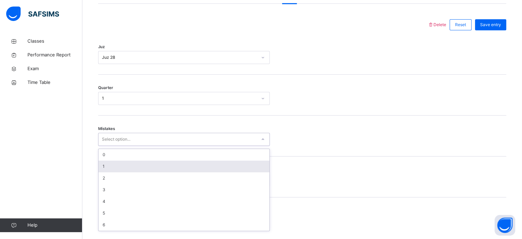
click at [145, 168] on div "1" at bounding box center [184, 166] width 171 height 12
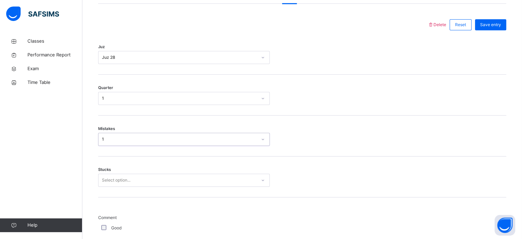
click at [144, 179] on div "Select option..." at bounding box center [178, 180] width 158 height 11
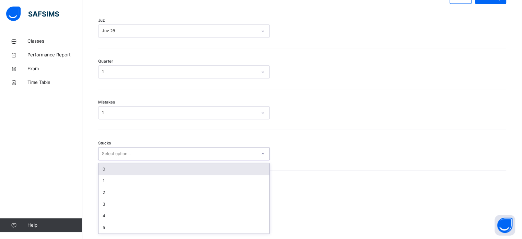
scroll to position [334, 0]
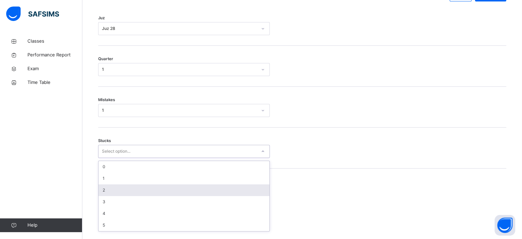
click at [147, 192] on div "2" at bounding box center [184, 190] width 171 height 12
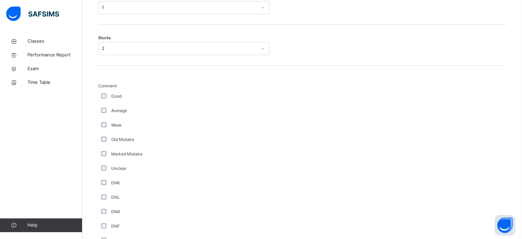
scroll to position [579, 0]
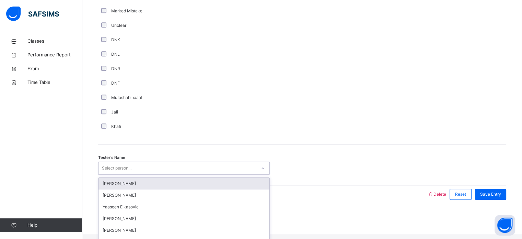
click at [115, 172] on div "Select person..." at bounding box center [117, 167] width 30 height 13
type input "***"
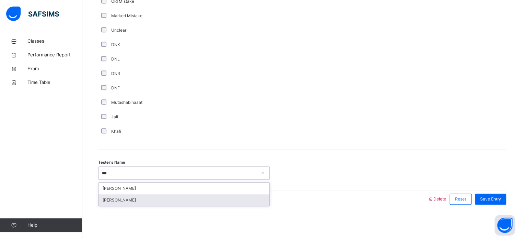
click at [123, 204] on div "[PERSON_NAME]" at bounding box center [184, 200] width 171 height 12
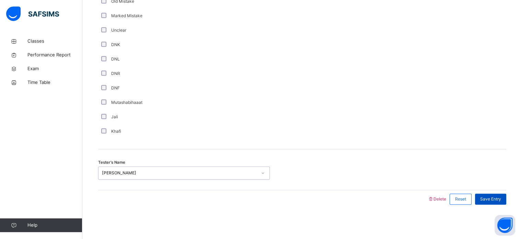
click at [506, 193] on div "Save Entry" at bounding box center [490, 198] width 31 height 11
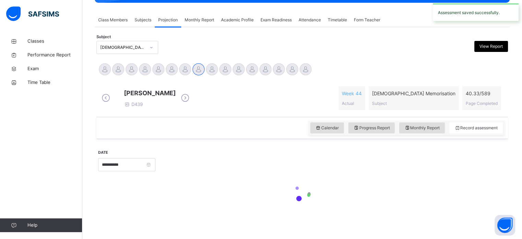
scroll to position [0, 0]
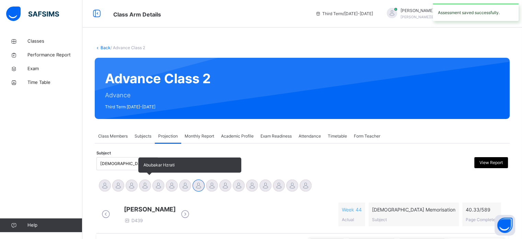
click at [150, 184] on div at bounding box center [145, 185] width 12 height 12
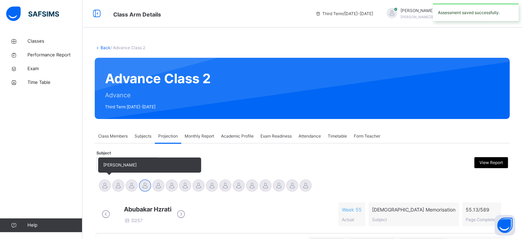
click at [105, 189] on div at bounding box center [105, 185] width 12 height 12
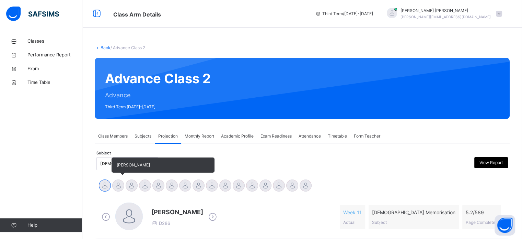
click at [121, 183] on div at bounding box center [118, 185] width 12 height 12
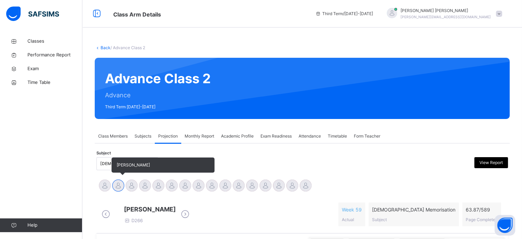
click at [121, 183] on div at bounding box center [118, 185] width 12 height 12
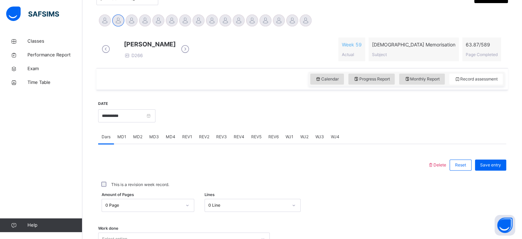
scroll to position [178, 0]
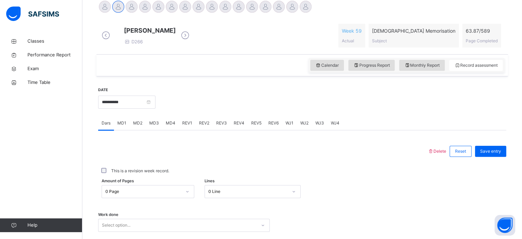
click at [288, 130] on div "WJ1" at bounding box center [289, 123] width 15 height 14
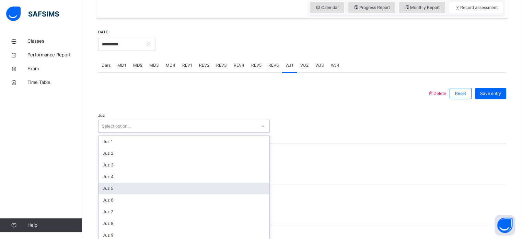
click at [240, 132] on div "option Juz 5 focused, 5 of 30. 30 results available. Use Up and Down to choose …" at bounding box center [184, 125] width 172 height 13
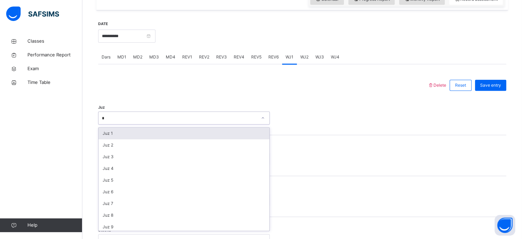
type input "**"
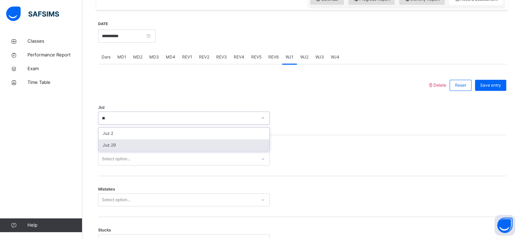
click at [212, 151] on div "Juz 29" at bounding box center [184, 145] width 171 height 12
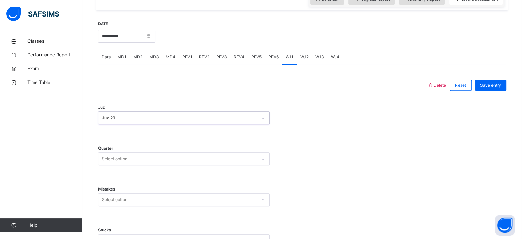
click at [209, 164] on div "Select option..." at bounding box center [178, 158] width 158 height 11
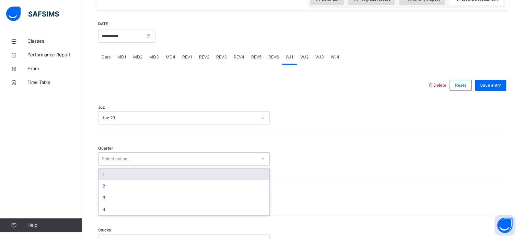
click at [196, 178] on div "1" at bounding box center [184, 174] width 171 height 12
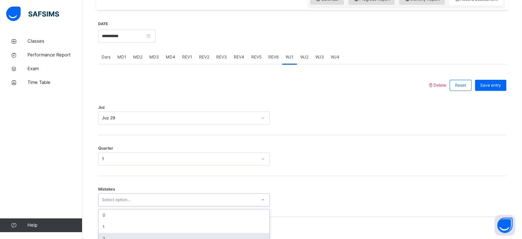
scroll to position [305, 0]
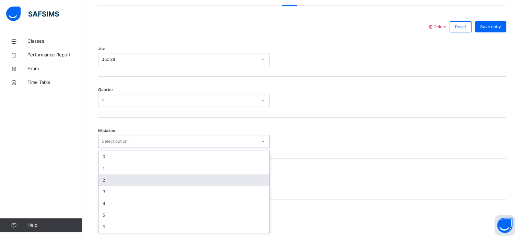
click at [183, 148] on div "option 2 focused, 3 of 7. 7 results available. Use Up and Down to choose option…" at bounding box center [184, 141] width 172 height 13
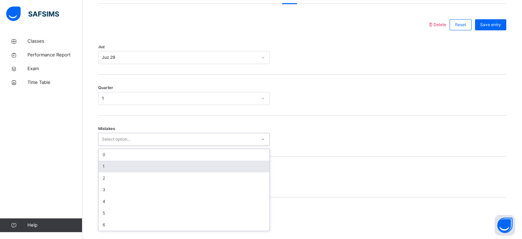
click at [165, 172] on div "1" at bounding box center [184, 166] width 171 height 12
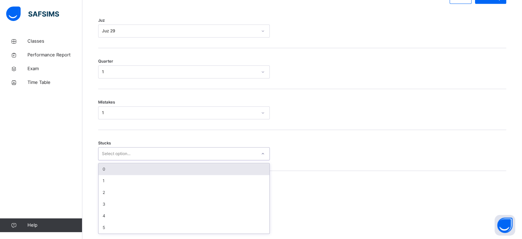
click at [167, 160] on div "option 0 focused, 1 of 6. 6 results available. Use Up and Down to choose option…" at bounding box center [184, 153] width 172 height 13
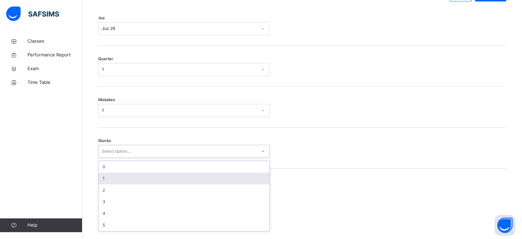
click at [165, 183] on div "1" at bounding box center [184, 178] width 171 height 12
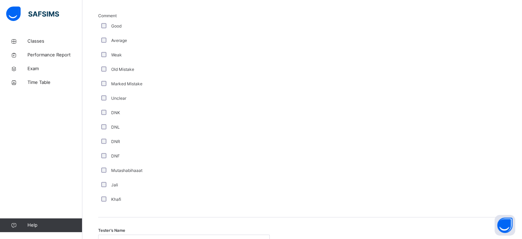
scroll to position [579, 0]
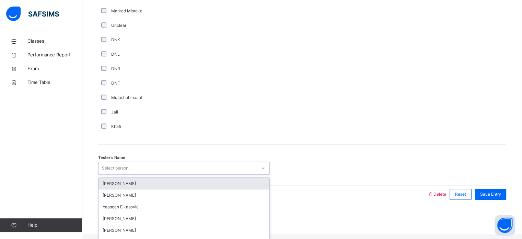
click at [202, 173] on div "Select person..." at bounding box center [178, 168] width 158 height 11
type input "***"
click at [199, 185] on div "Shayaan [PERSON_NAME]" at bounding box center [184, 183] width 171 height 12
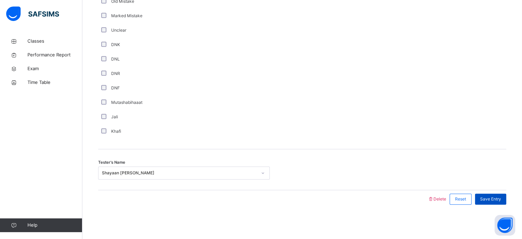
click at [497, 198] on span "Save Entry" at bounding box center [490, 199] width 21 height 6
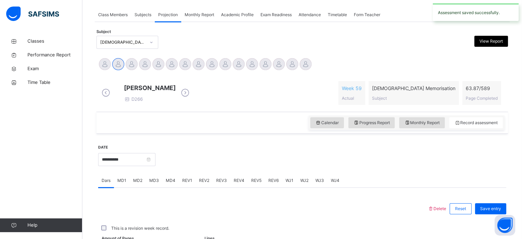
scroll to position [277, 0]
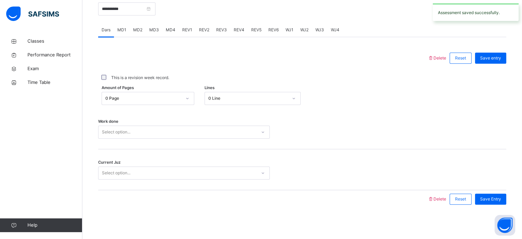
click at [304, 37] on div "WJ2" at bounding box center [304, 30] width 15 height 14
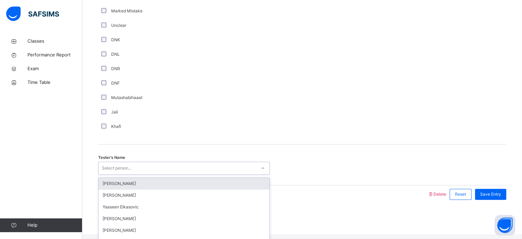
click at [163, 174] on div "Select person..." at bounding box center [184, 167] width 172 height 13
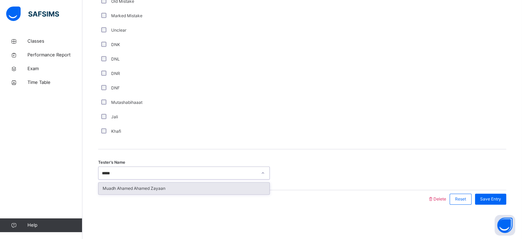
type input "****"
click at [169, 190] on div "[PERSON_NAME]" at bounding box center [184, 188] width 171 height 12
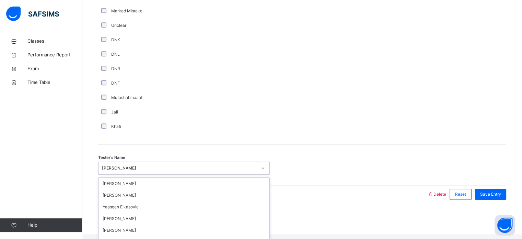
scroll to position [452, 0]
click at [340, 112] on div "Comment Good Average Weak Old Mistake Marked Mistake Unclear DNK DNL DNR DNF Mu…" at bounding box center [302, 37] width 408 height 194
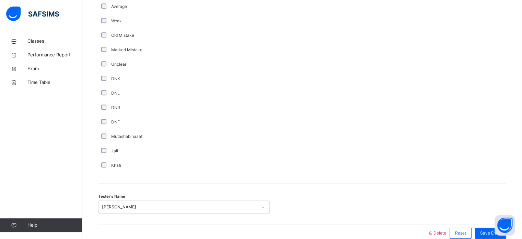
scroll to position [469, 0]
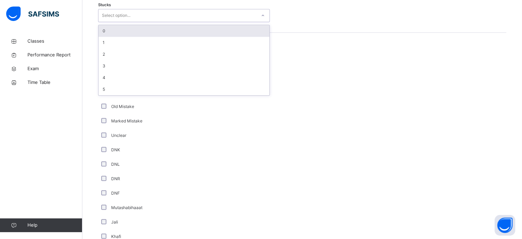
click at [134, 16] on div "Select option..." at bounding box center [178, 15] width 158 height 11
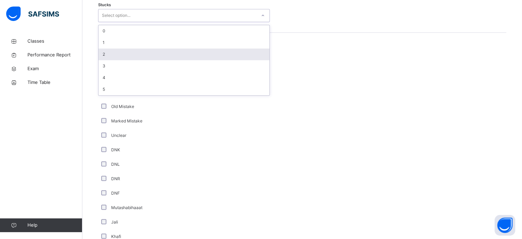
click at [104, 57] on div "2" at bounding box center [184, 54] width 171 height 12
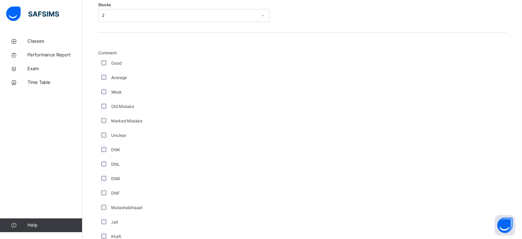
click at [316, 112] on div at bounding box center [302, 147] width 58 height 194
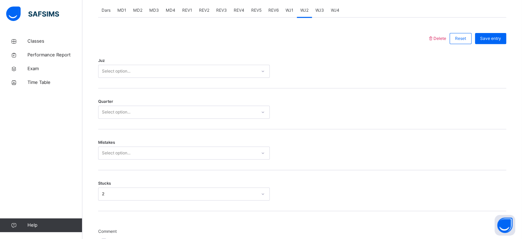
scroll to position [291, 0]
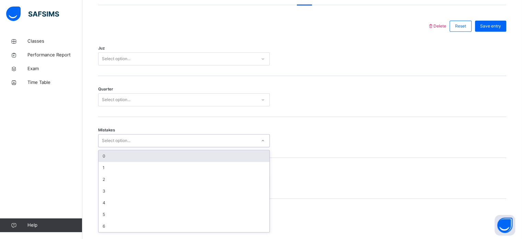
click at [172, 147] on div "option 0 focused, 1 of 7. 7 results available. Use Up and Down to choose option…" at bounding box center [184, 140] width 172 height 13
click at [172, 158] on div "0" at bounding box center [184, 155] width 171 height 12
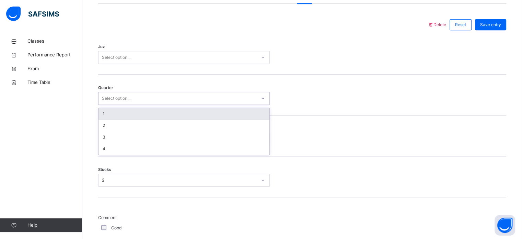
click at [172, 104] on div "Select option..." at bounding box center [178, 98] width 158 height 11
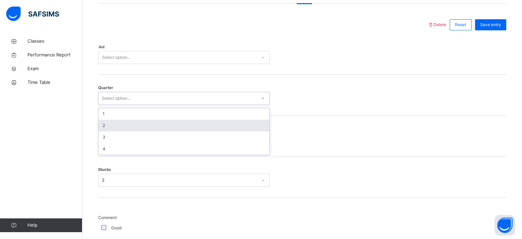
click at [152, 131] on div "2" at bounding box center [184, 125] width 171 height 12
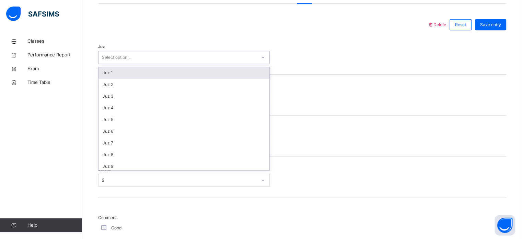
click at [152, 61] on div "Select option..." at bounding box center [178, 57] width 158 height 11
type input "**"
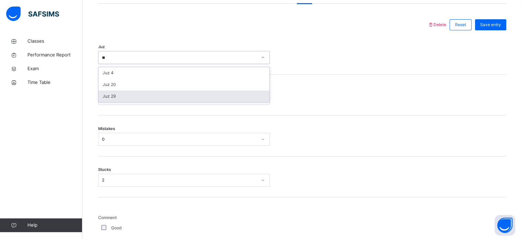
click at [143, 101] on div "Juz 29" at bounding box center [184, 96] width 171 height 12
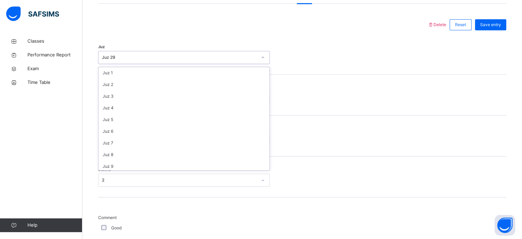
scroll to position [247, 0]
click at [306, 74] on div "Juz Juz 29" at bounding box center [302, 54] width 408 height 41
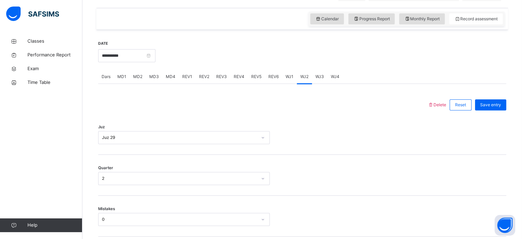
scroll to position [222, 0]
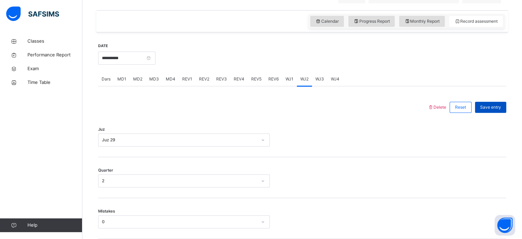
click at [498, 110] on span "Save entry" at bounding box center [490, 107] width 21 height 6
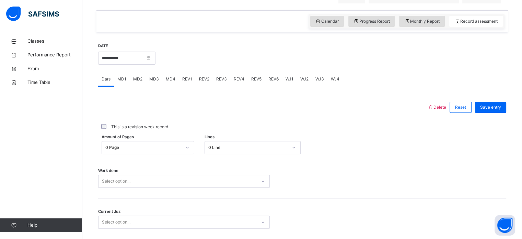
click at [320, 91] on div "Delete Reset Save entry This is a revision week record. Amount of Pages 0 Page …" at bounding box center [302, 171] width 408 height 171
click at [317, 86] on div "WJ3" at bounding box center [319, 79] width 15 height 14
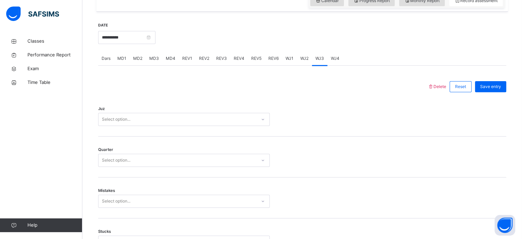
click at [221, 126] on div "Select option..." at bounding box center [184, 119] width 172 height 13
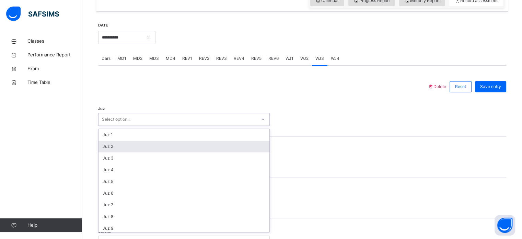
scroll to position [244, 0]
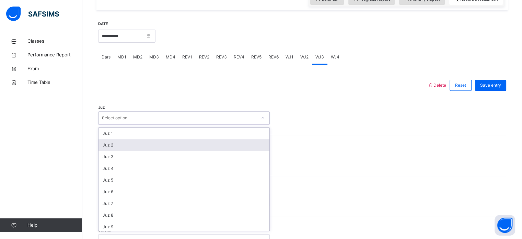
type input "**"
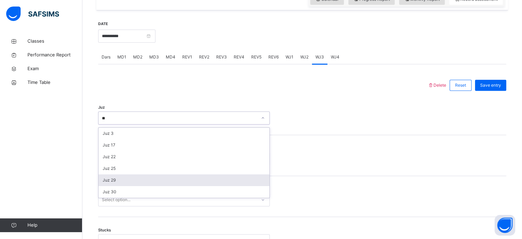
click at [166, 186] on div "Juz 29" at bounding box center [184, 180] width 171 height 12
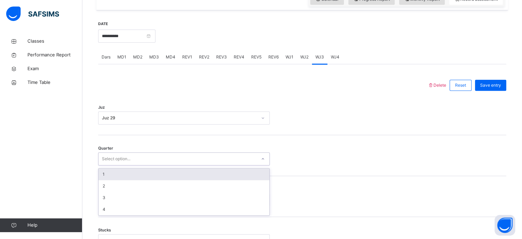
click at [155, 164] on div "Select option..." at bounding box center [178, 158] width 158 height 11
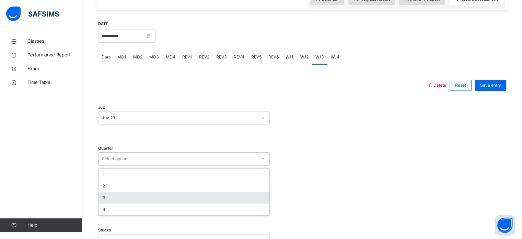
click at [129, 203] on div "3" at bounding box center [184, 198] width 171 height 12
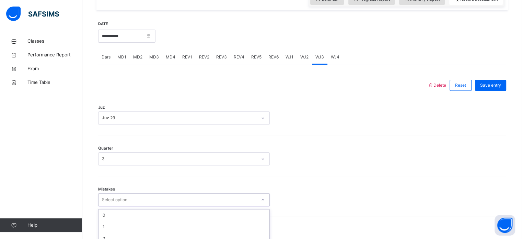
scroll to position [305, 0]
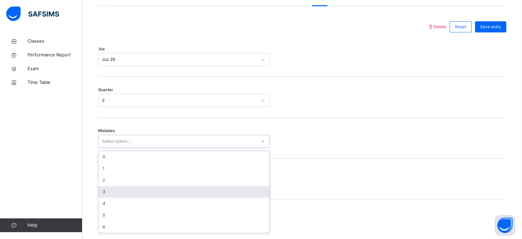
click at [129, 148] on div "option 3 focused, 4 of 7. 7 results available. Use Up and Down to choose option…" at bounding box center [184, 141] width 172 height 13
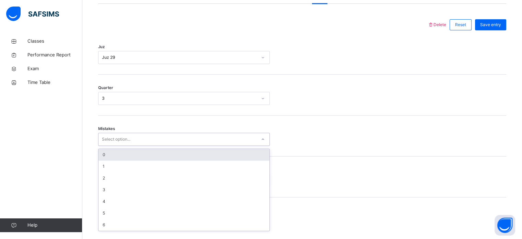
click at [127, 159] on div "0" at bounding box center [184, 155] width 171 height 12
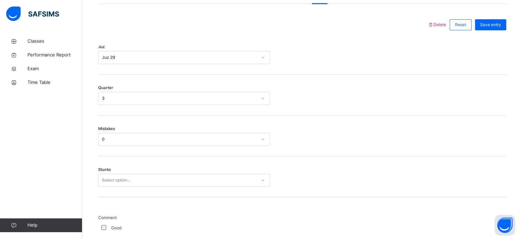
click at [114, 192] on div "Stucks Select option..." at bounding box center [302, 176] width 408 height 41
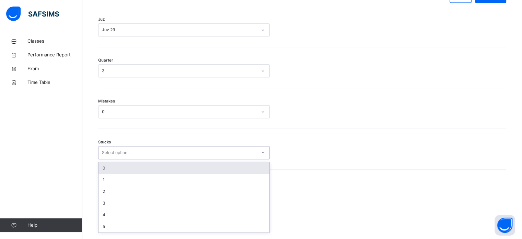
click at [116, 159] on div "option 0 focused, 1 of 6. 6 results available. Use Up and Down to choose option…" at bounding box center [184, 152] width 172 height 13
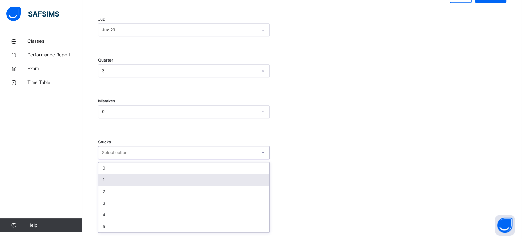
scroll to position [334, 0]
click at [116, 184] on div "1" at bounding box center [184, 178] width 171 height 12
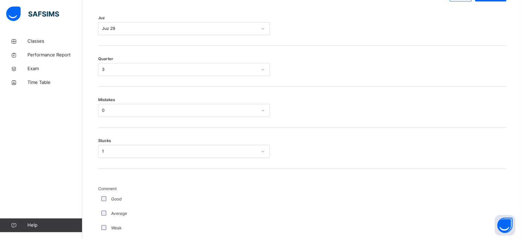
click at [102, 199] on div "Good" at bounding box center [184, 199] width 172 height 14
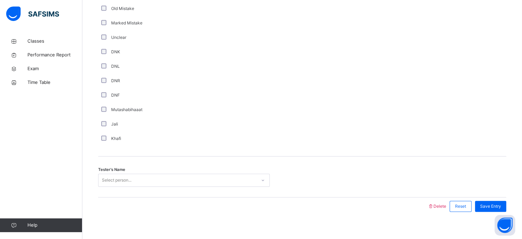
scroll to position [579, 0]
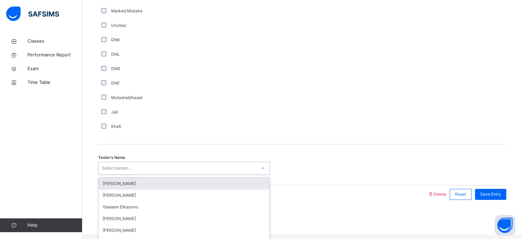
click at [109, 179] on div "Tester's Name option [PERSON_NAME] focused, 1 of 91. 91 results available. Use …" at bounding box center [302, 164] width 408 height 41
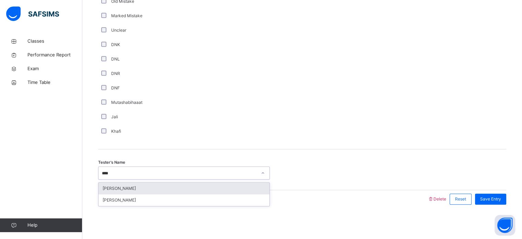
type input "*****"
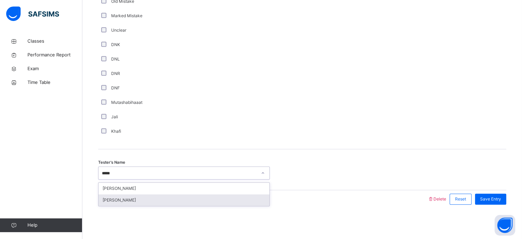
click at [114, 204] on div "[PERSON_NAME]" at bounding box center [184, 200] width 171 height 12
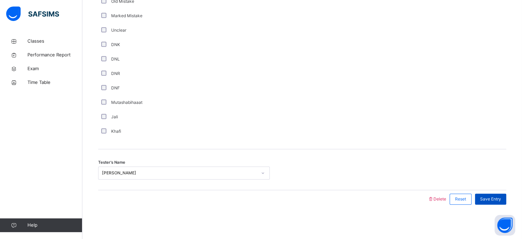
click at [489, 199] on span "Save Entry" at bounding box center [490, 199] width 21 height 6
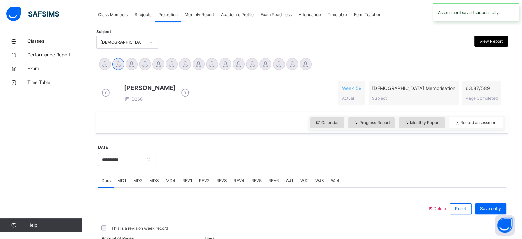
scroll to position [277, 0]
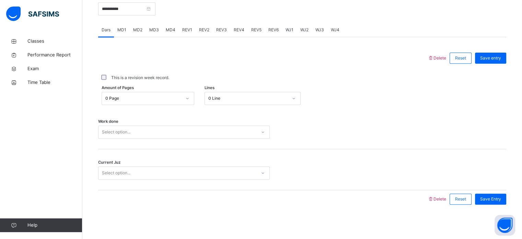
click at [336, 32] on span "WJ4" at bounding box center [335, 30] width 9 height 6
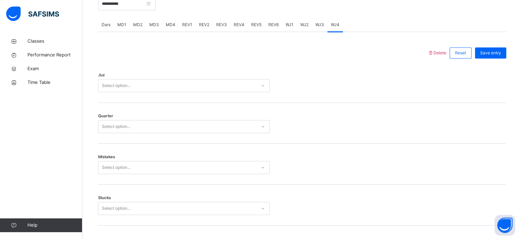
scroll to position [579, 0]
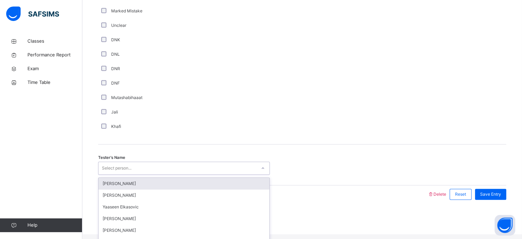
click at [164, 173] on div "Select person..." at bounding box center [178, 168] width 158 height 11
type input "*****"
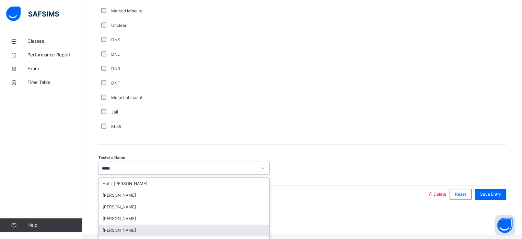
click at [130, 232] on div "[PERSON_NAME]" at bounding box center [184, 230] width 171 height 12
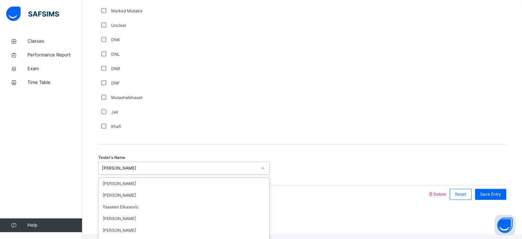
scroll to position [754, 0]
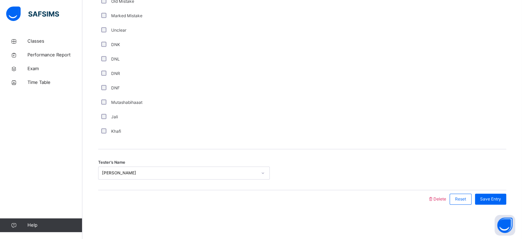
click at [239, 134] on div "Khafi" at bounding box center [184, 131] width 168 height 6
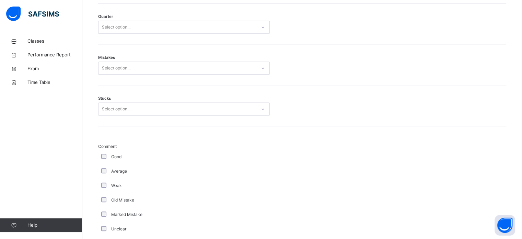
scroll to position [359, 0]
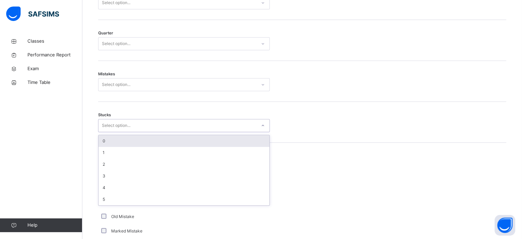
click at [144, 126] on div "Select option..." at bounding box center [178, 125] width 158 height 11
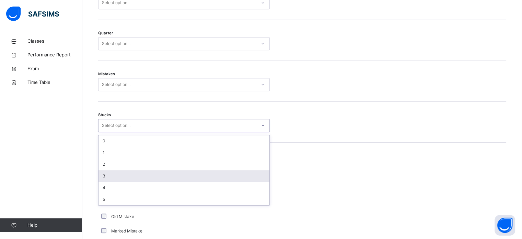
click at [117, 177] on div "3" at bounding box center [184, 176] width 171 height 12
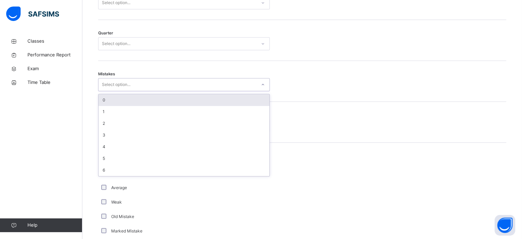
click at [135, 88] on div "Select option..." at bounding box center [178, 84] width 158 height 11
click at [130, 103] on div "0" at bounding box center [184, 100] width 171 height 12
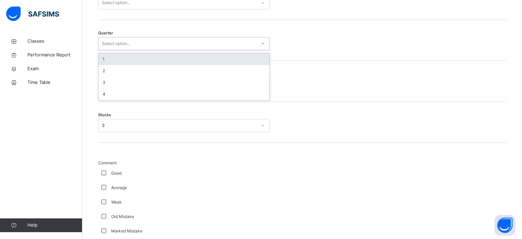
click at [127, 50] on div "Select option..." at bounding box center [116, 43] width 28 height 13
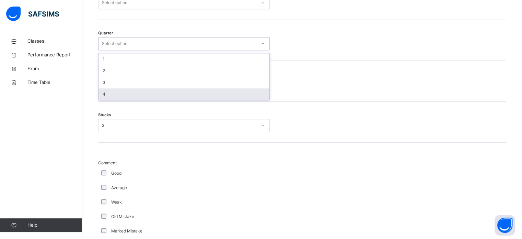
click at [113, 100] on div "4" at bounding box center [184, 94] width 171 height 12
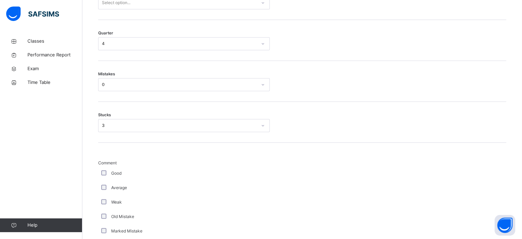
click at [283, 84] on div at bounding box center [302, 84] width 58 height 13
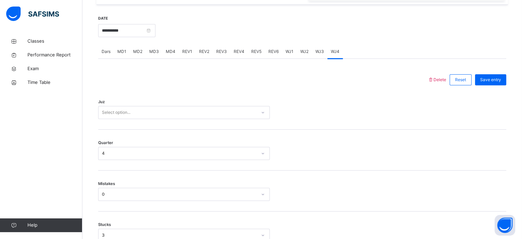
scroll to position [250, 0]
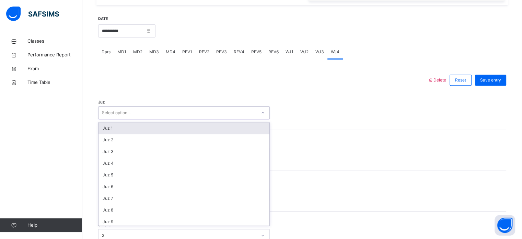
click at [226, 118] on div "Select option..." at bounding box center [178, 112] width 158 height 11
type input "**"
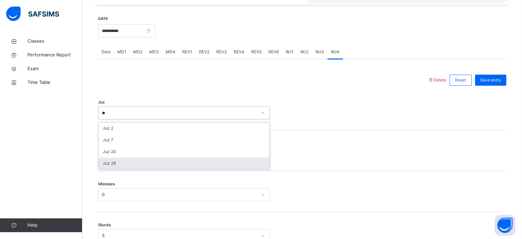
click at [196, 167] on div "Juz 29" at bounding box center [184, 163] width 171 height 12
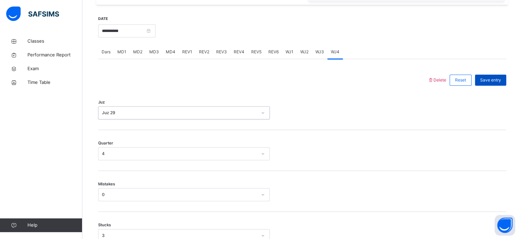
click at [491, 85] on div "Save entry" at bounding box center [490, 79] width 31 height 11
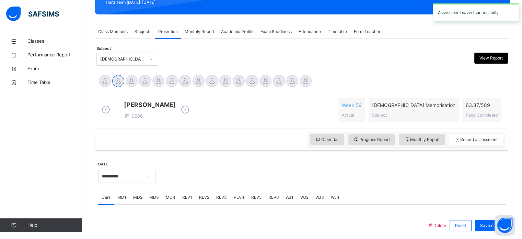
scroll to position [85, 0]
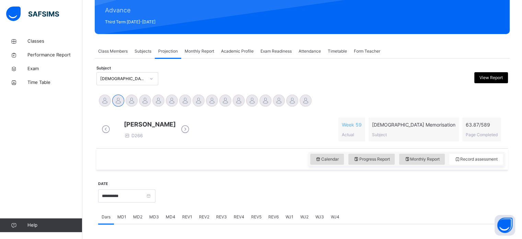
click at [194, 56] on div "Monthly Report" at bounding box center [199, 51] width 36 height 14
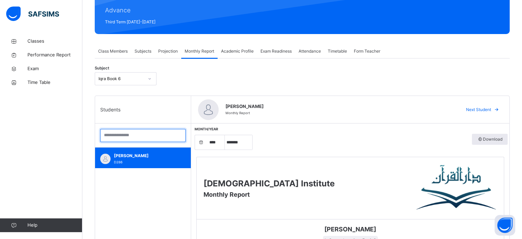
click at [149, 133] on input "search" at bounding box center [142, 135] width 85 height 13
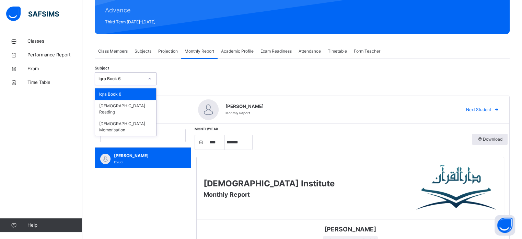
click at [150, 80] on icon at bounding box center [150, 78] width 4 height 7
click at [132, 118] on div "[DEMOGRAPHIC_DATA] Memorisation" at bounding box center [125, 127] width 61 height 18
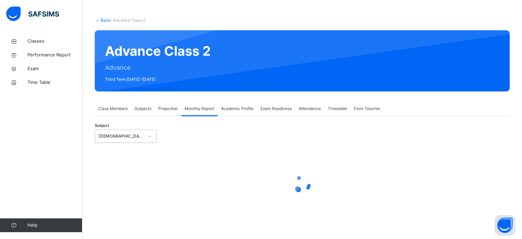
scroll to position [27, 0]
select select "****"
select select "*"
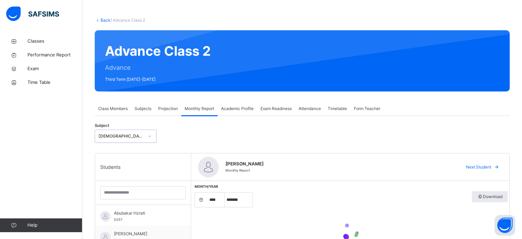
scroll to position [85, 0]
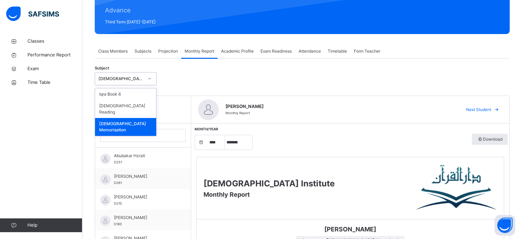
drag, startPoint x: 522, startPoint y: 231, endPoint x: 489, endPoint y: 222, distance: 34.1
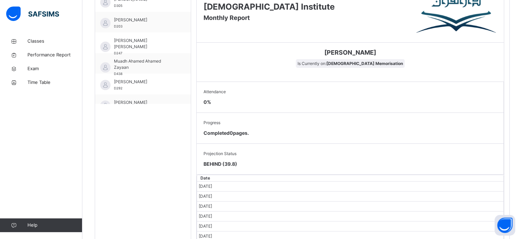
scroll to position [108, 0]
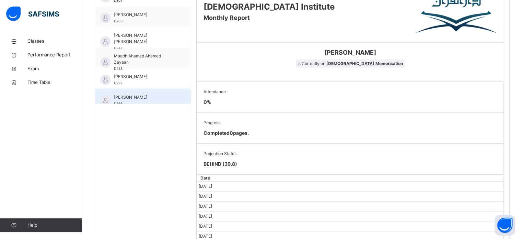
click at [164, 98] on span "[PERSON_NAME]" at bounding box center [144, 97] width 61 height 6
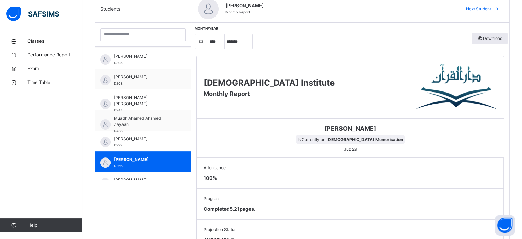
scroll to position [0, 0]
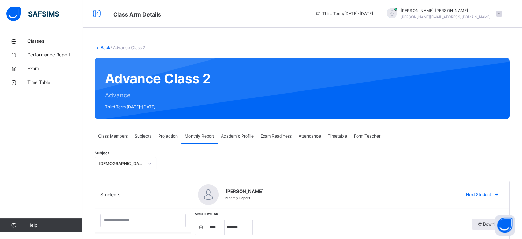
click at [167, 142] on div "Projection" at bounding box center [168, 136] width 26 height 14
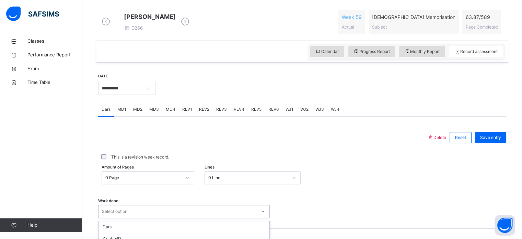
scroll to position [277, 0]
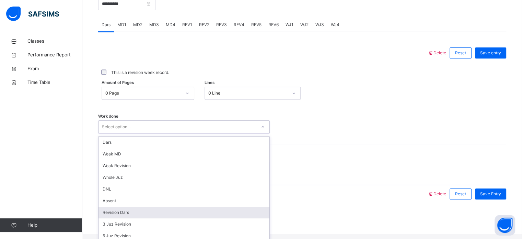
click at [167, 133] on div "option Revision Dars focused, 7 of 14. 14 results available. Use Up and Down to…" at bounding box center [184, 126] width 172 height 13
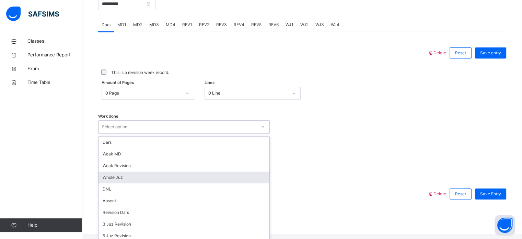
click at [157, 183] on div "Whole Juz" at bounding box center [184, 177] width 171 height 12
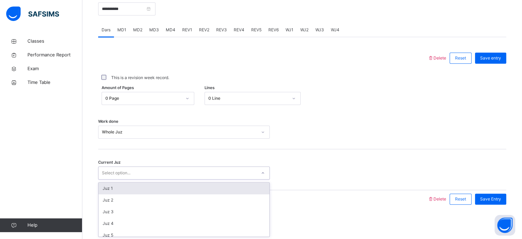
click at [158, 175] on div "Select option..." at bounding box center [178, 172] width 158 height 11
type input "**"
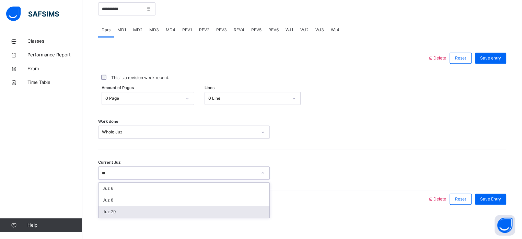
click at [147, 210] on div "Juz 29" at bounding box center [184, 212] width 171 height 12
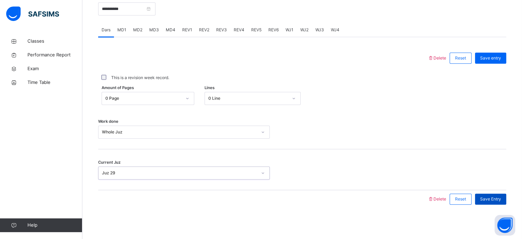
click at [494, 198] on span "Save Entry" at bounding box center [490, 199] width 21 height 6
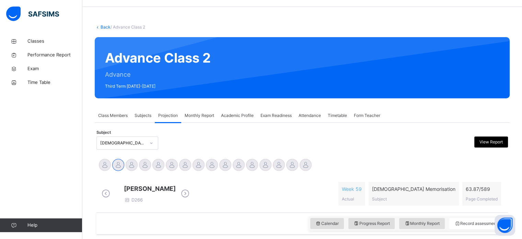
scroll to position [16, 0]
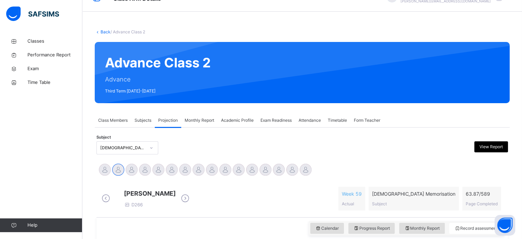
click at [195, 119] on span "Monthly Report" at bounding box center [200, 120] width 30 height 6
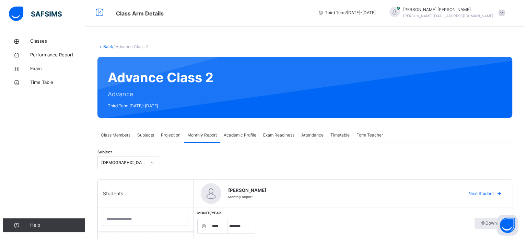
scroll to position [0, 0]
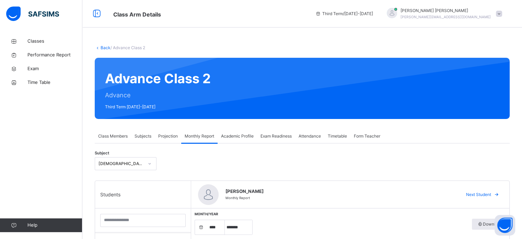
click at [170, 142] on div "Projection" at bounding box center [168, 136] width 26 height 14
